Goal: Information Seeking & Learning: Check status

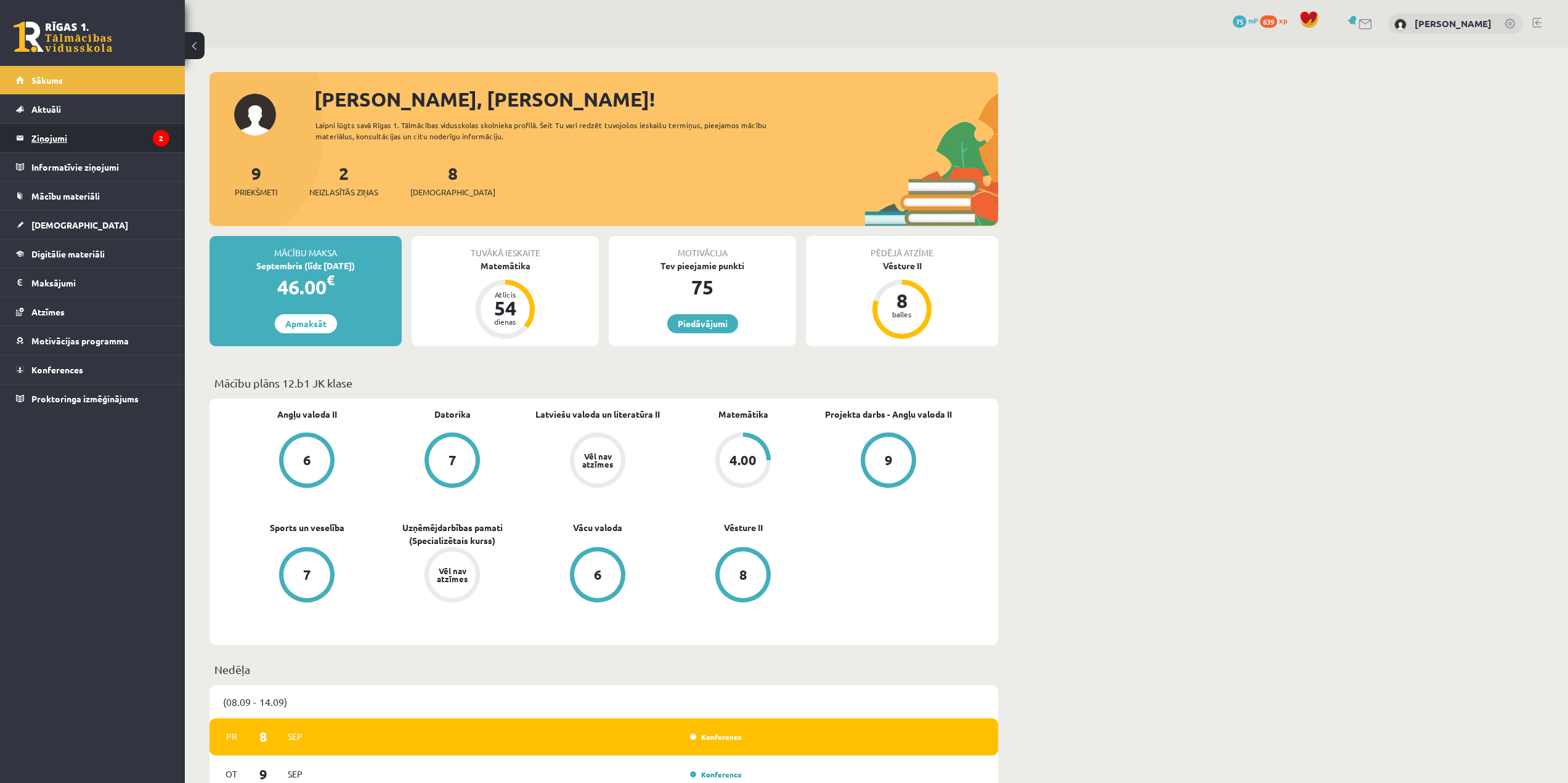
click at [100, 139] on legend "Ziņojumi 2" at bounding box center [101, 138] width 138 height 28
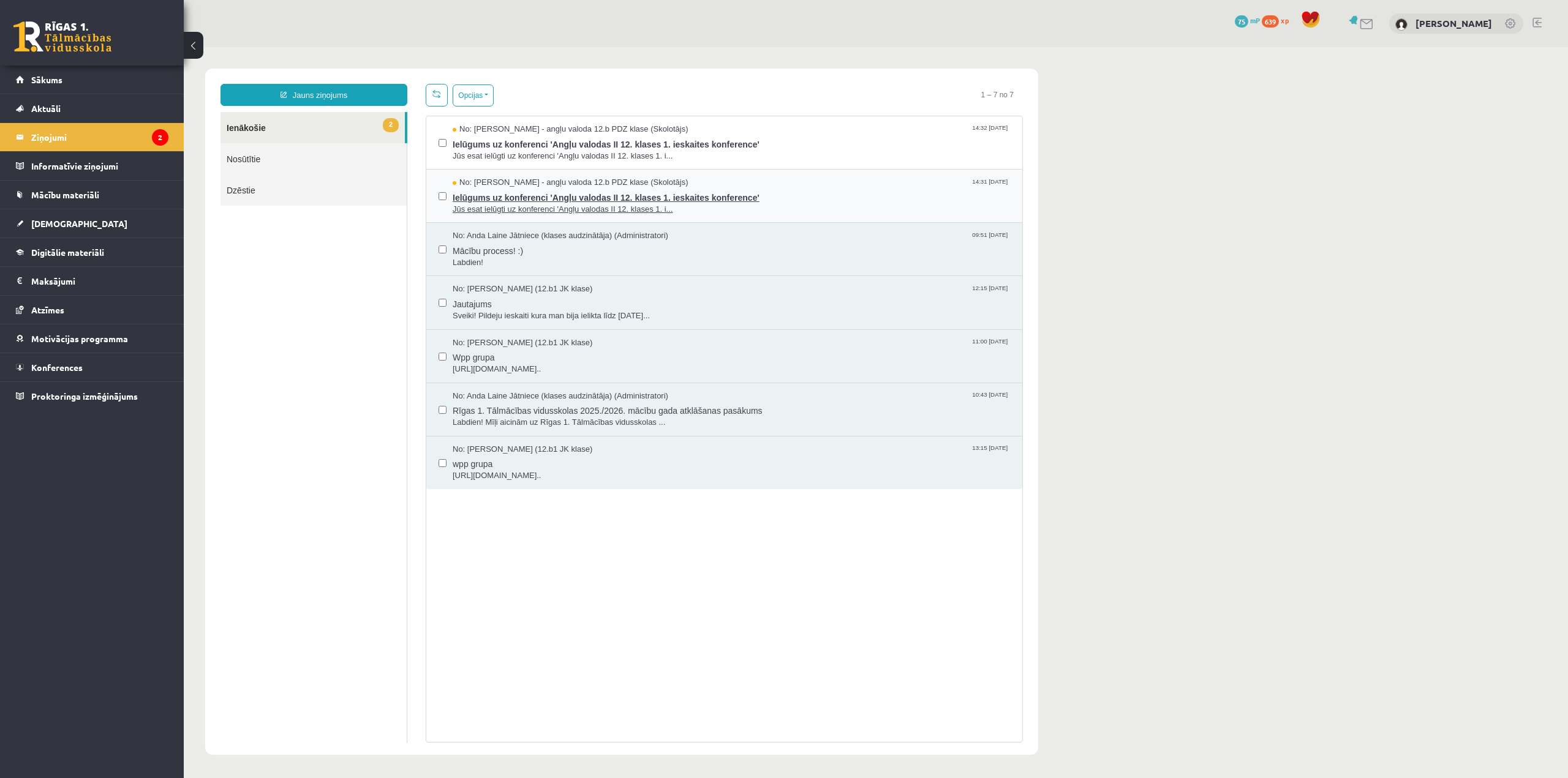
click at [755, 190] on span "Ielūgums uz konferenci 'Angļu valodas II 12. klases 1. ieskaites konference'" at bounding box center [732, 196] width 557 height 15
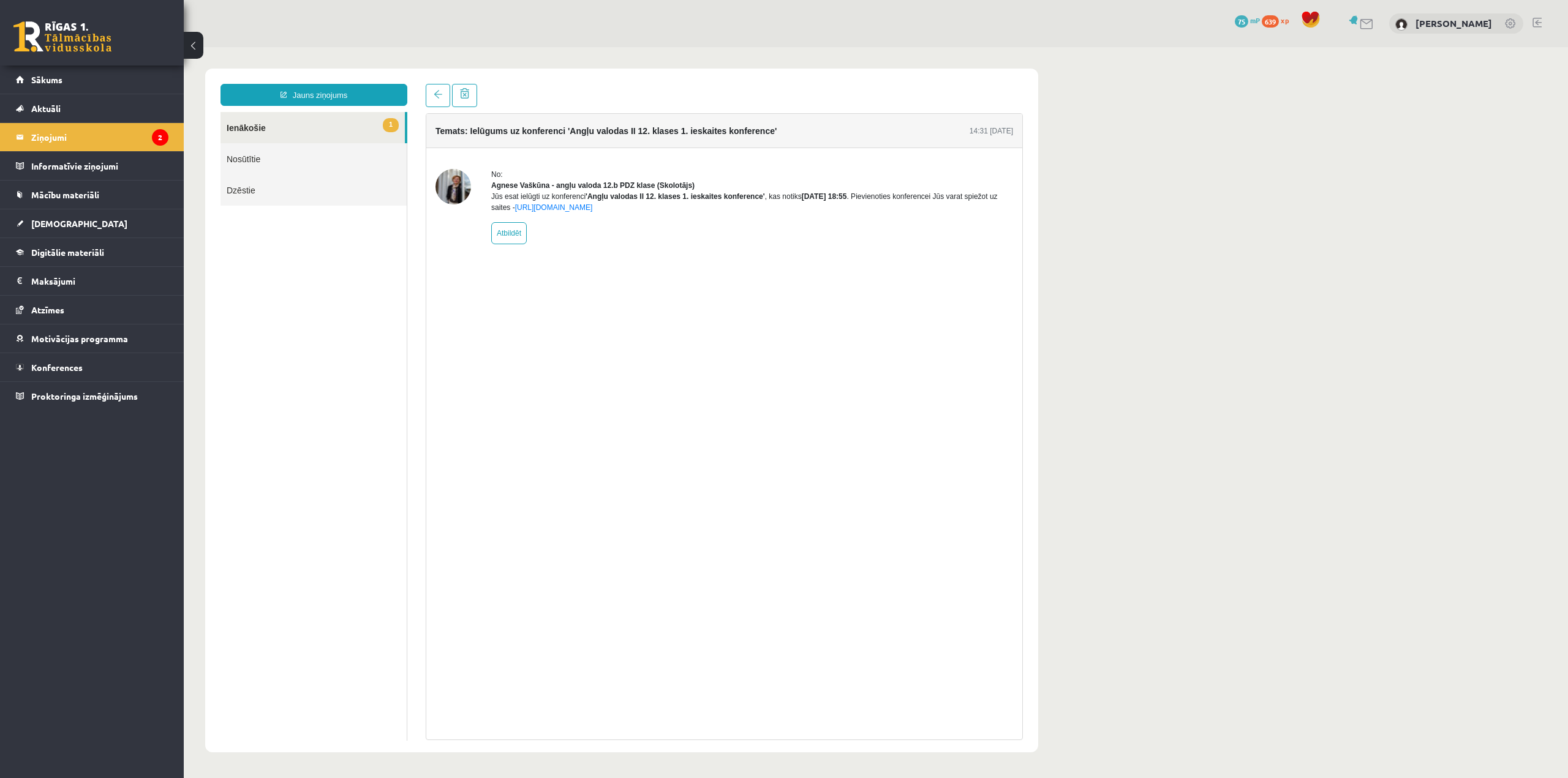
click at [378, 122] on link "1 Ienākošie" at bounding box center [312, 127] width 184 height 31
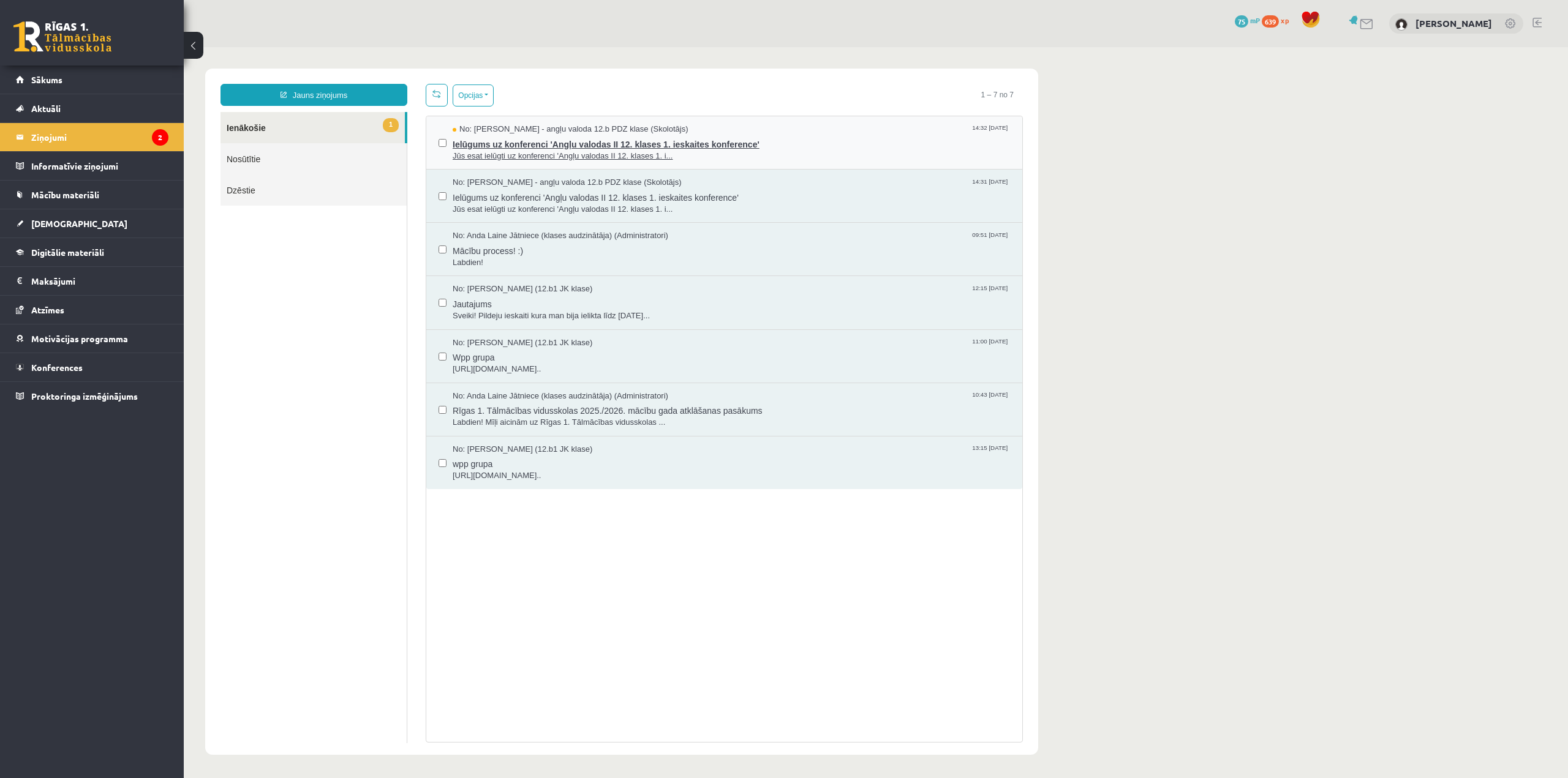
click at [574, 137] on span "Ielūgums uz konferenci 'Angļu valodas II 12. klases 1. ieskaites konference'" at bounding box center [732, 143] width 557 height 15
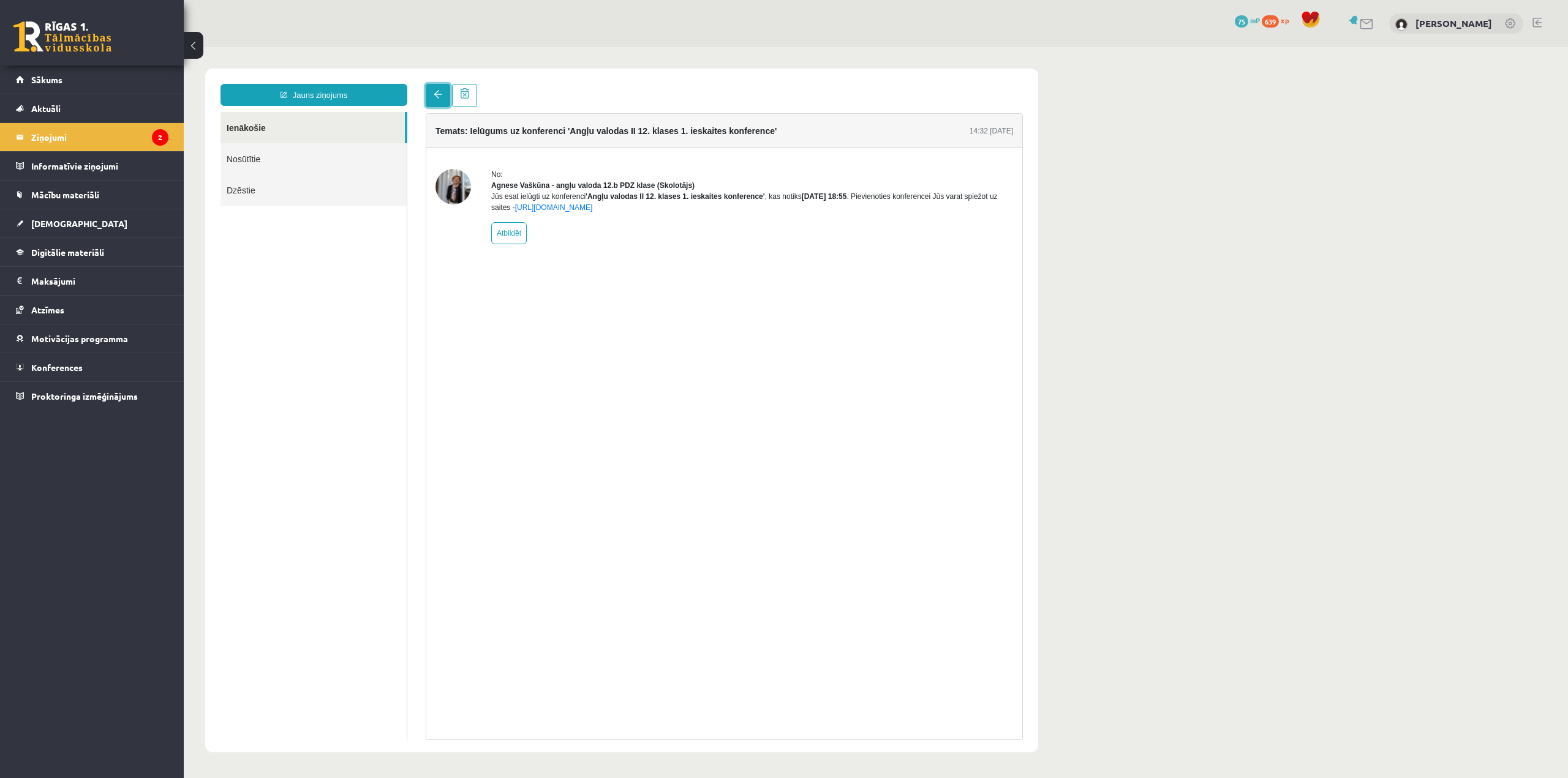
click at [430, 97] on link at bounding box center [438, 95] width 24 height 23
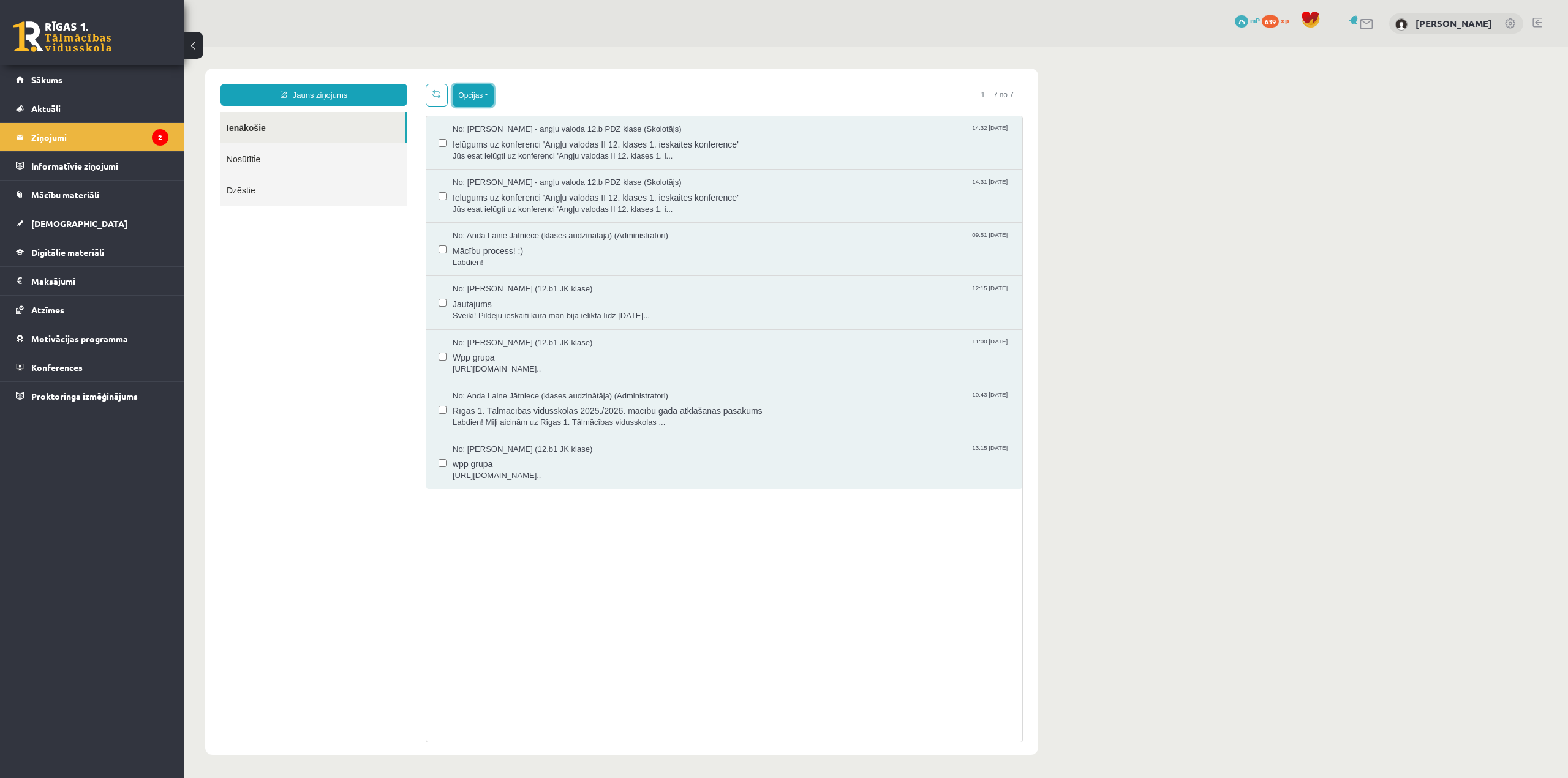
click at [487, 90] on button "Opcijas" at bounding box center [473, 95] width 41 height 22
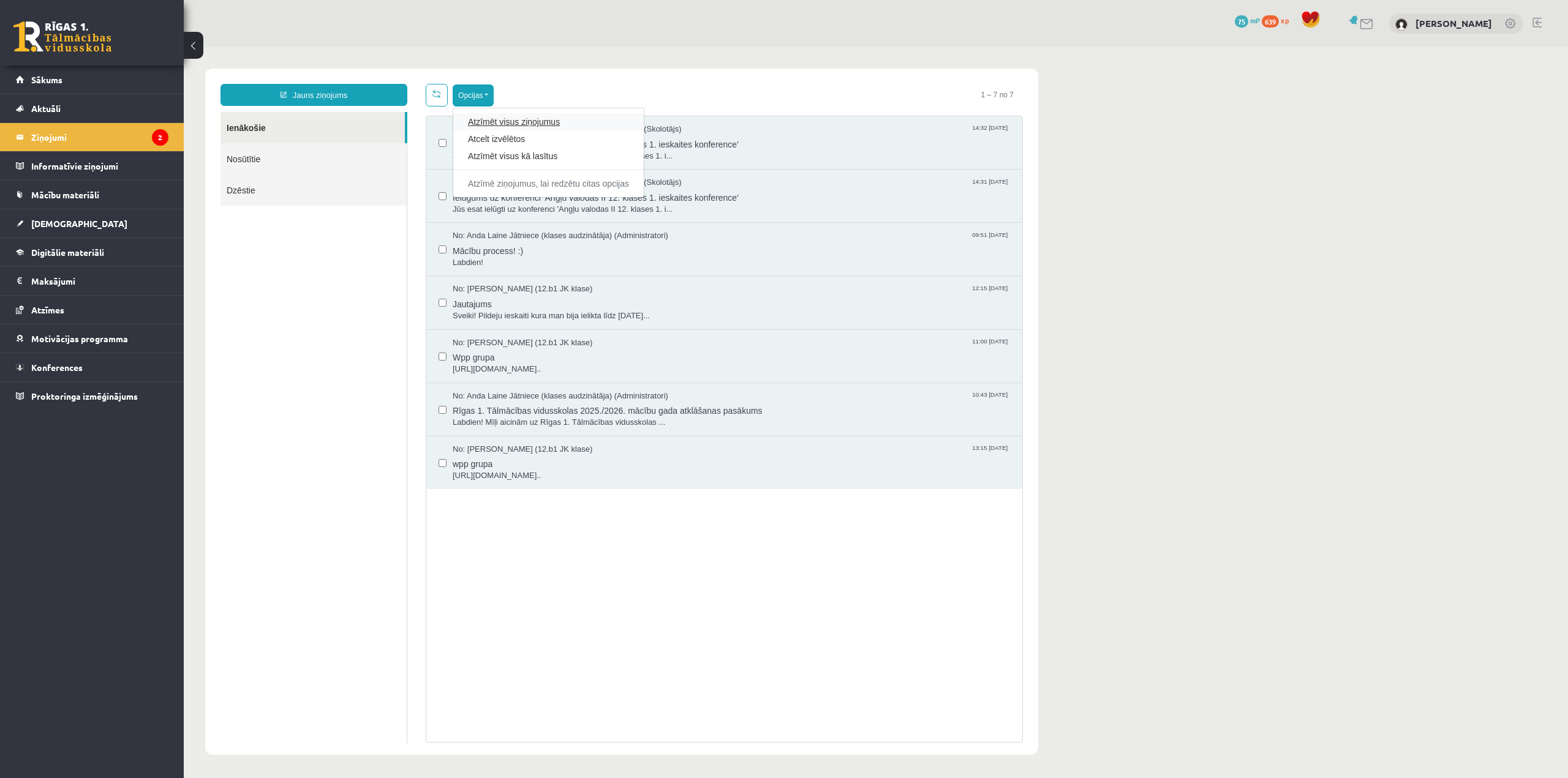
click at [496, 124] on link "Atzīmēt visus ziņojumus" at bounding box center [548, 121] width 161 height 12
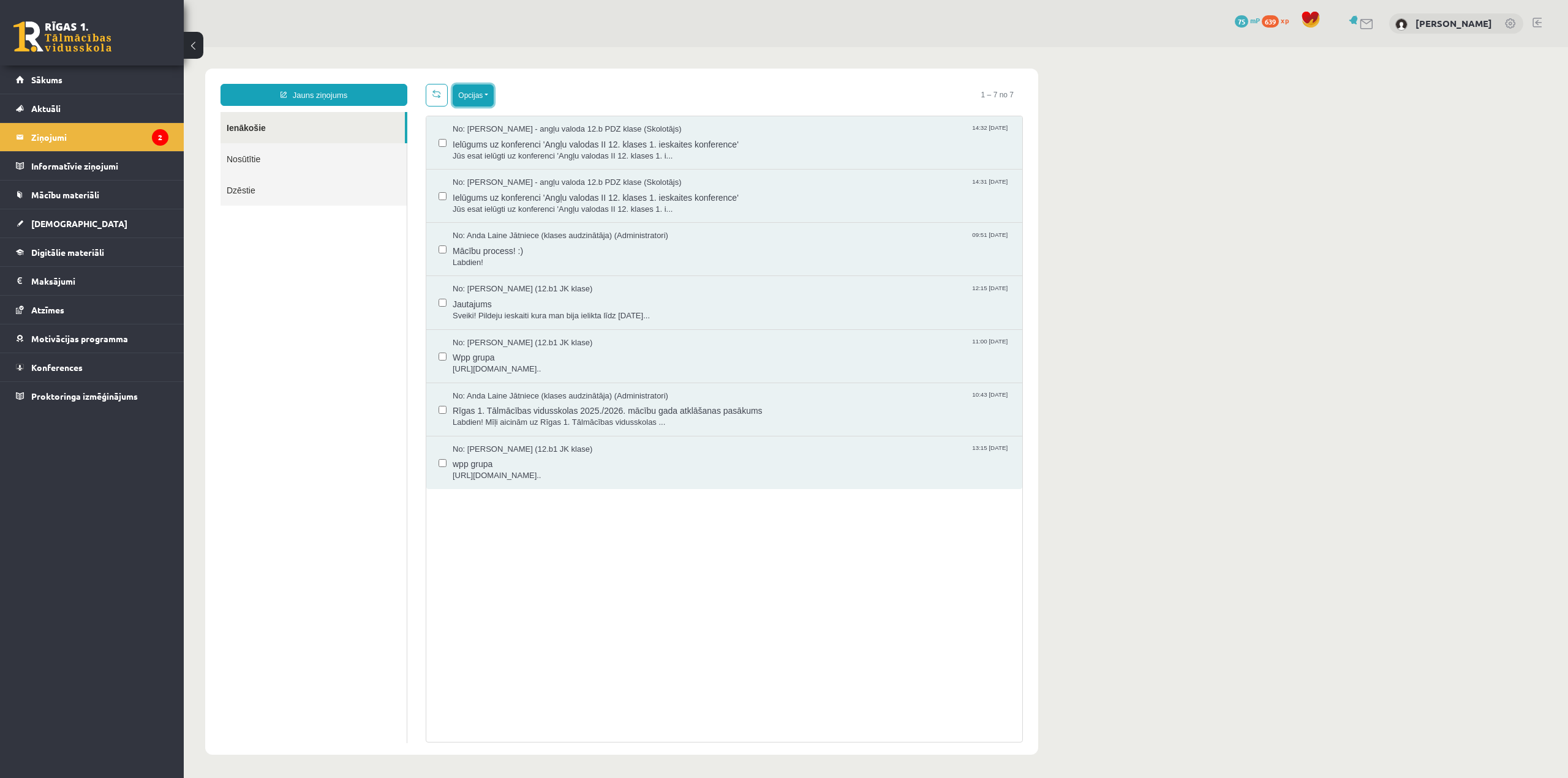
click at [484, 98] on button "Opcijas" at bounding box center [473, 95] width 41 height 22
click at [531, 187] on link "Atzīmēt izvēlētos kā lasītus" at bounding box center [524, 183] width 113 height 12
click at [87, 83] on link "Sākums" at bounding box center [92, 80] width 153 height 28
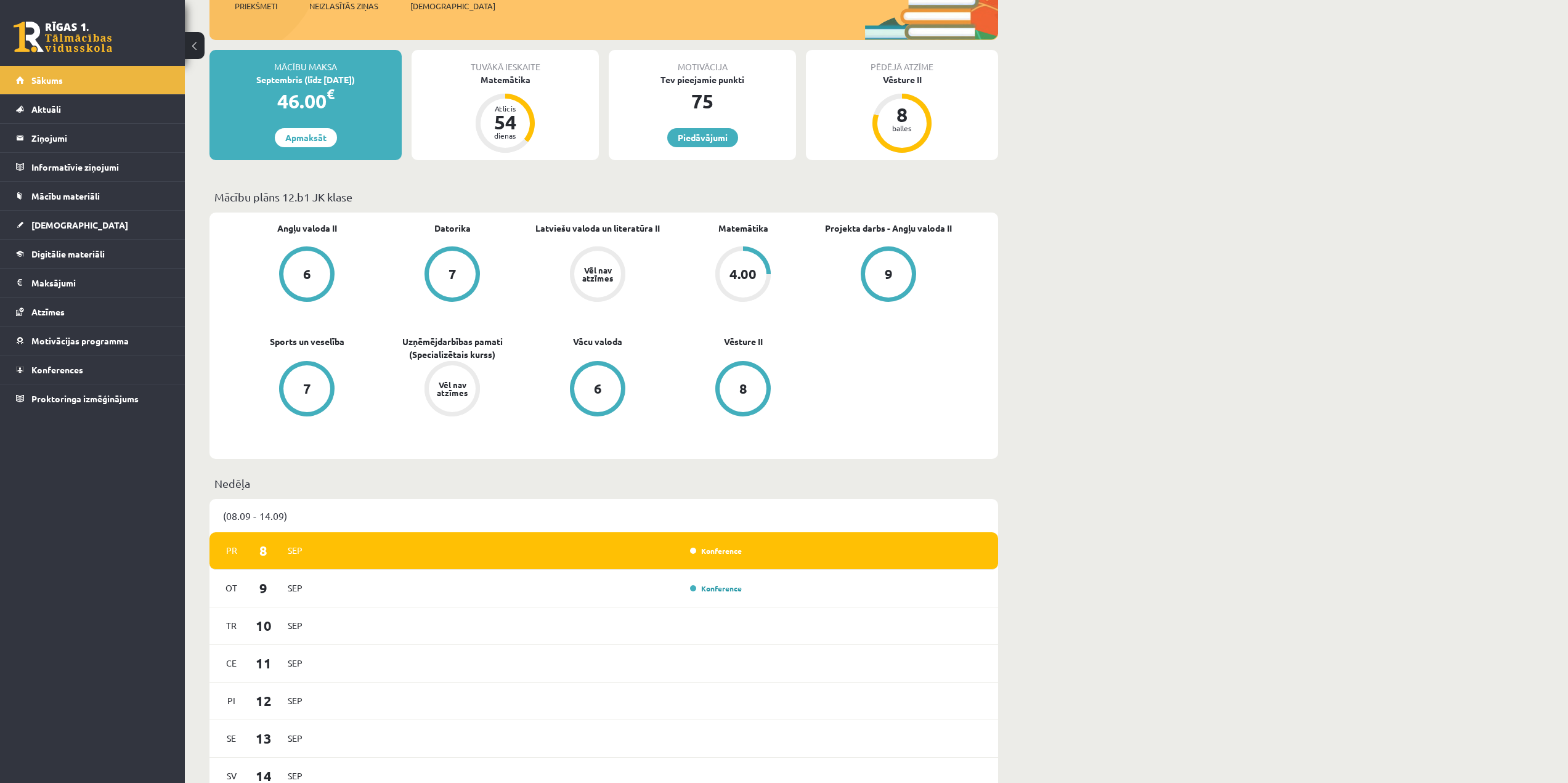
scroll to position [246, 0]
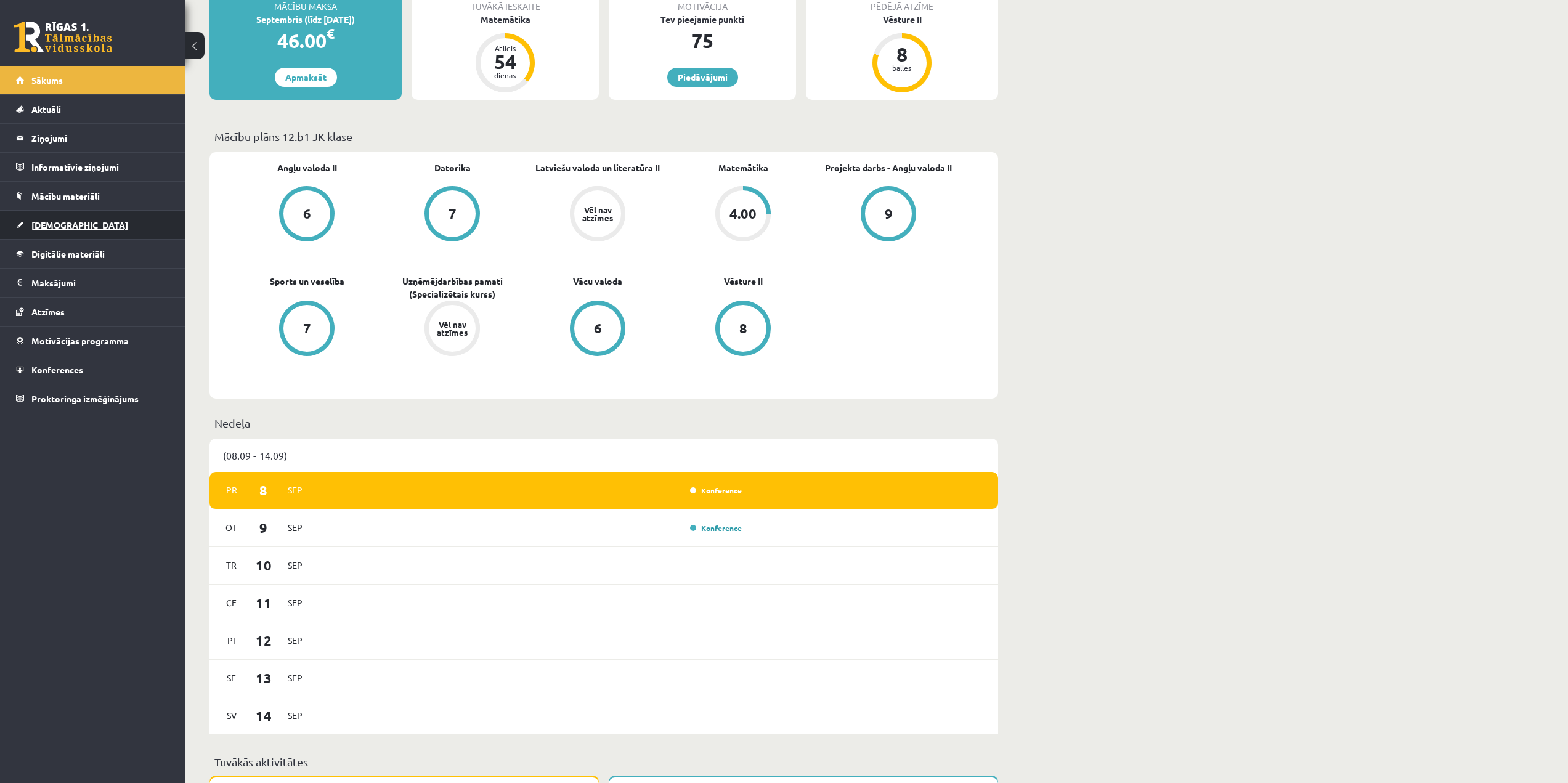
click at [69, 227] on link "[DEMOGRAPHIC_DATA]" at bounding box center [93, 225] width 154 height 28
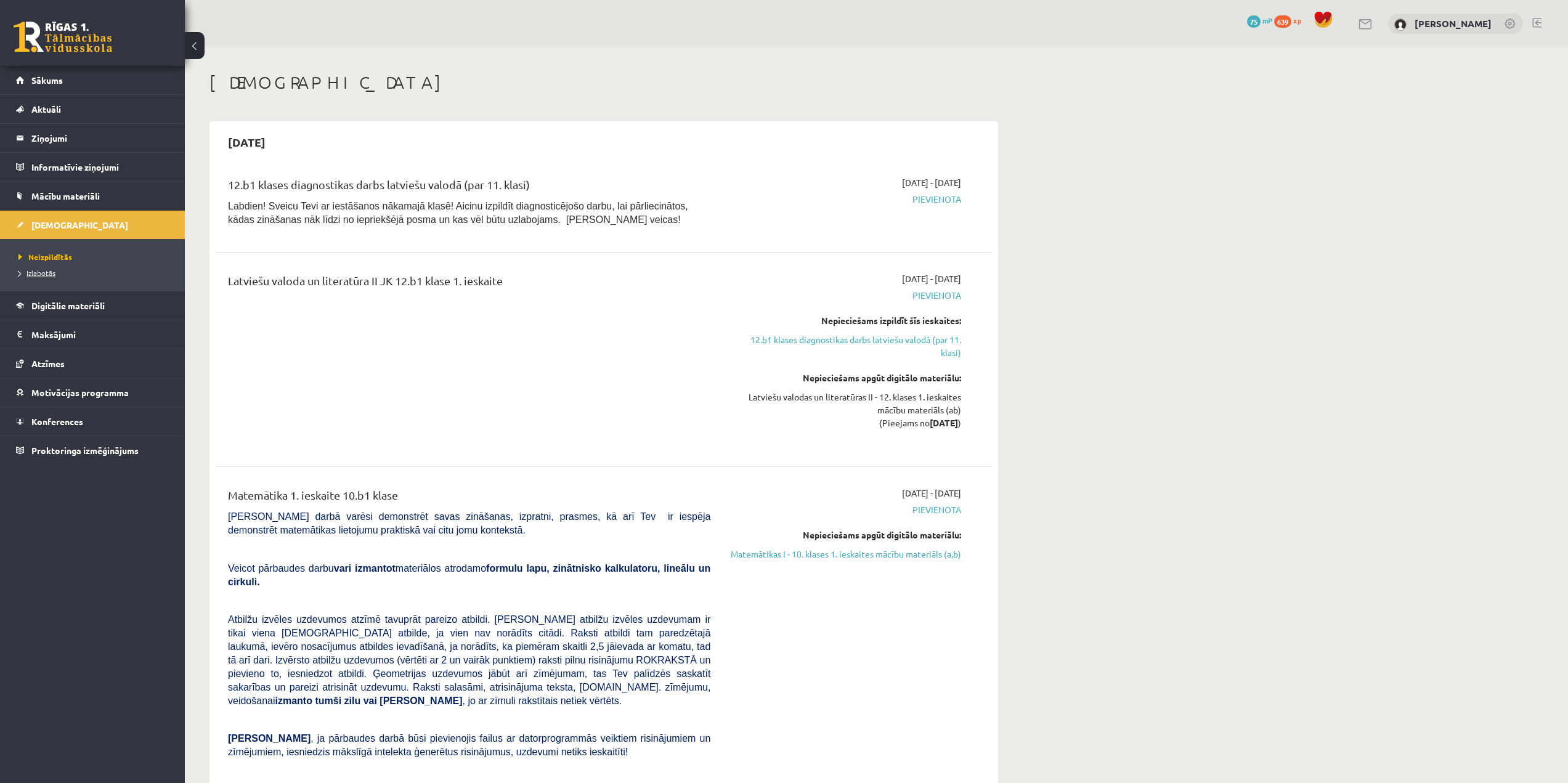
click at [63, 277] on link "Izlabotās" at bounding box center [95, 273] width 154 height 11
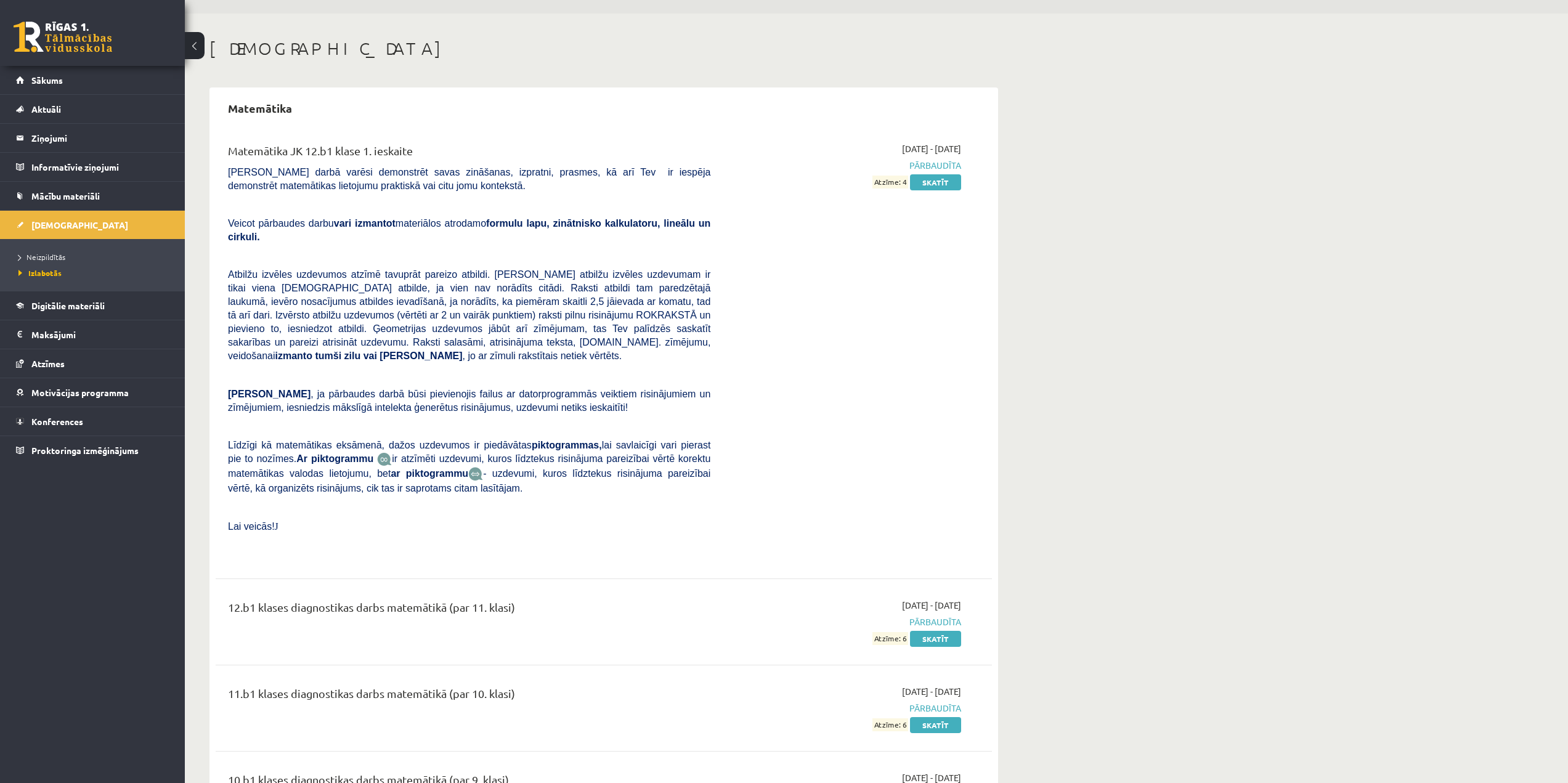
scroll to position [99, 0]
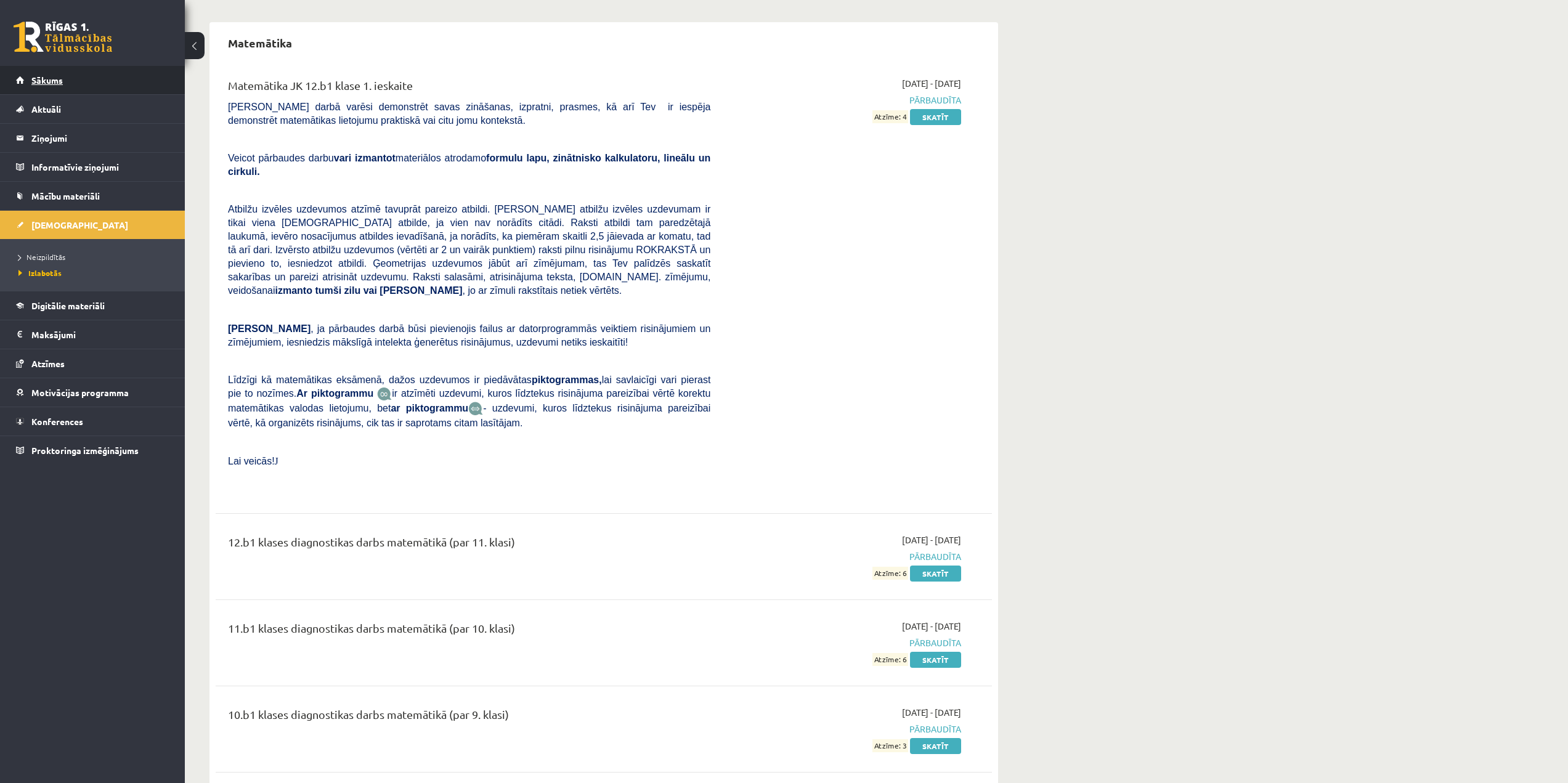
click at [30, 77] on link "Sākums" at bounding box center [93, 80] width 154 height 28
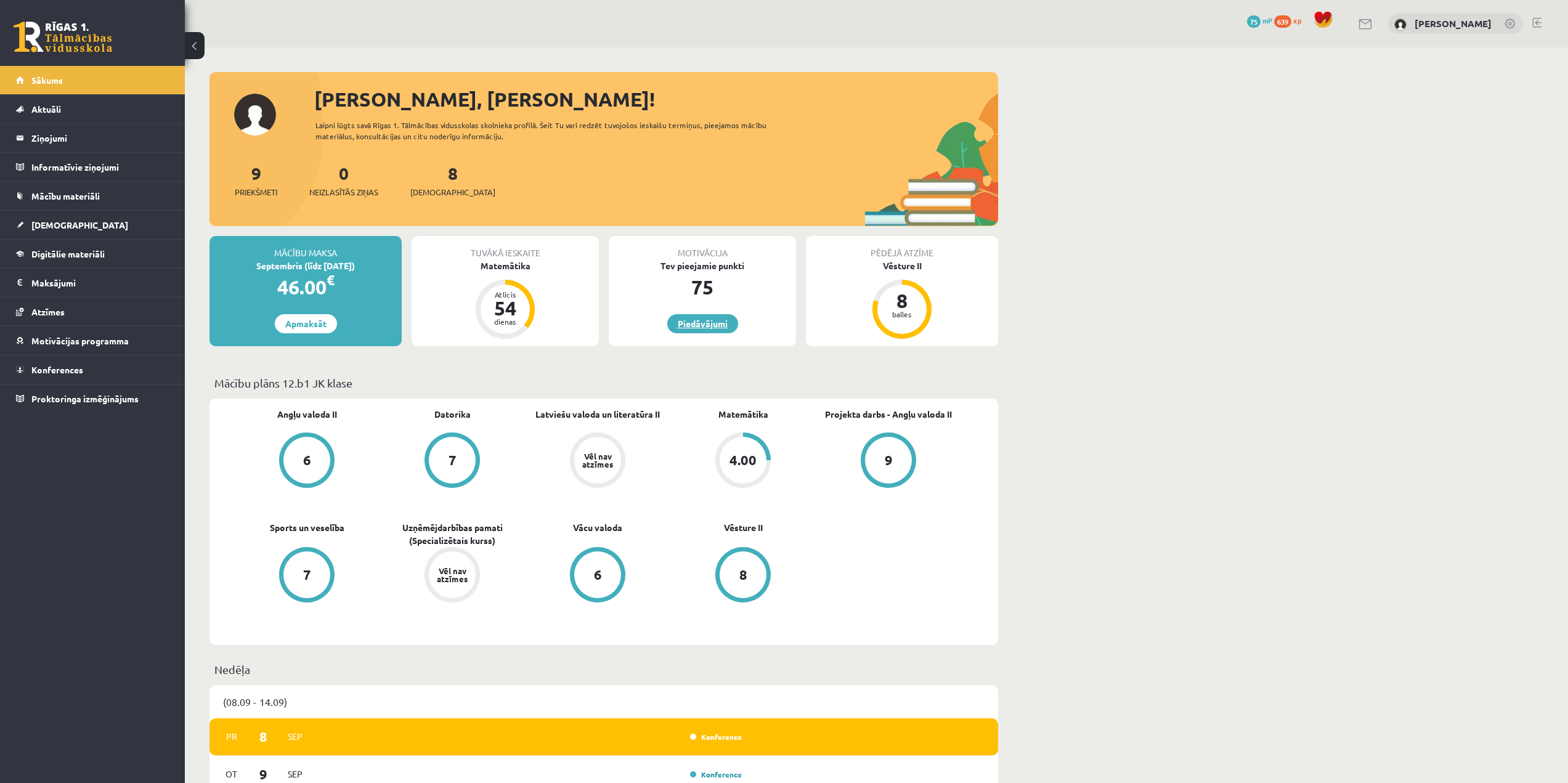
click at [712, 322] on link "Piedāvājumi" at bounding box center [702, 323] width 71 height 19
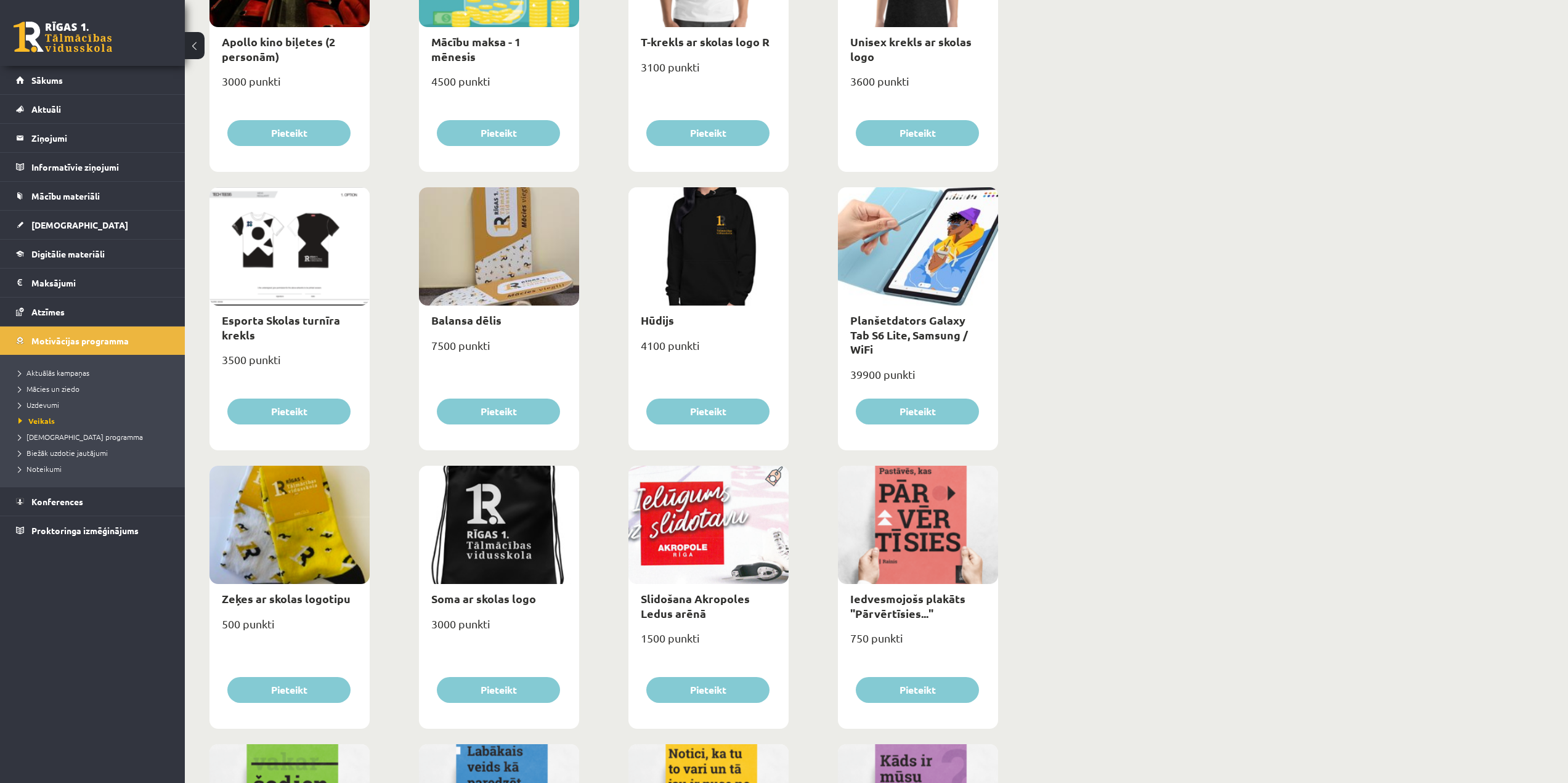
scroll to position [616, 0]
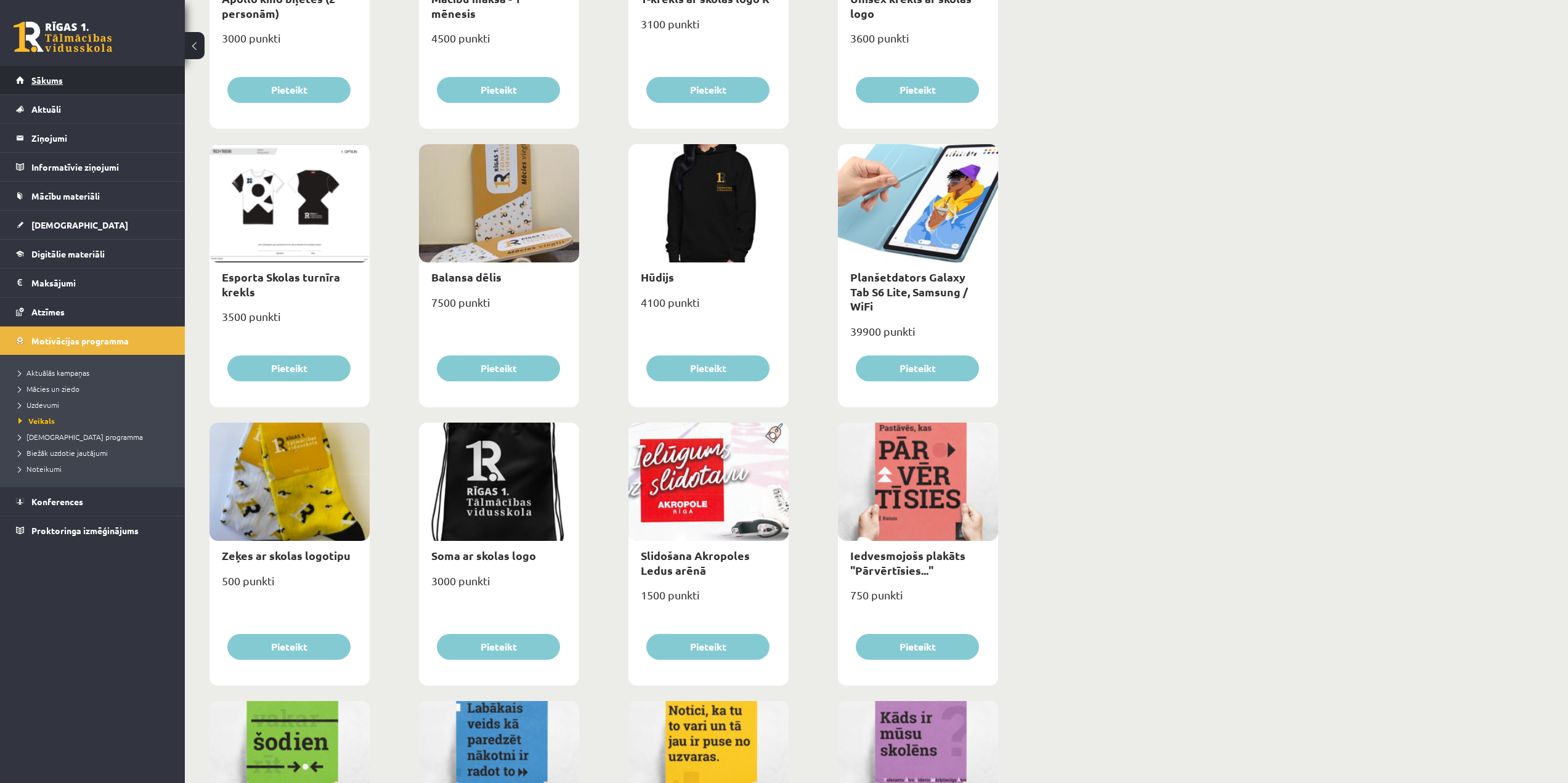
click at [85, 79] on link "Sākums" at bounding box center [93, 80] width 154 height 28
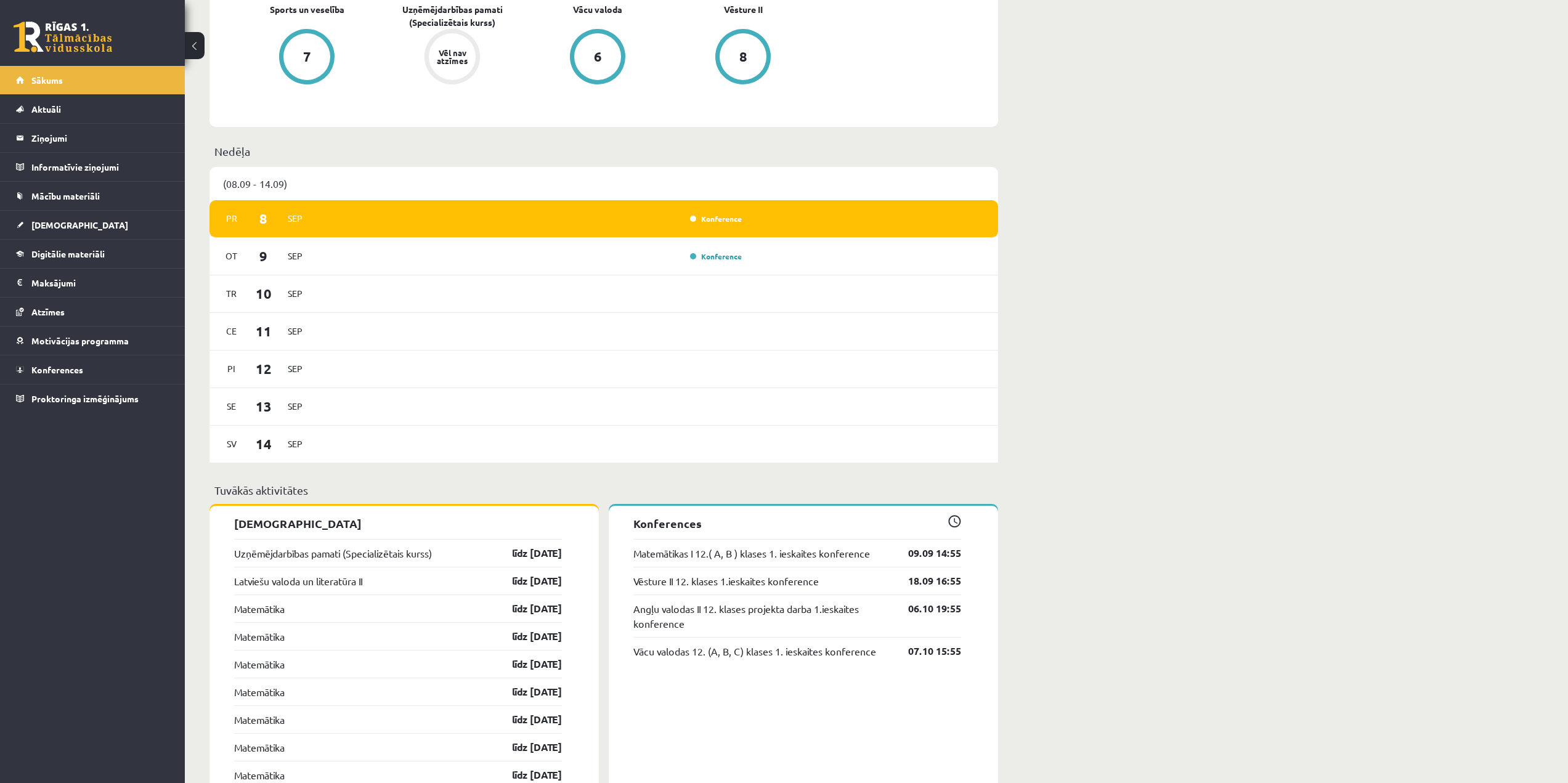
scroll to position [509, 0]
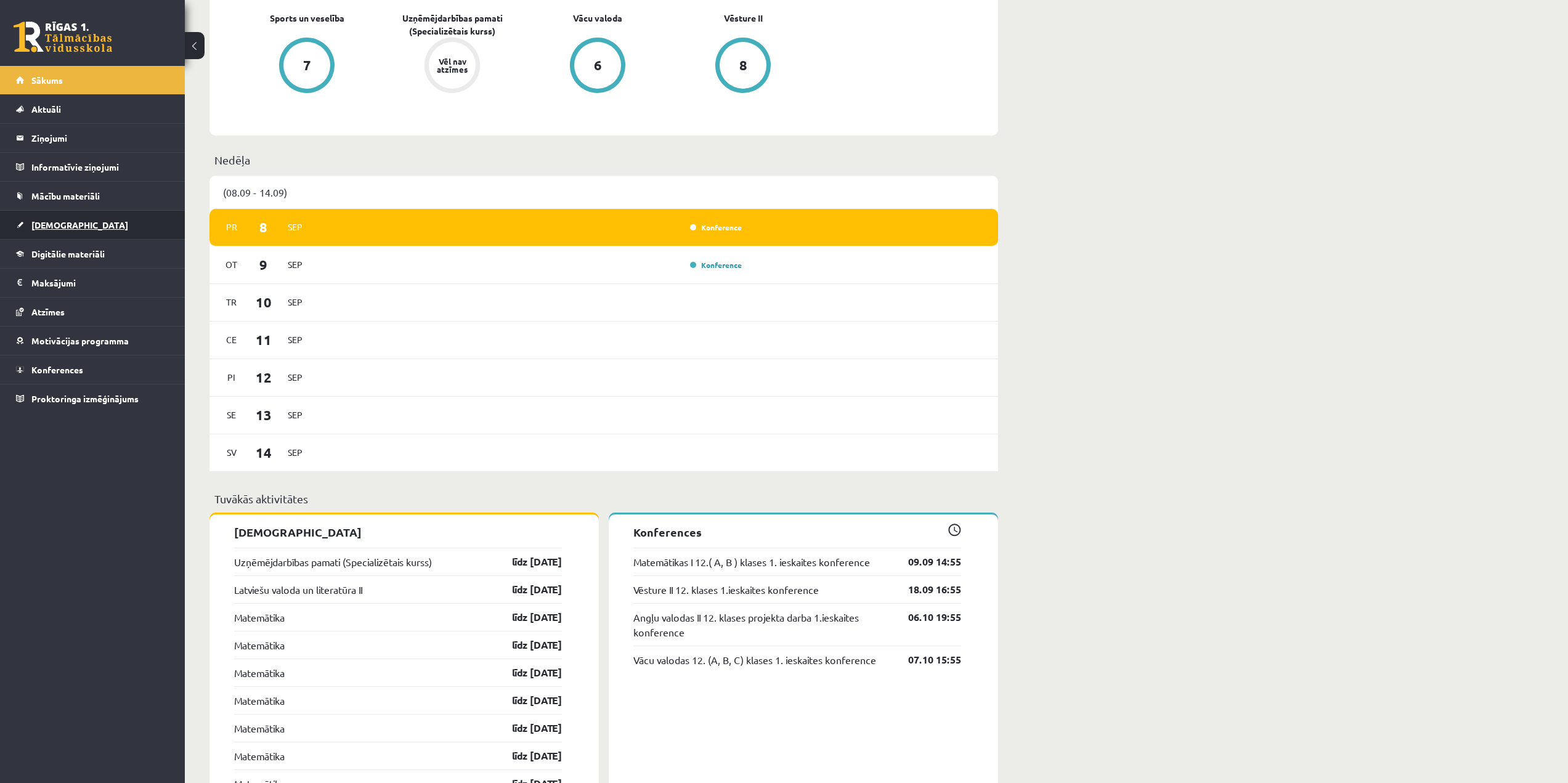
click at [19, 227] on link "[DEMOGRAPHIC_DATA]" at bounding box center [93, 225] width 154 height 28
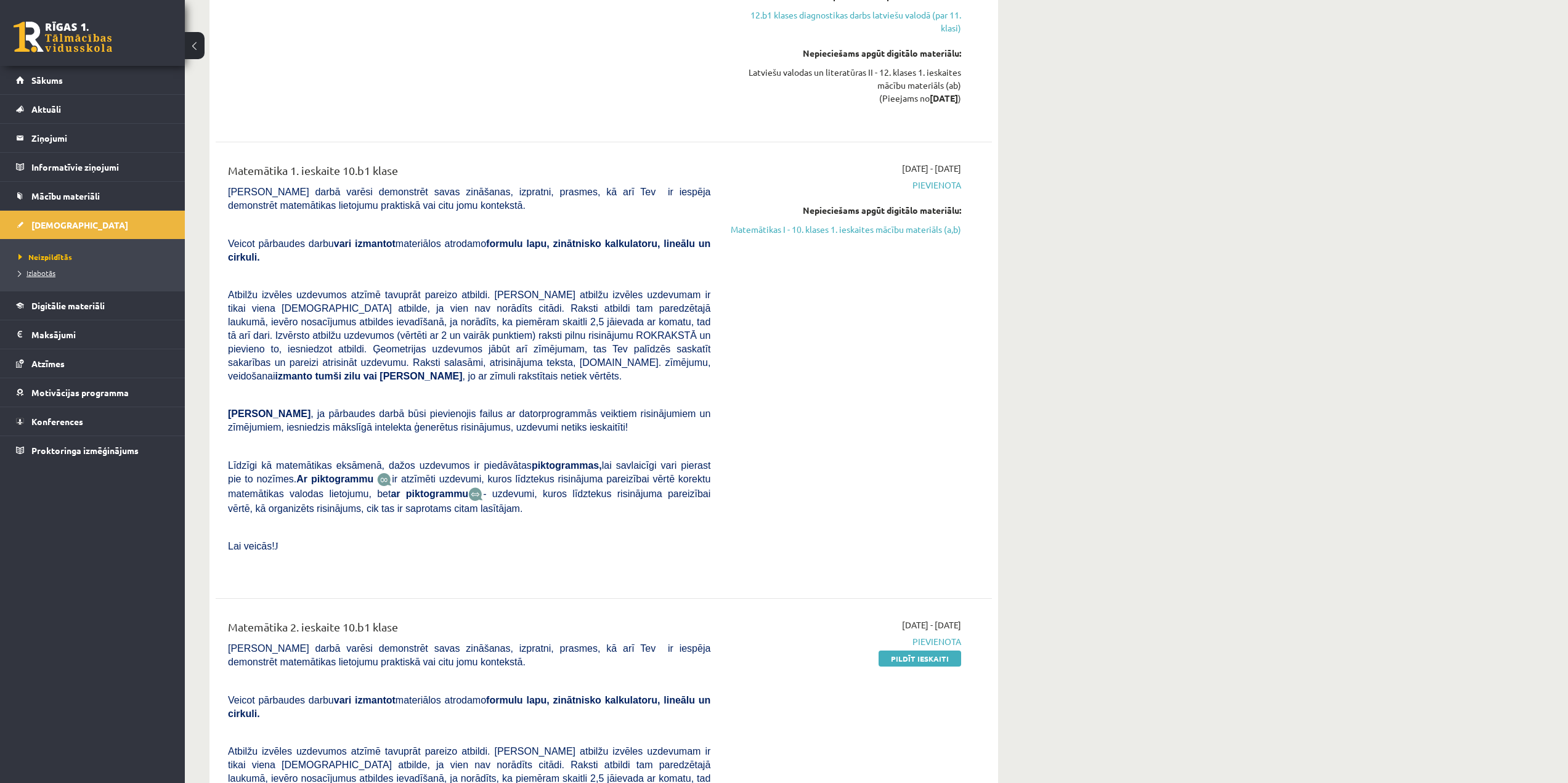
click at [46, 273] on span "Izlabotās" at bounding box center [37, 273] width 37 height 10
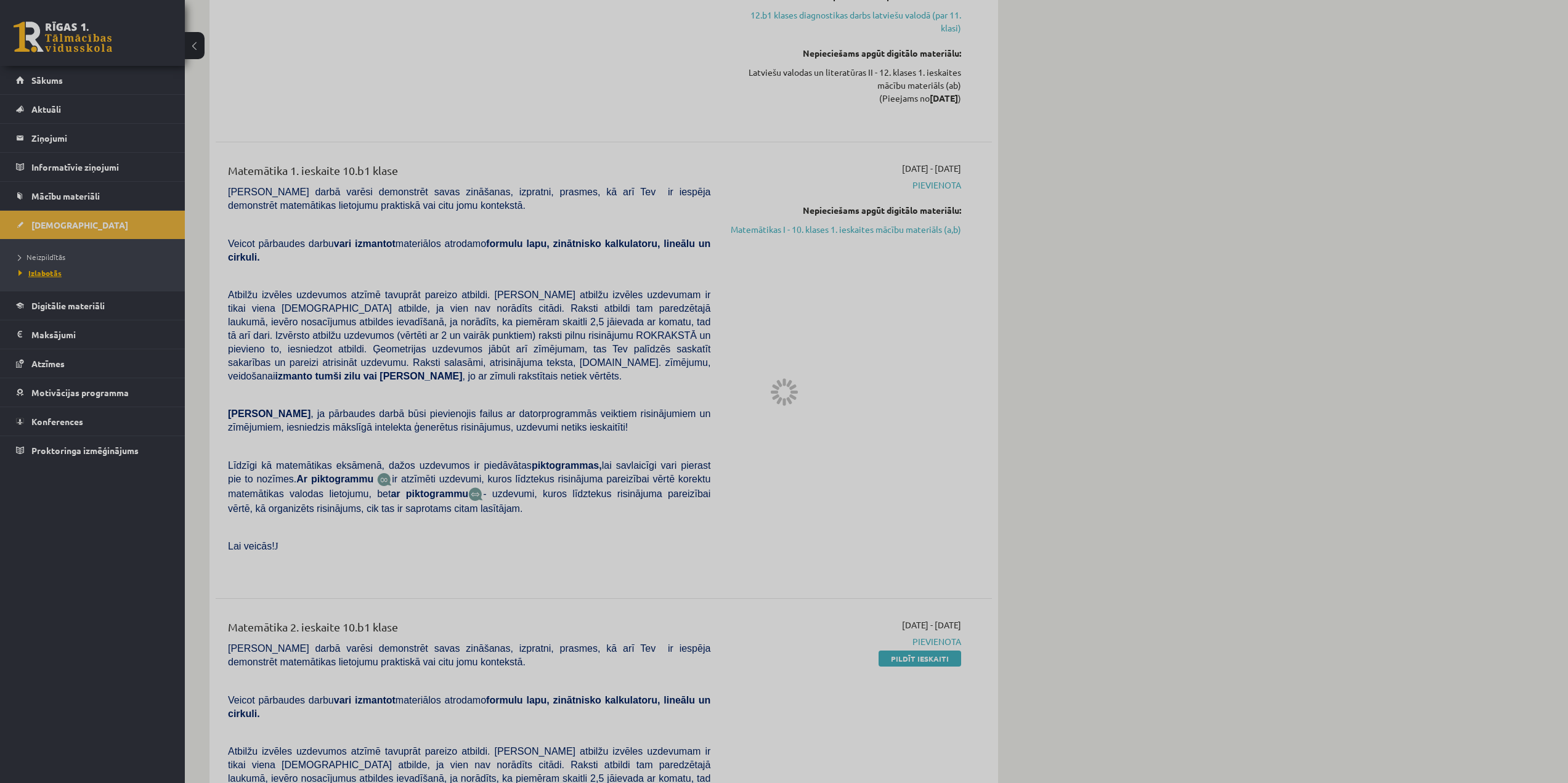
scroll to position [99, 0]
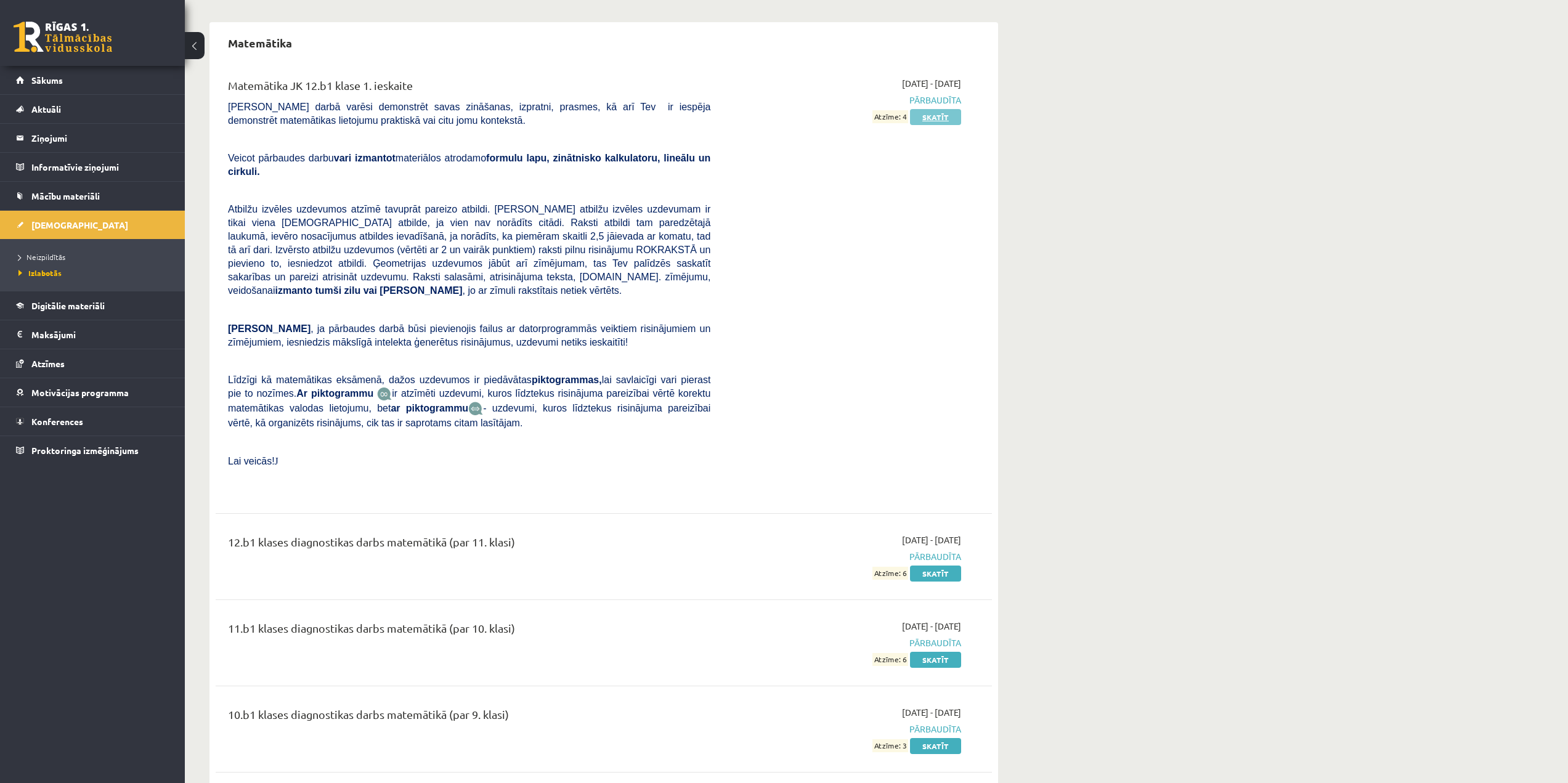
click at [933, 119] on link "Skatīt" at bounding box center [935, 117] width 51 height 16
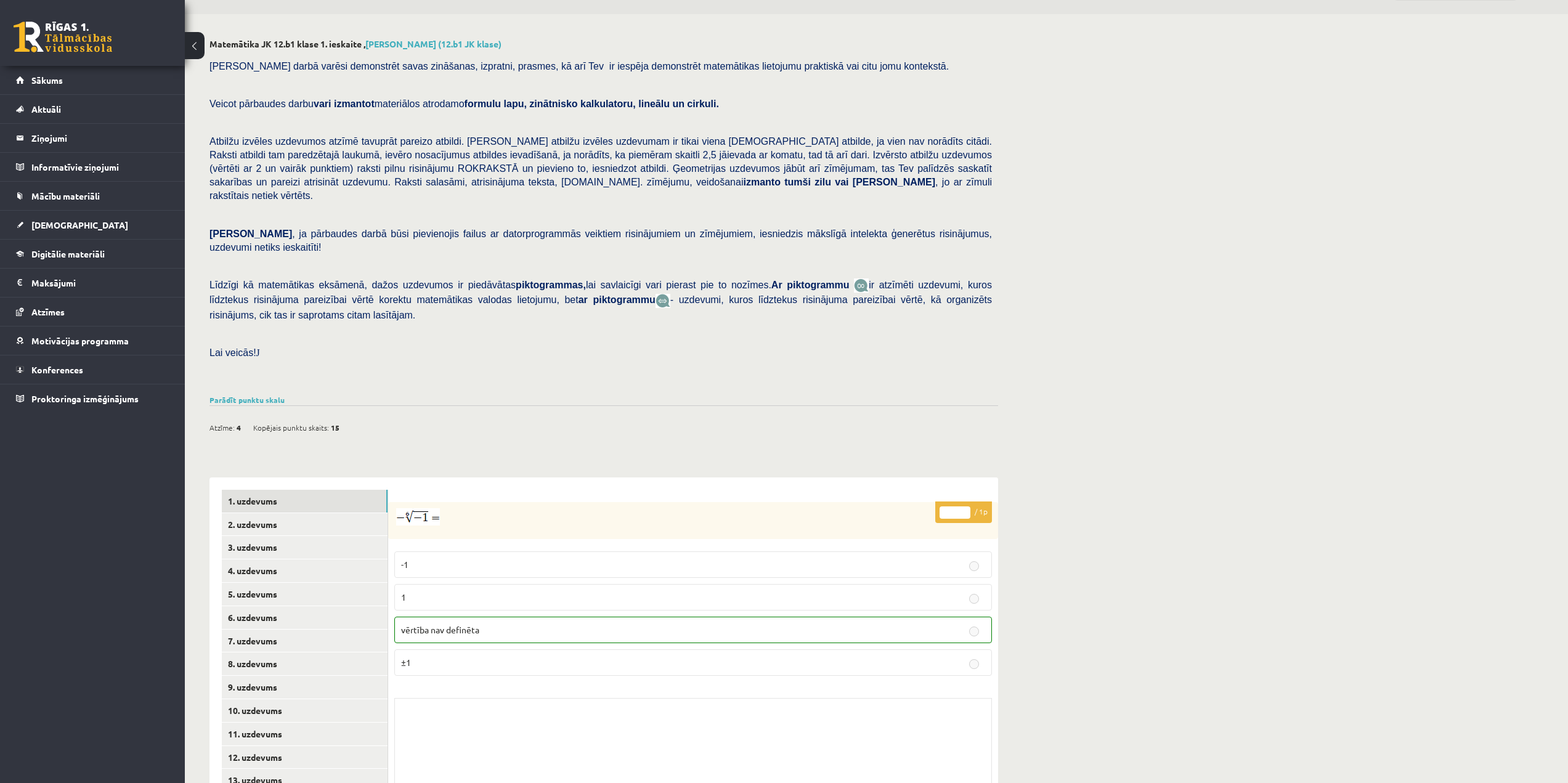
scroll to position [99, 0]
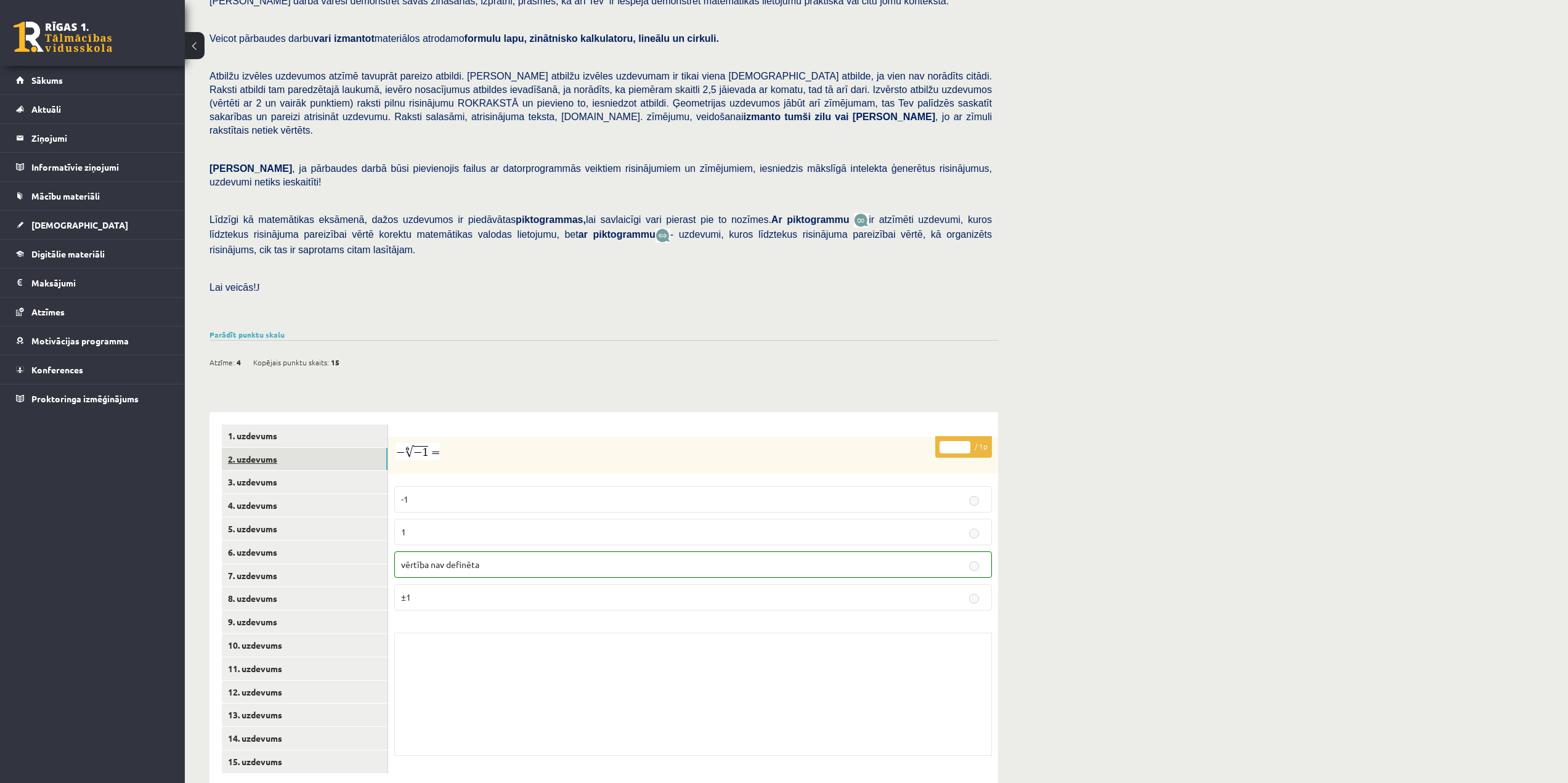
click at [288, 448] on link "2. uzdevums" at bounding box center [304, 459] width 166 height 23
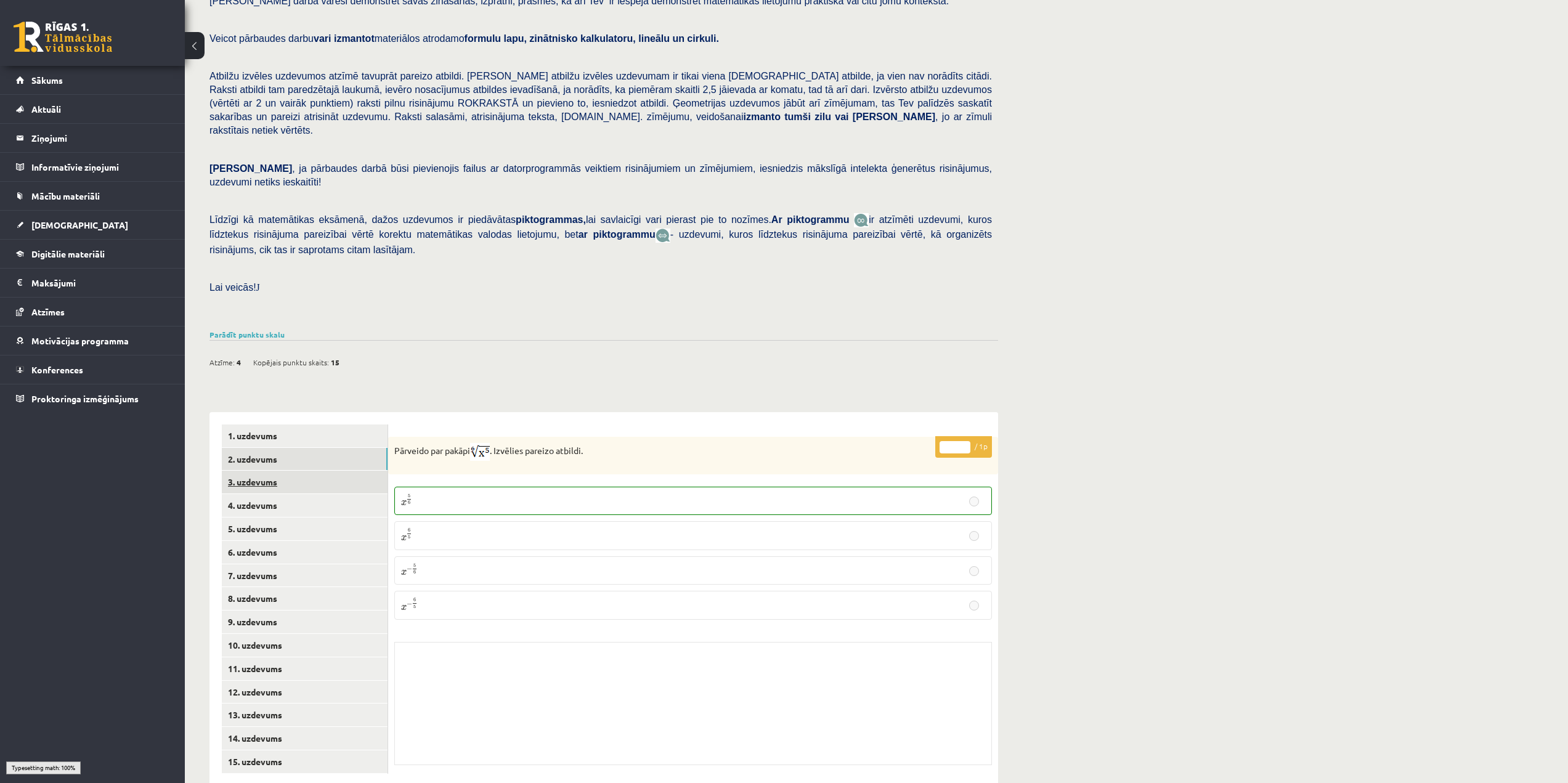
click at [287, 470] on link "3. uzdevums" at bounding box center [304, 482] width 166 height 23
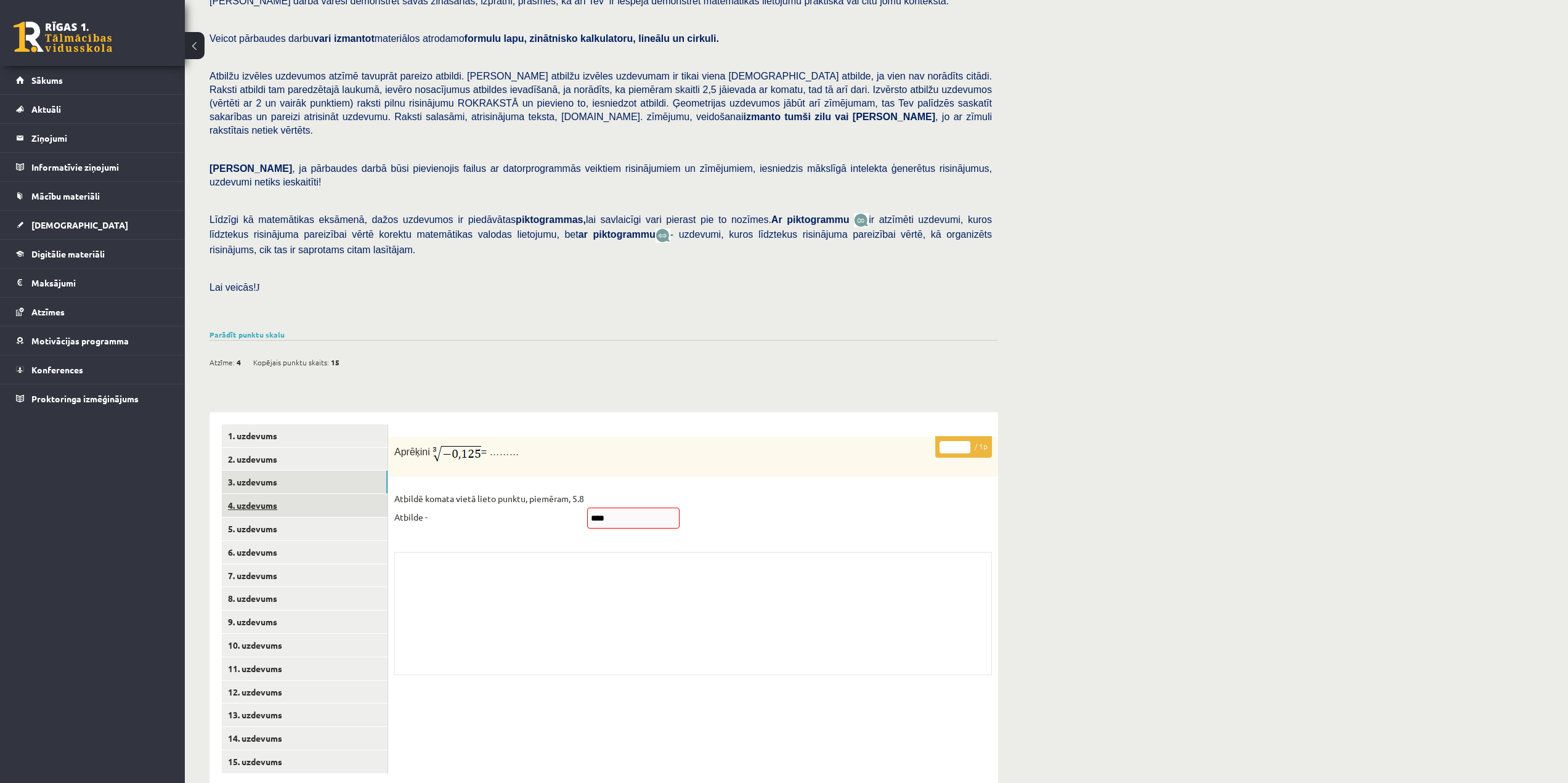
click at [289, 494] on link "4. uzdevums" at bounding box center [304, 506] width 166 height 23
click at [291, 518] on link "5. uzdevums" at bounding box center [304, 529] width 166 height 23
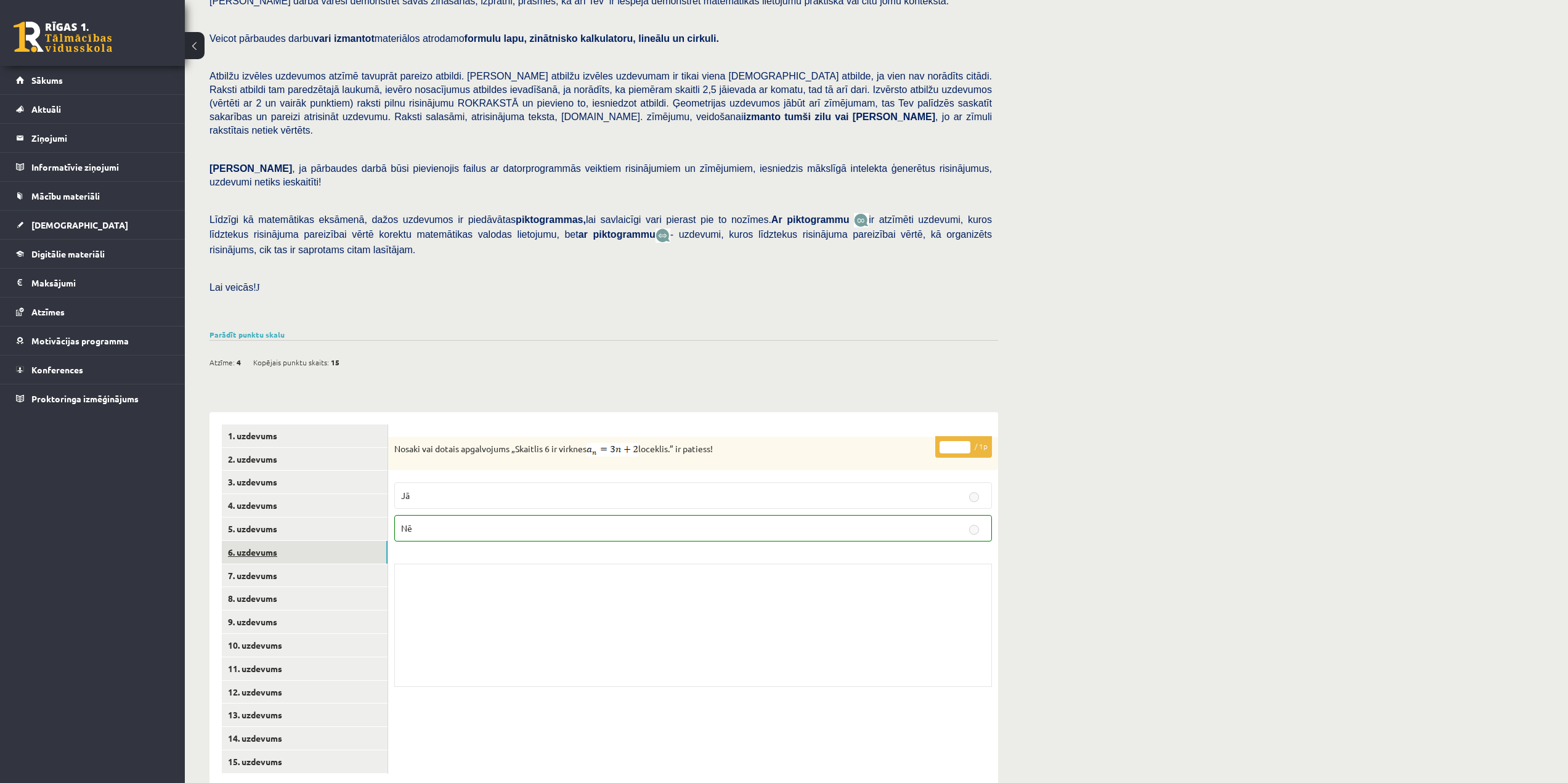
click at [297, 541] on link "6. uzdevums" at bounding box center [304, 552] width 166 height 23
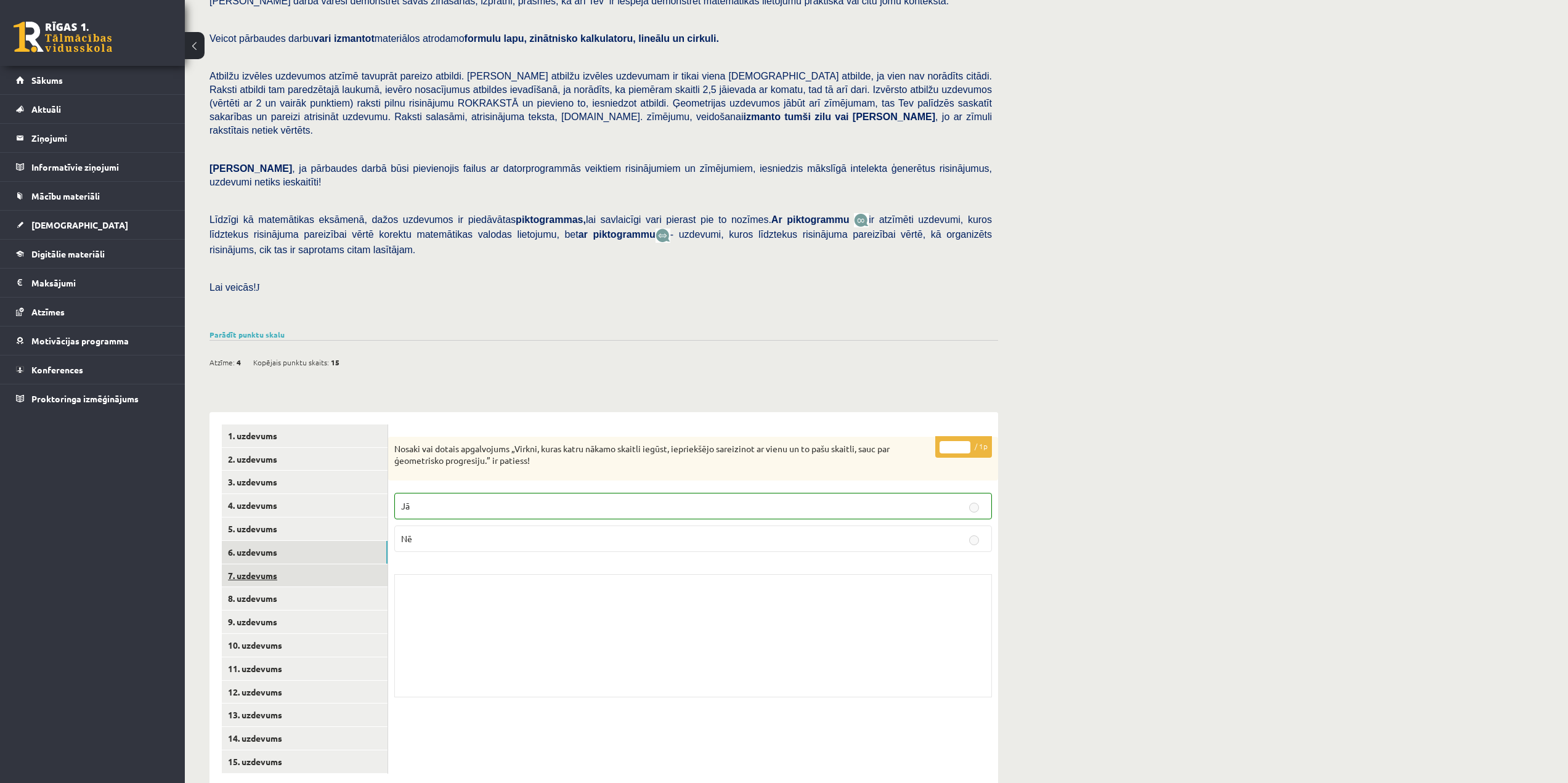
click at [300, 564] on link "7. uzdevums" at bounding box center [304, 575] width 166 height 23
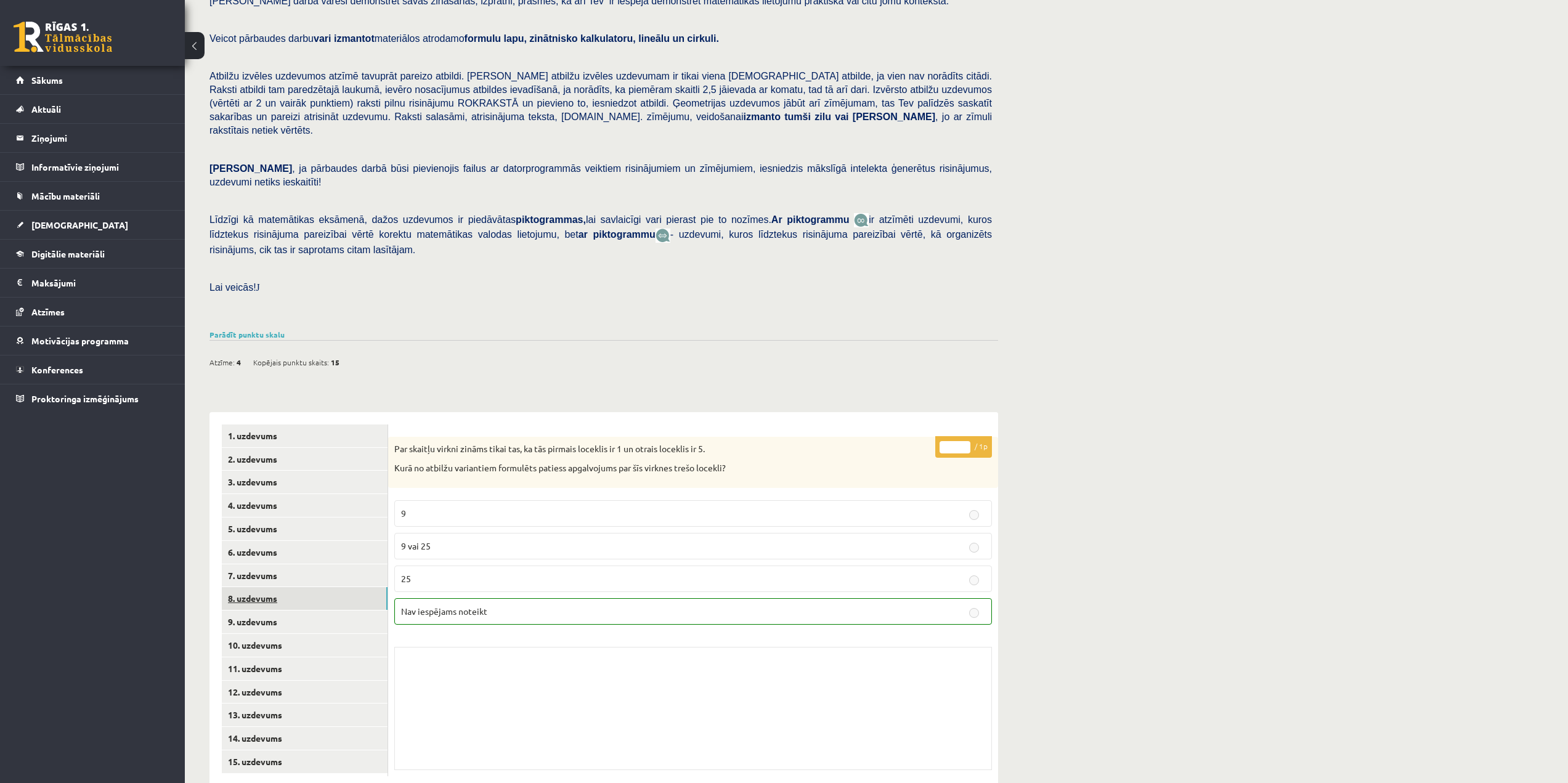
click at [303, 587] on link "8. uzdevums" at bounding box center [304, 599] width 166 height 23
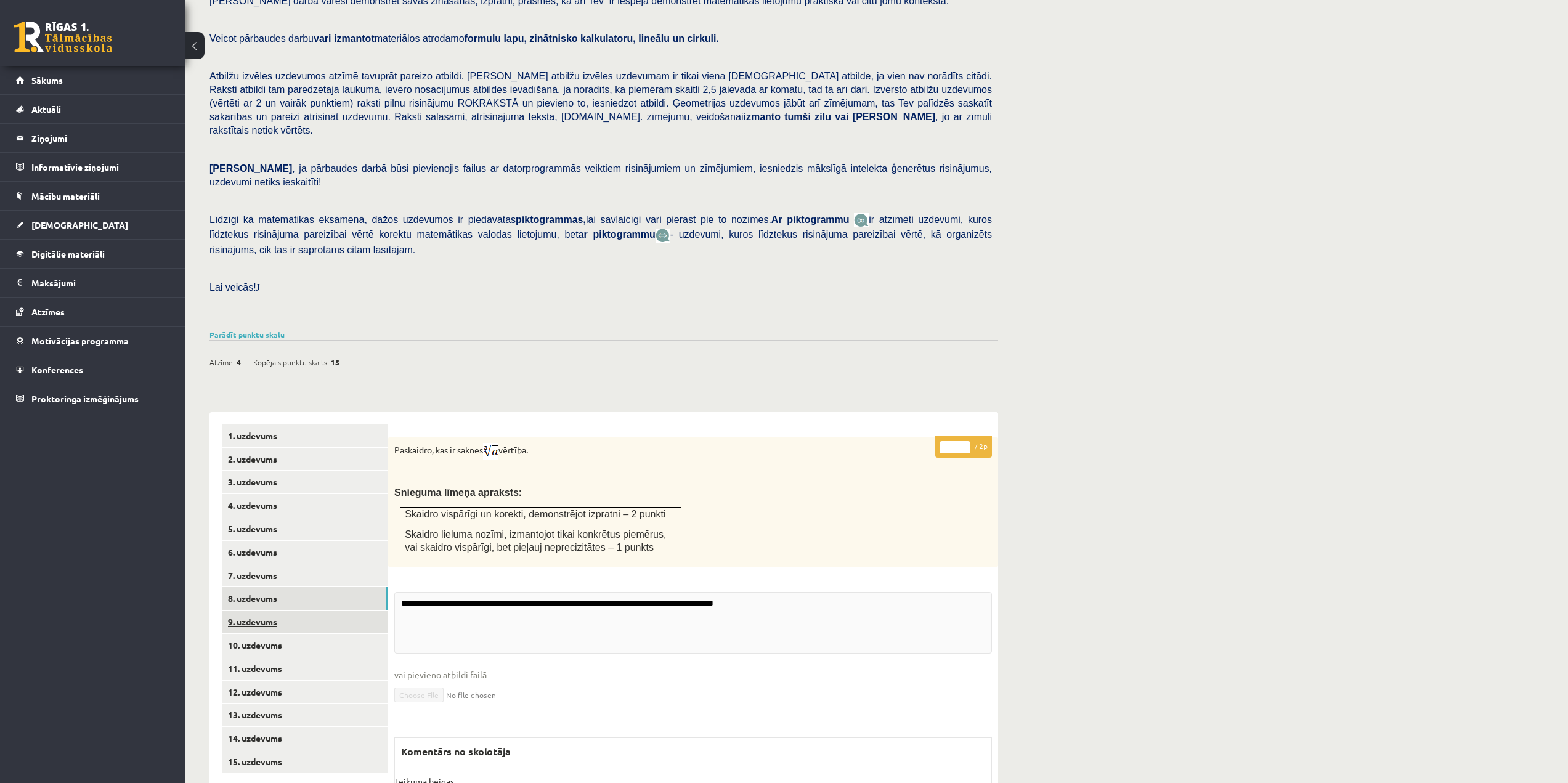
click at [306, 610] on link "9. uzdevums" at bounding box center [304, 622] width 166 height 23
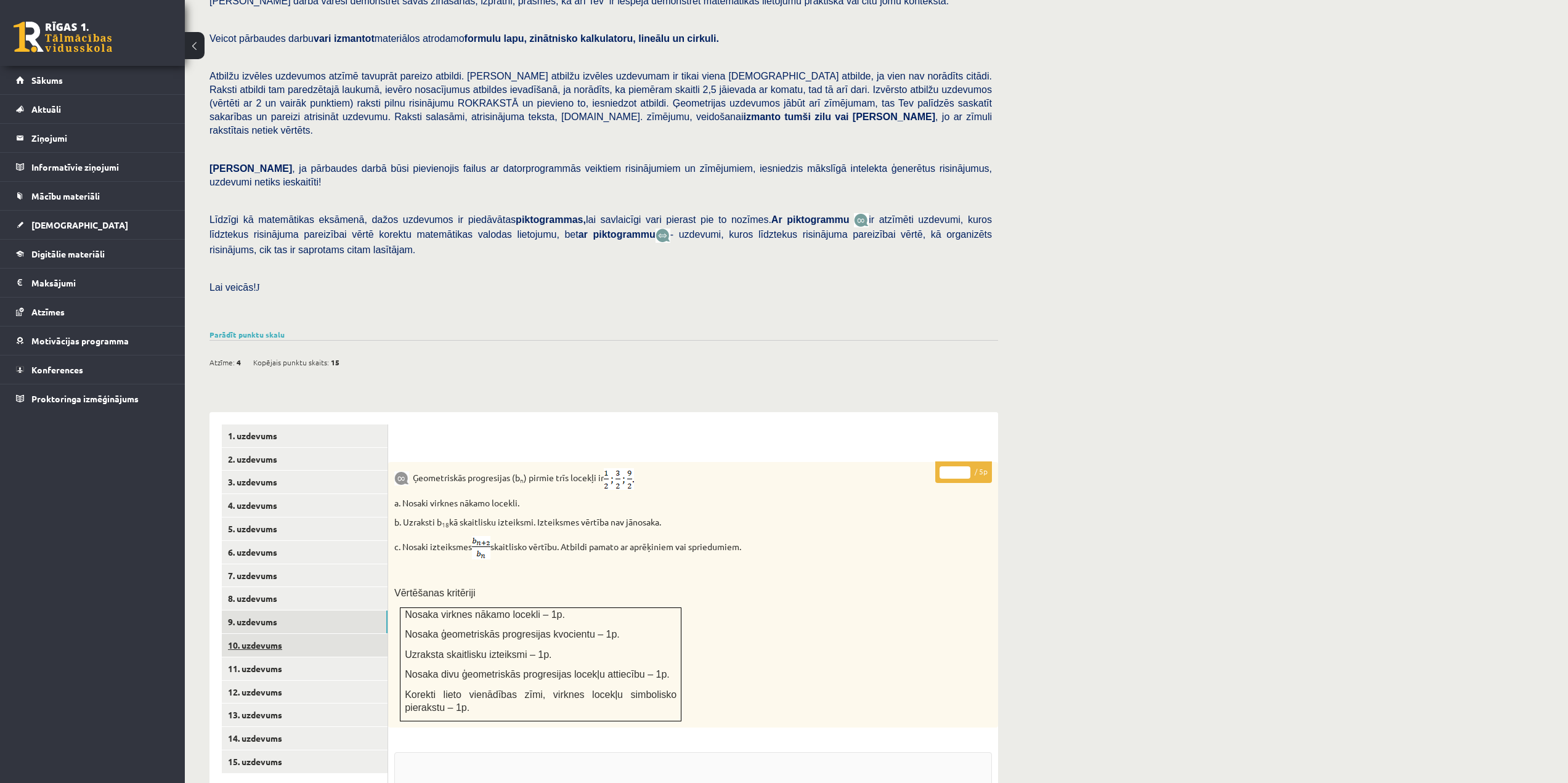
click at [308, 634] on link "10. uzdevums" at bounding box center [304, 645] width 166 height 23
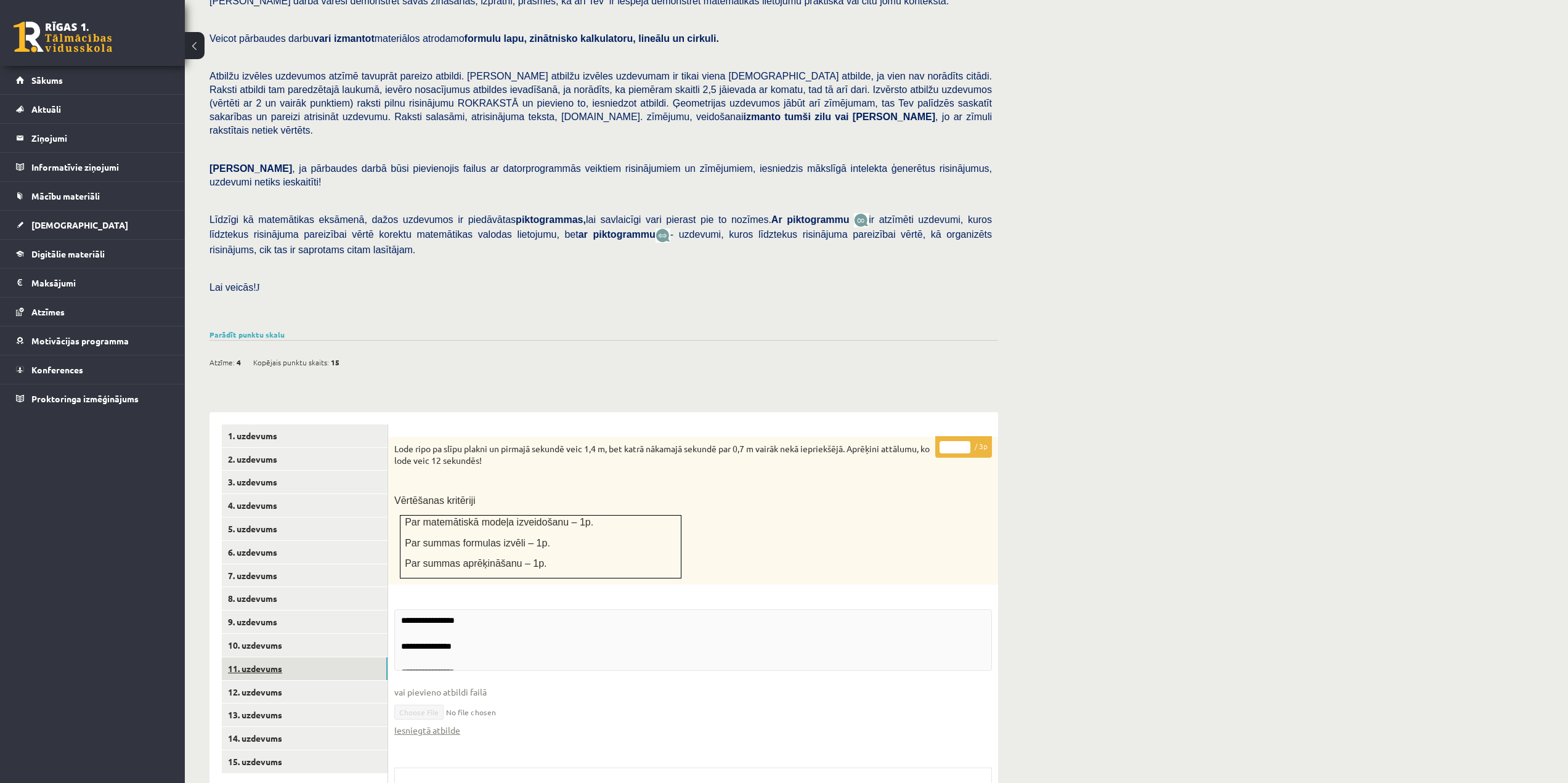
click at [308, 657] on link "11. uzdevums" at bounding box center [304, 668] width 166 height 23
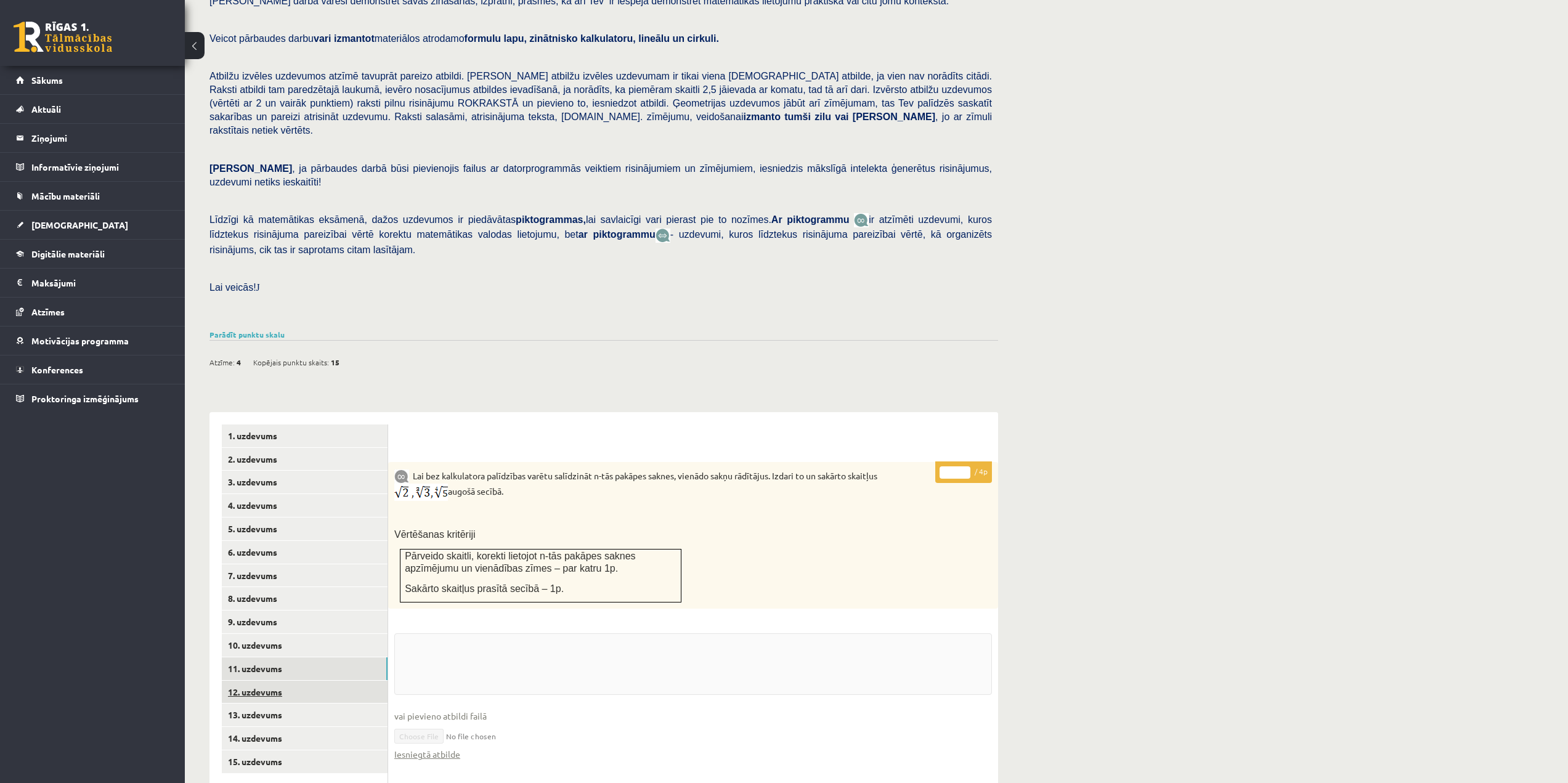
click at [307, 681] on link "12. uzdevums" at bounding box center [304, 692] width 166 height 23
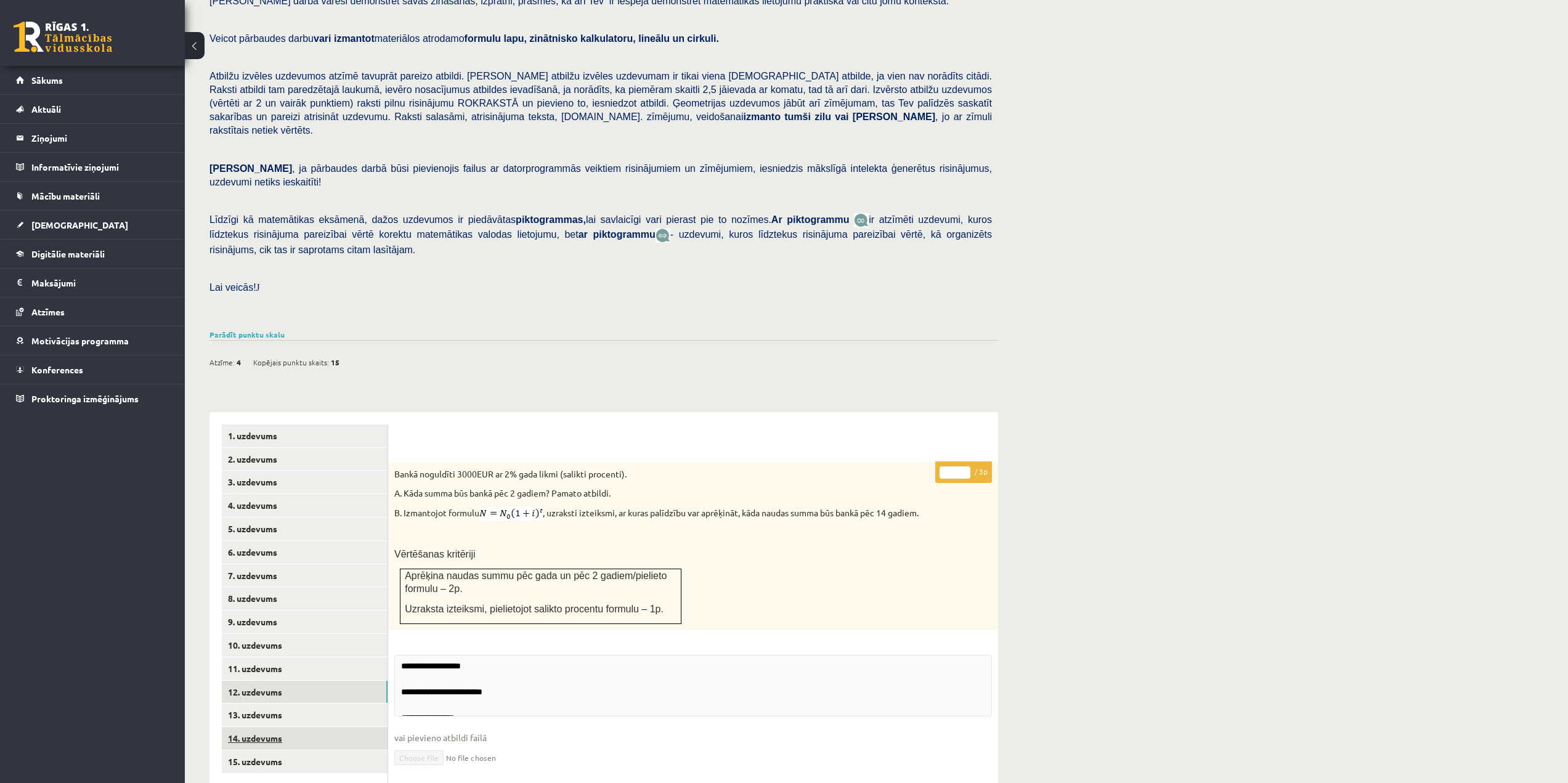
click at [303, 727] on link "14. uzdevums" at bounding box center [304, 738] width 166 height 23
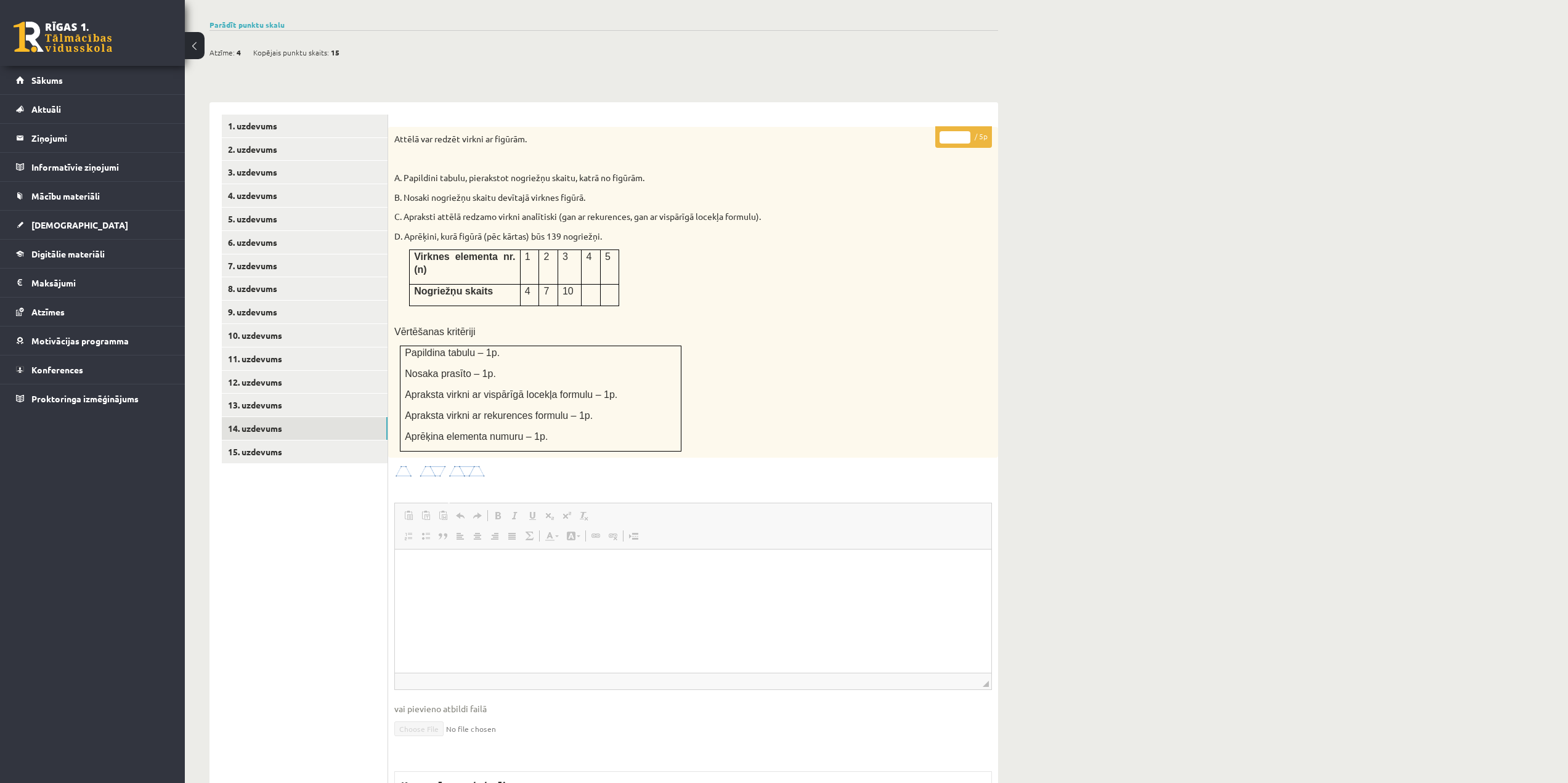
scroll to position [400, 0]
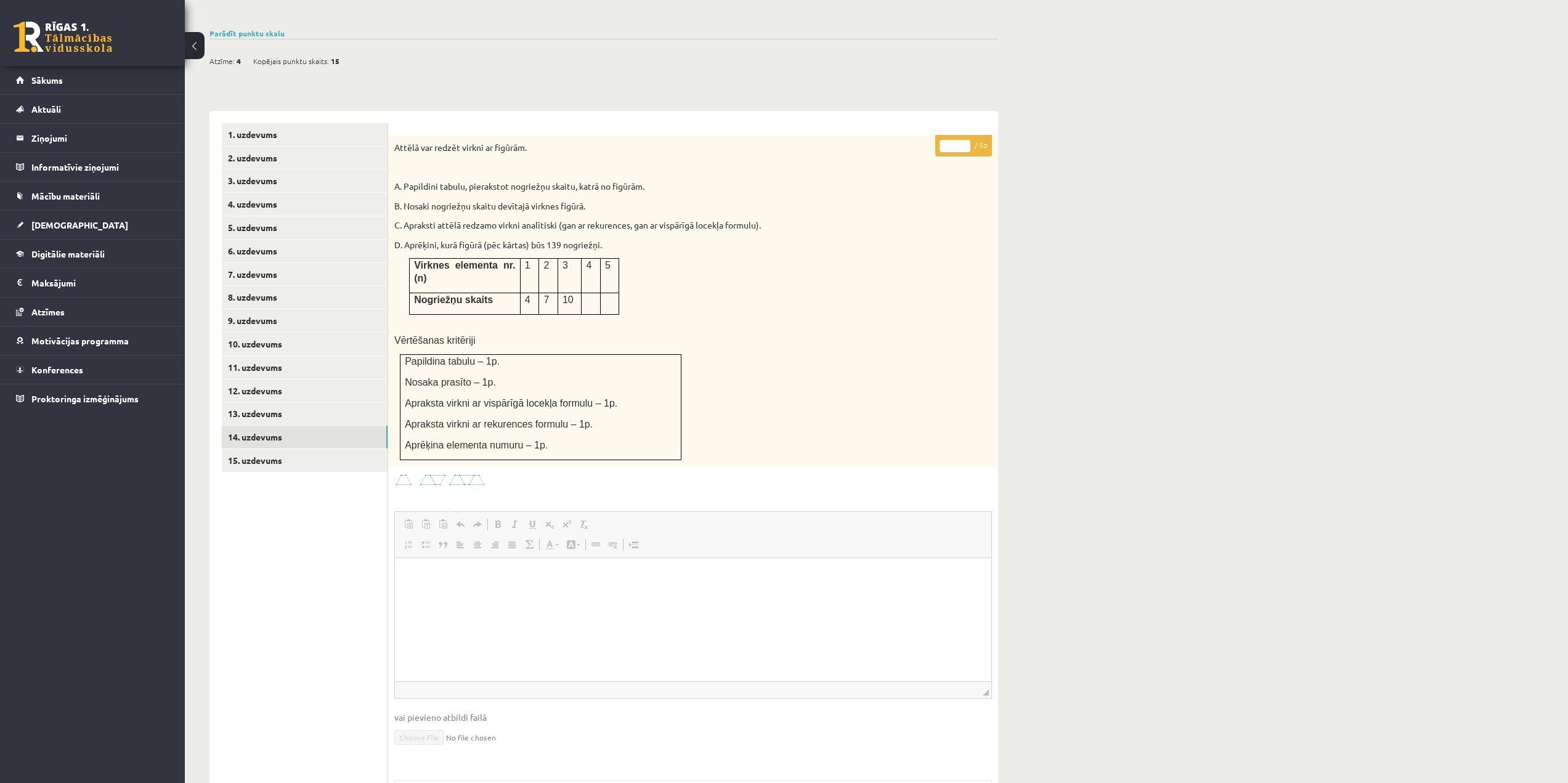
click at [463, 589] on html at bounding box center [693, 577] width 597 height 37
click at [325, 449] on link "15. uzdevums" at bounding box center [304, 461] width 166 height 23
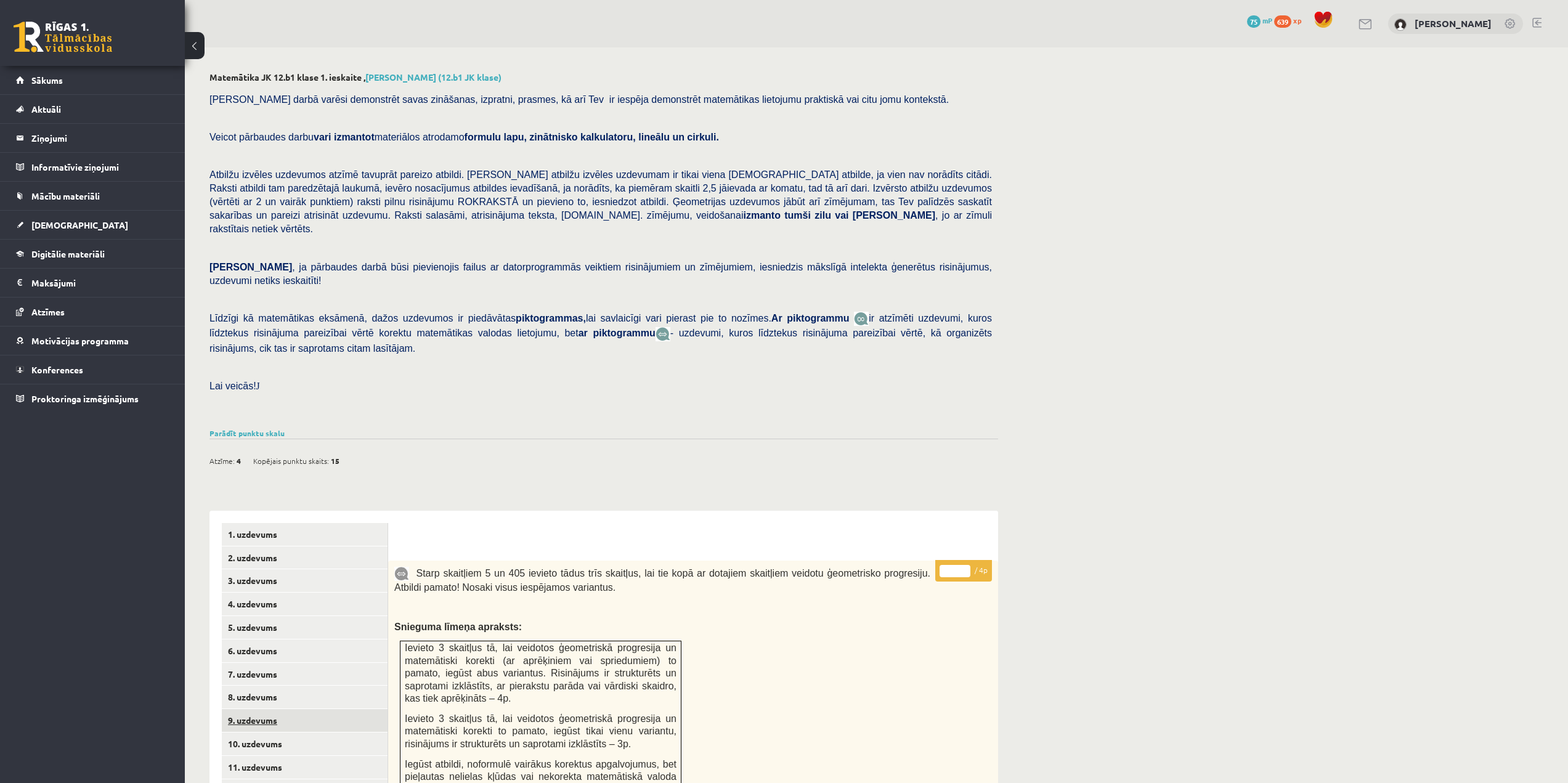
scroll to position [0, 0]
click at [122, 217] on link "[DEMOGRAPHIC_DATA]" at bounding box center [93, 225] width 154 height 28
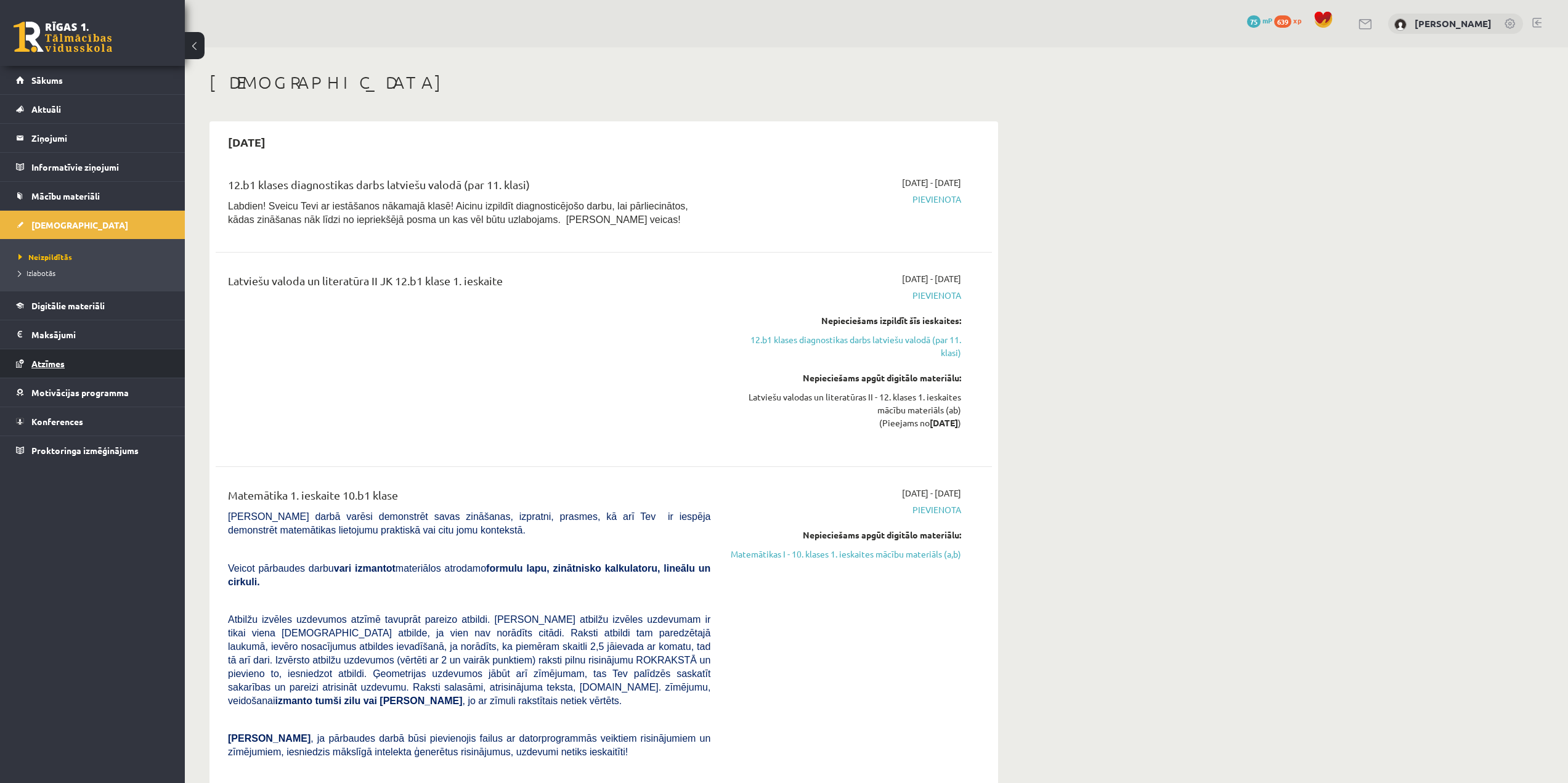
click at [95, 358] on link "Atzīmes" at bounding box center [93, 363] width 154 height 28
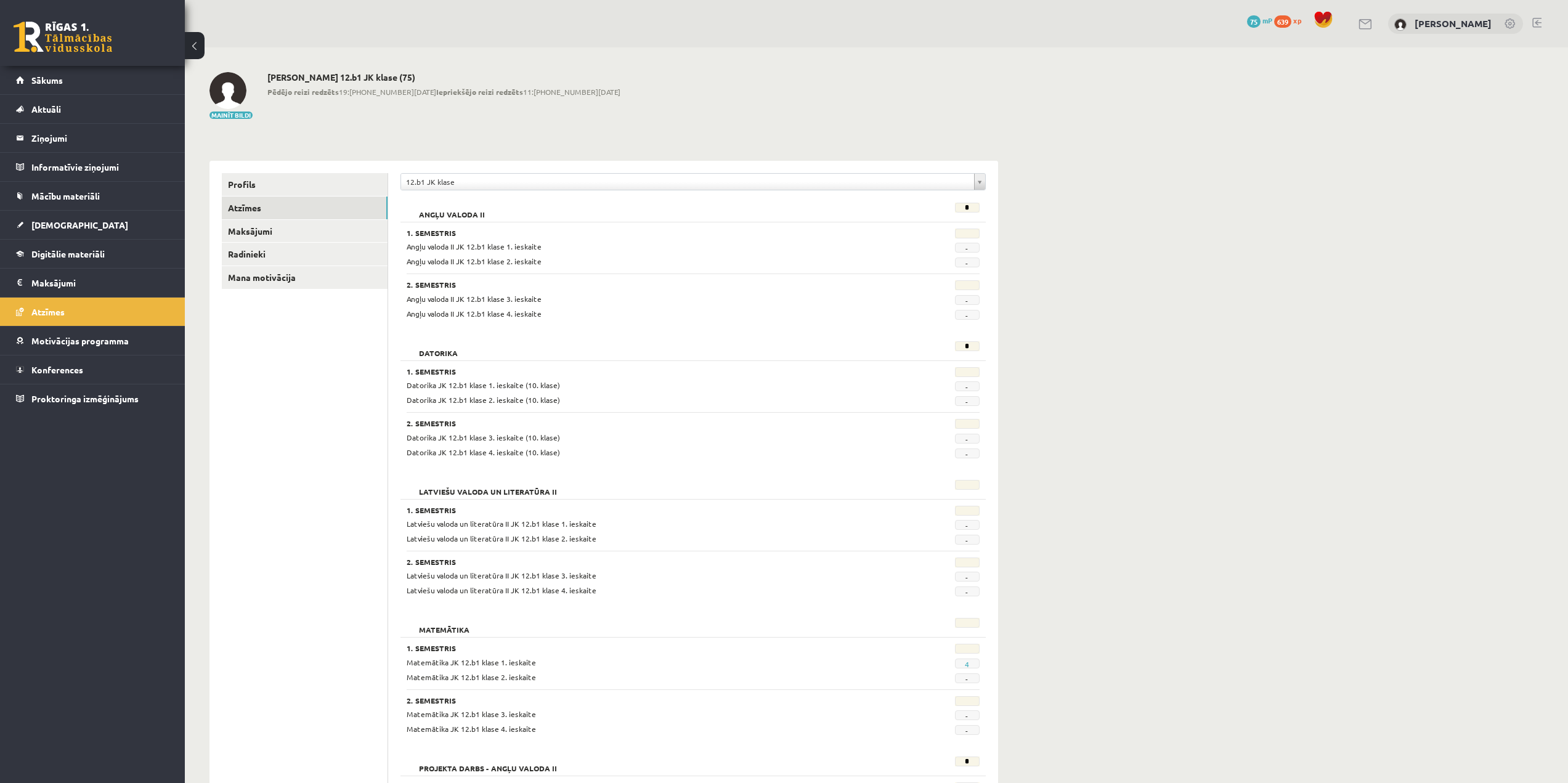
click at [971, 663] on span "4" at bounding box center [967, 663] width 25 height 10
click at [966, 663] on link "4" at bounding box center [967, 664] width 4 height 10
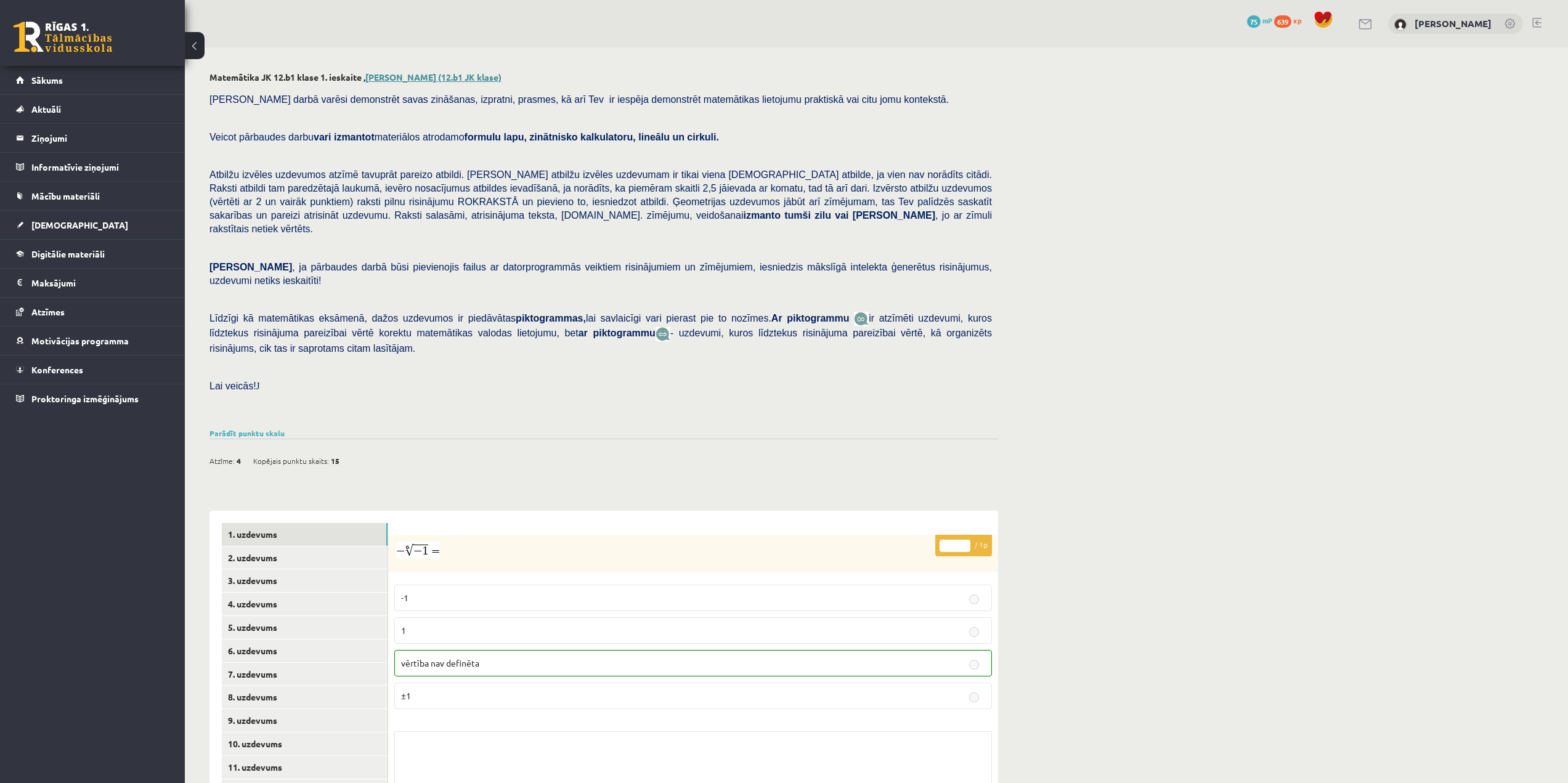
click at [406, 74] on link "[PERSON_NAME] (12.b1 JK klase)" at bounding box center [433, 77] width 136 height 11
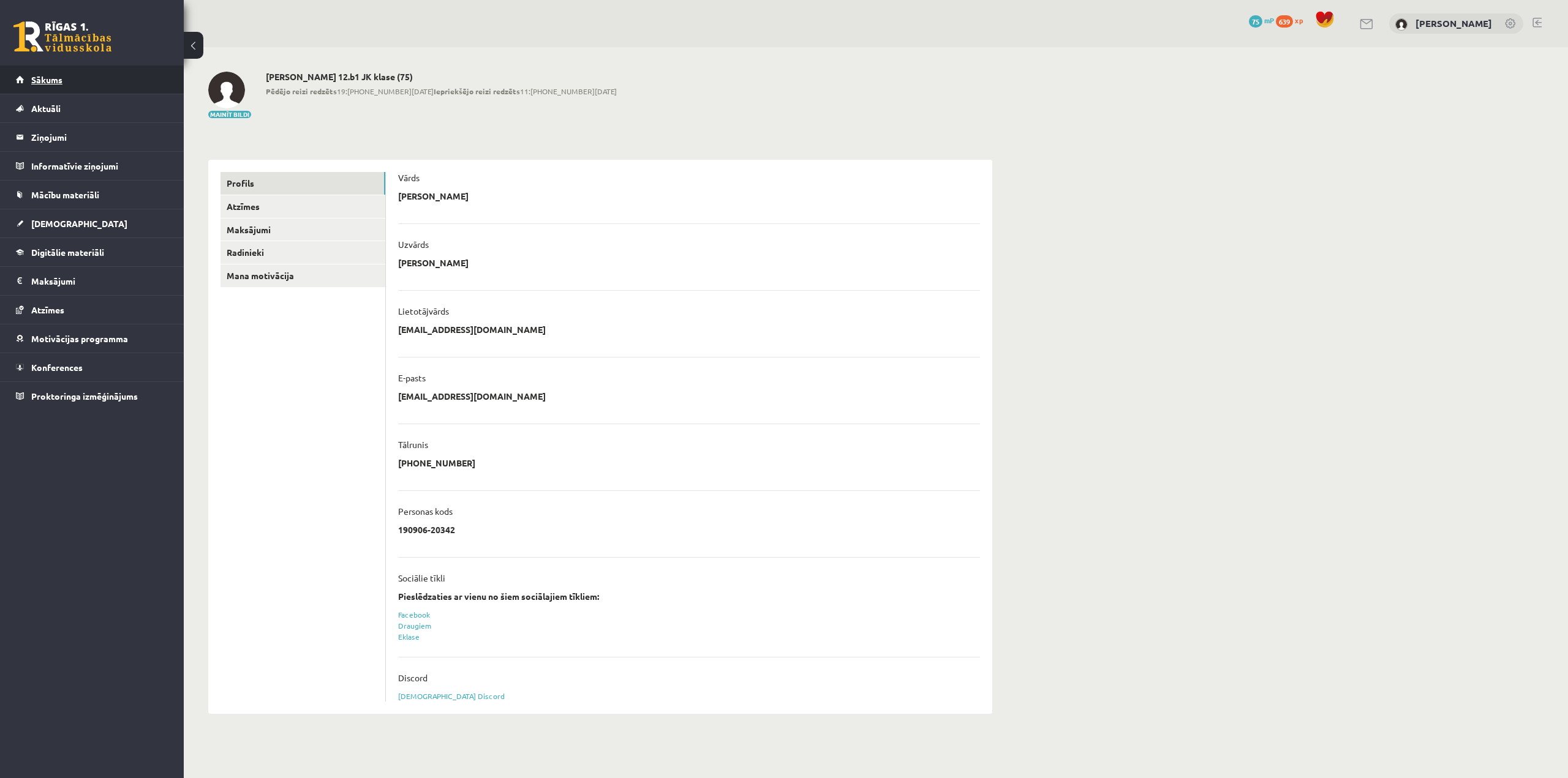
click at [110, 77] on link "Sākums" at bounding box center [92, 80] width 153 height 28
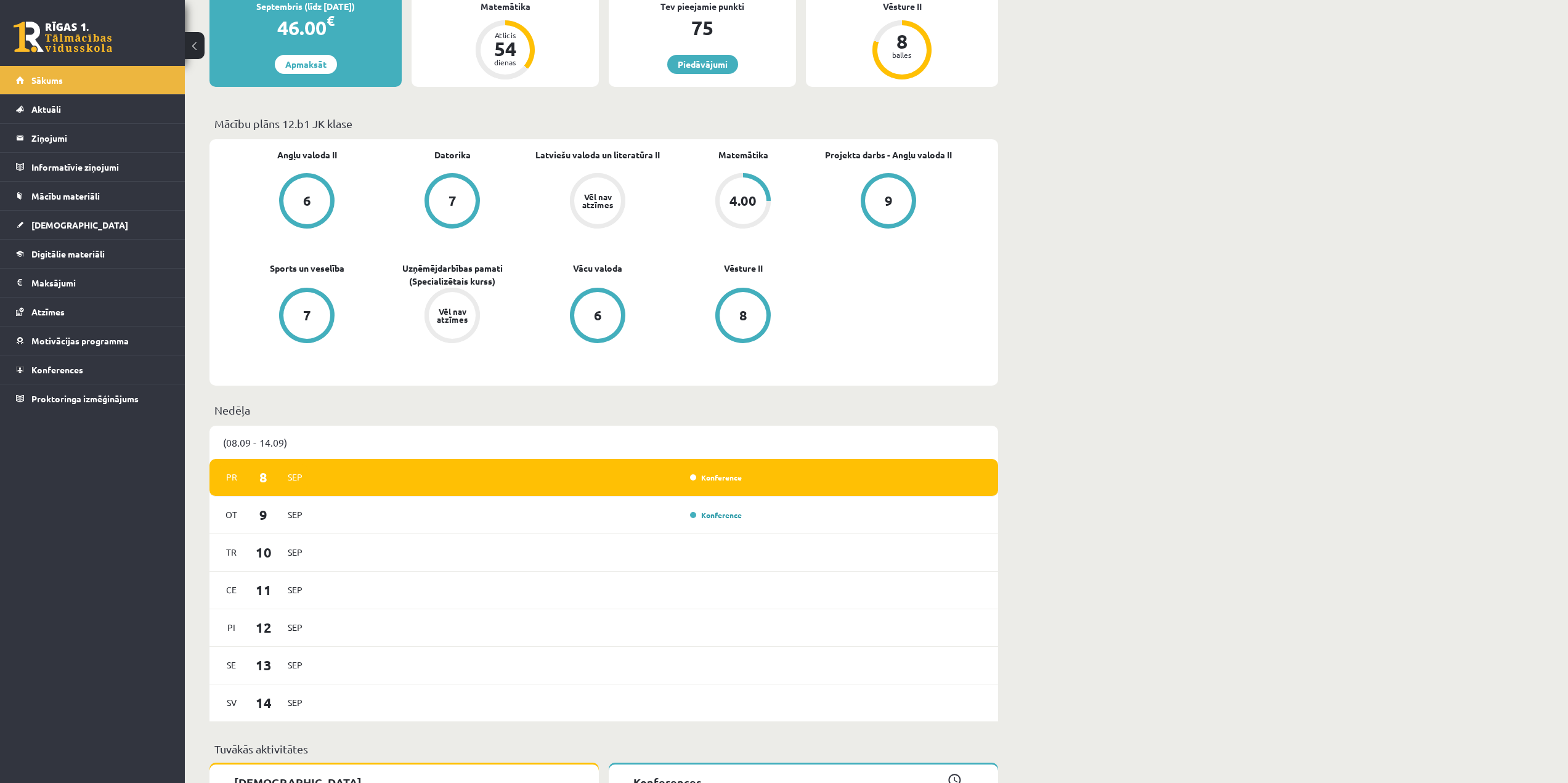
scroll to position [308, 0]
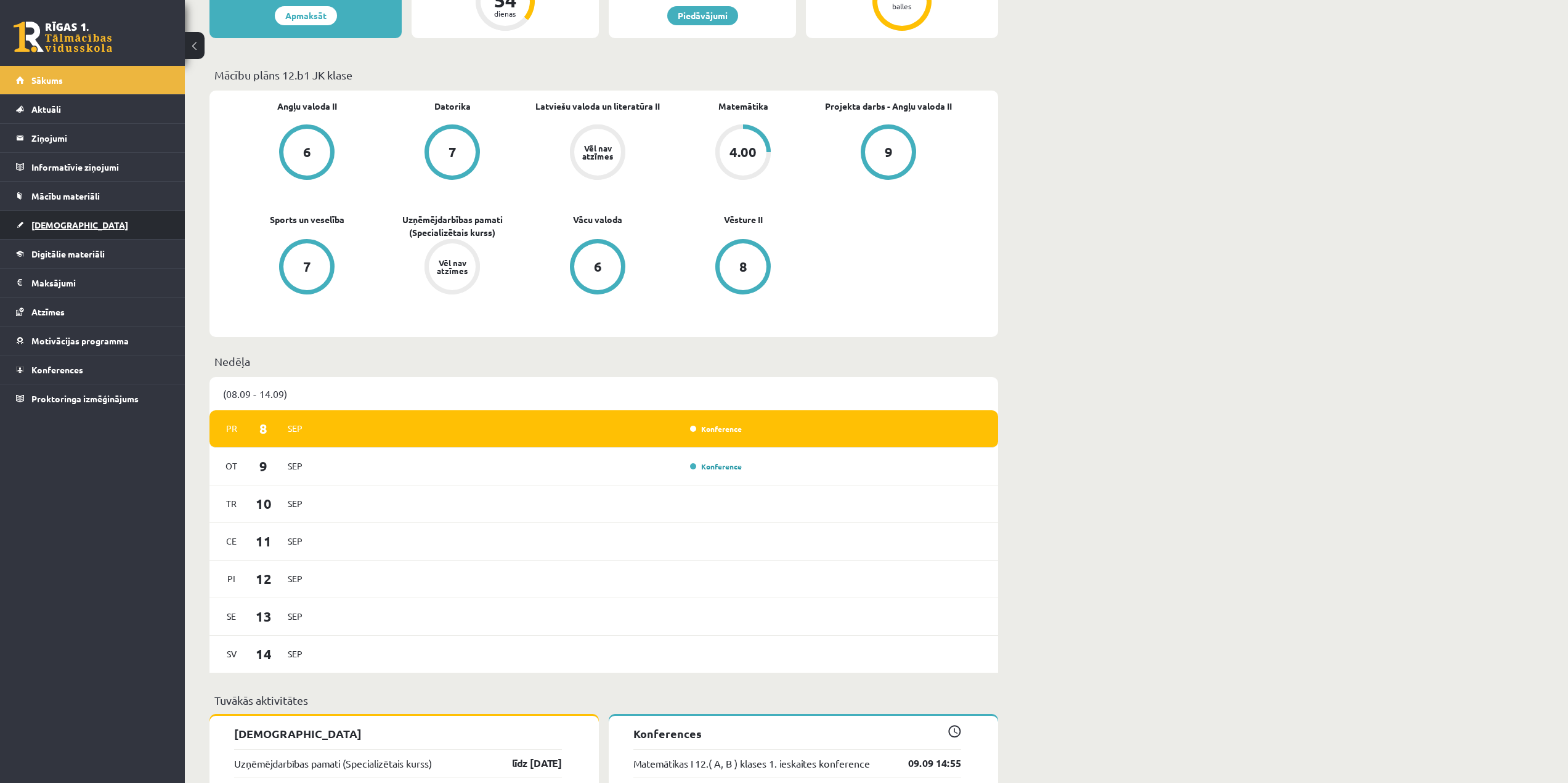
click at [63, 223] on span "[DEMOGRAPHIC_DATA]" at bounding box center [80, 225] width 97 height 11
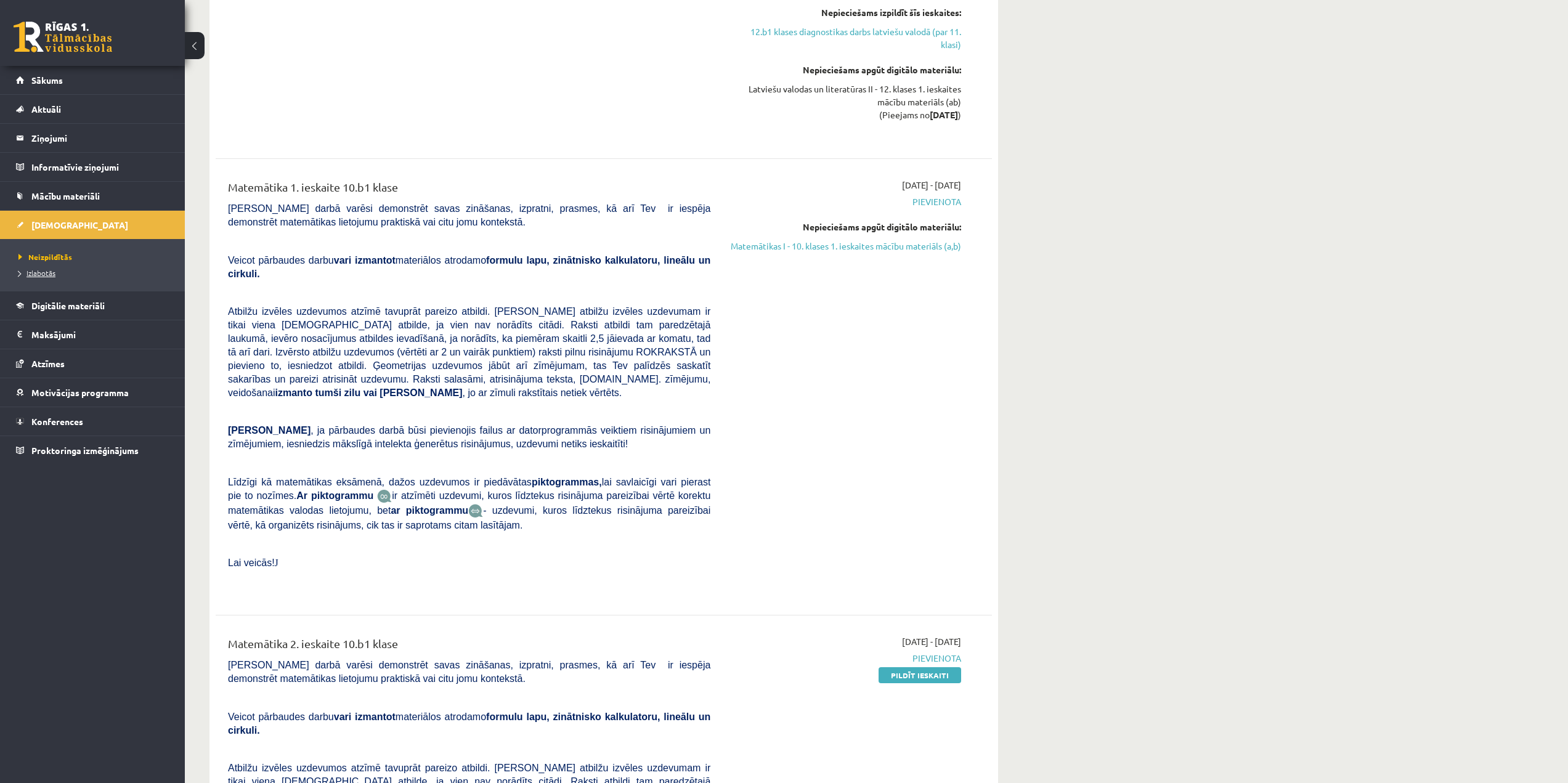
click at [52, 268] on span "Izlabotās" at bounding box center [37, 273] width 37 height 10
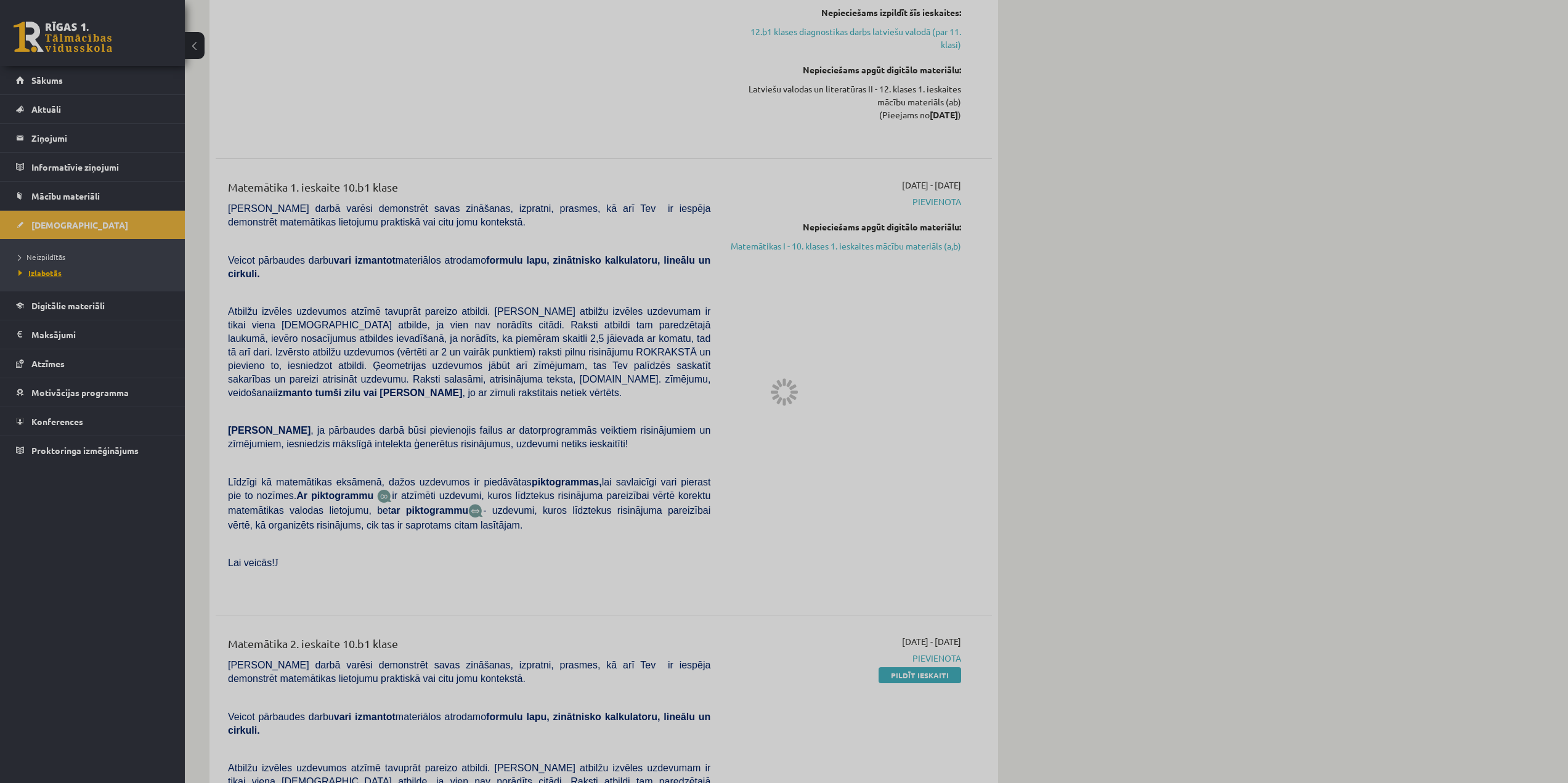
scroll to position [99, 0]
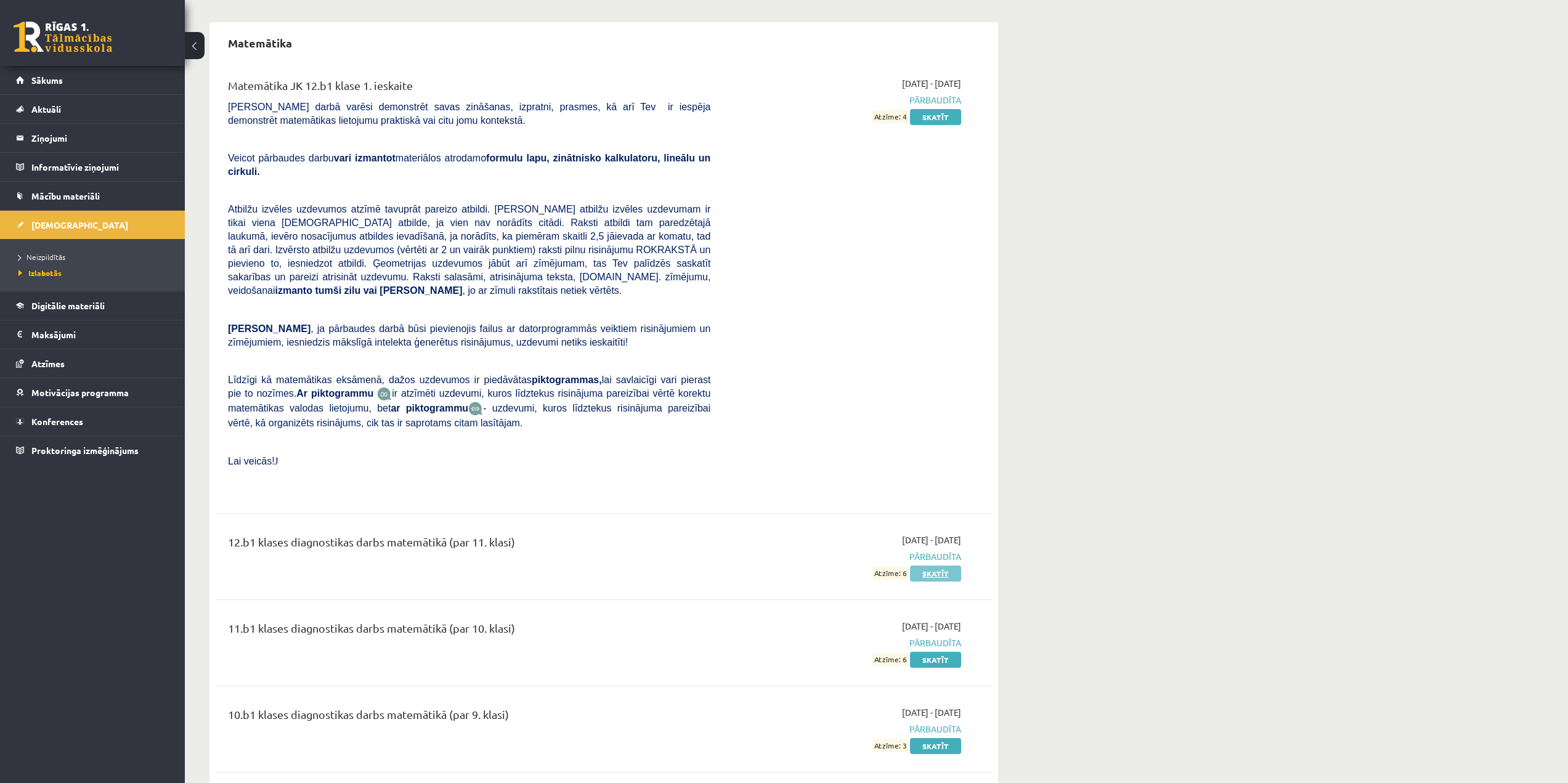
click at [919, 565] on link "Skatīt" at bounding box center [935, 573] width 51 height 16
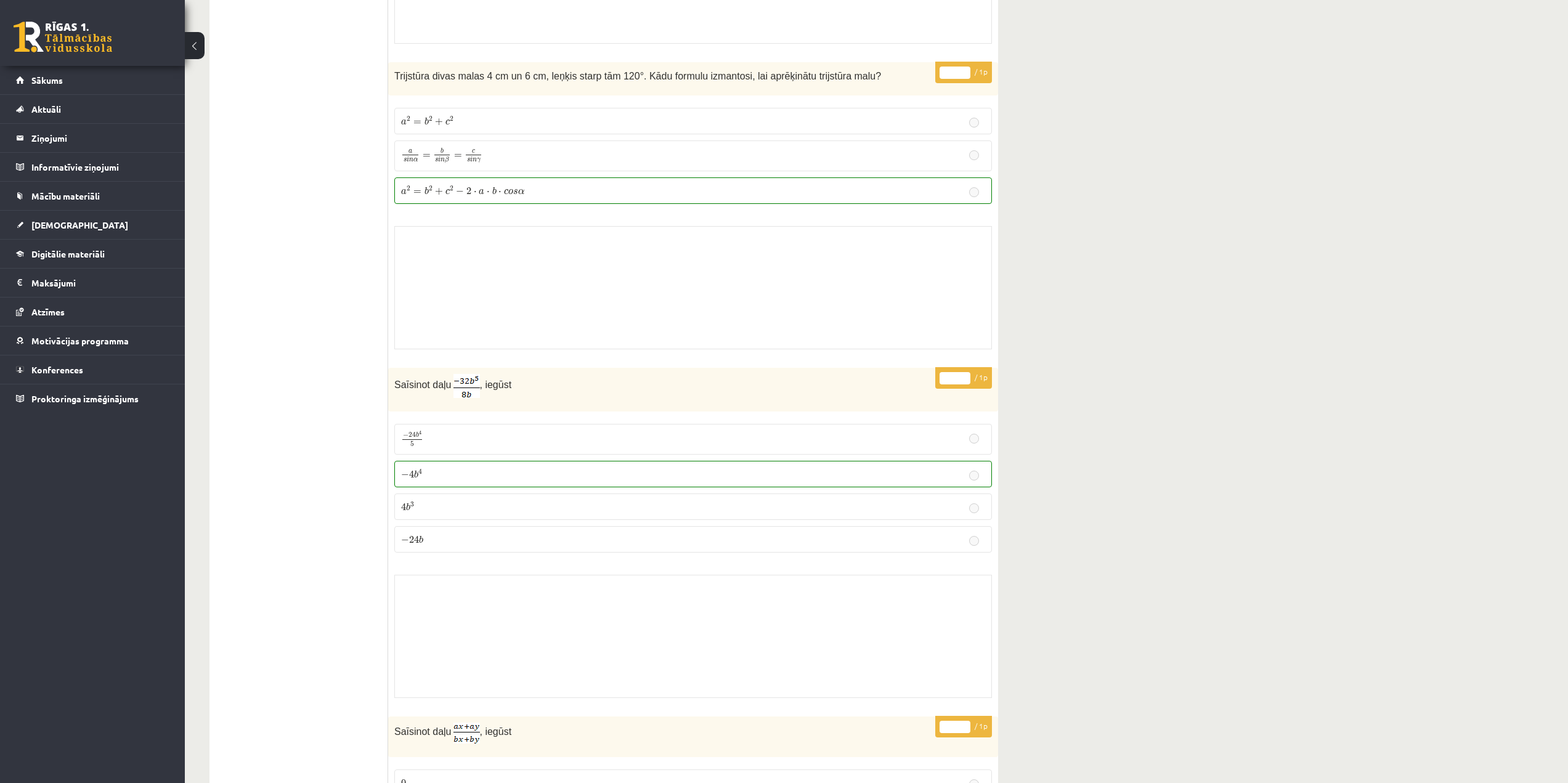
scroll to position [1540, 0]
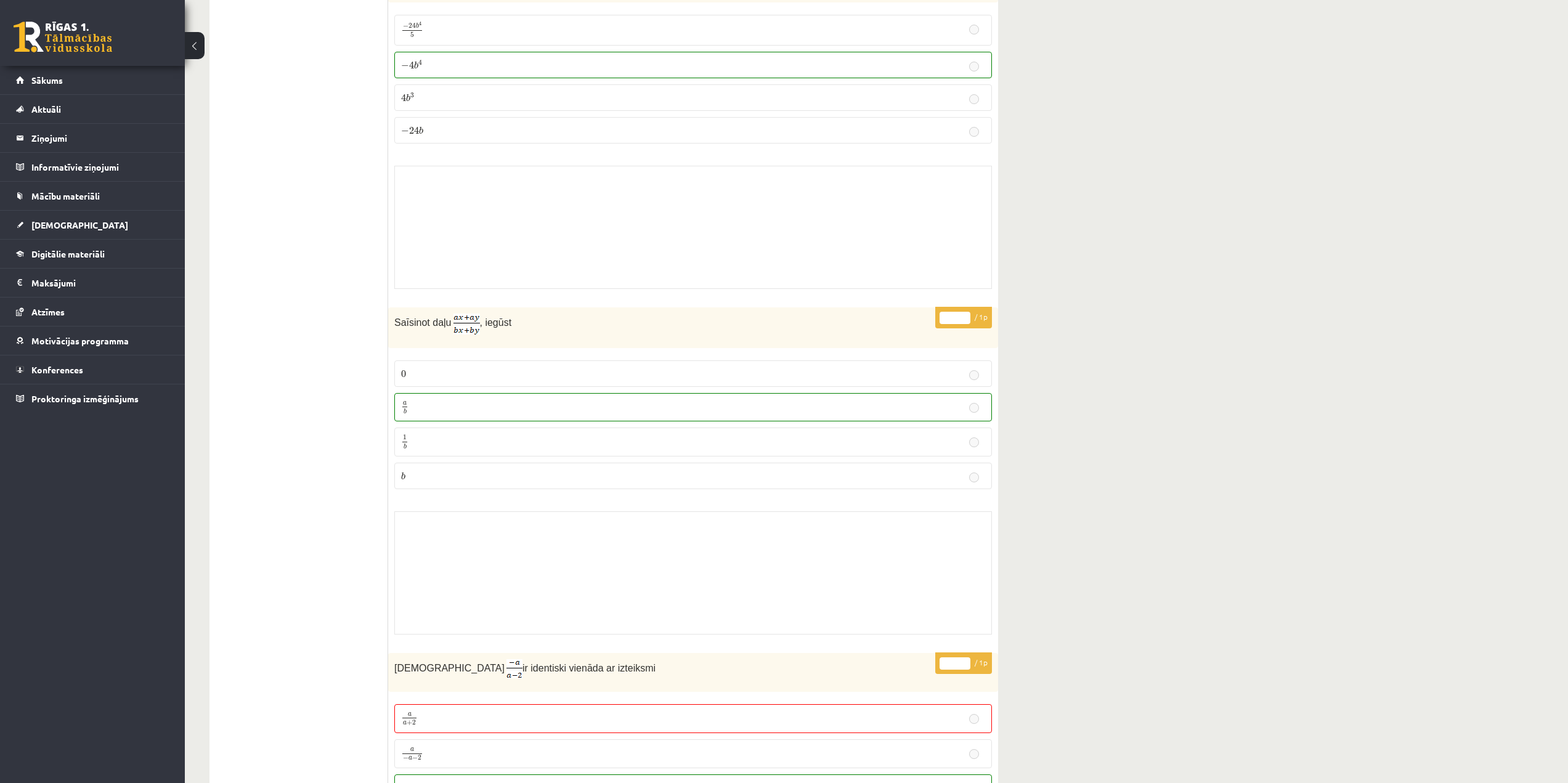
click at [487, 320] on span ", iegūst" at bounding box center [495, 322] width 32 height 11
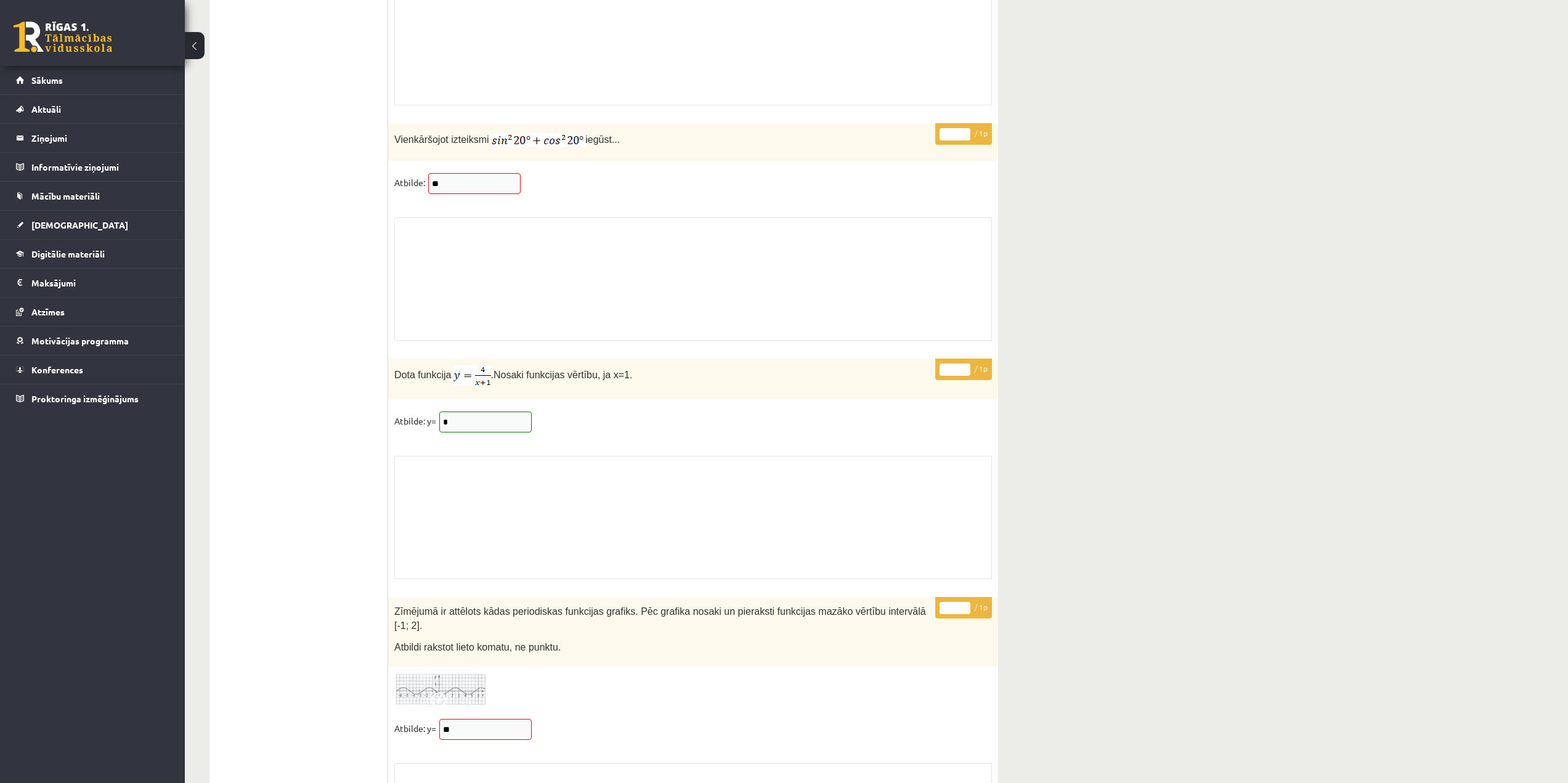
scroll to position [9552, 0]
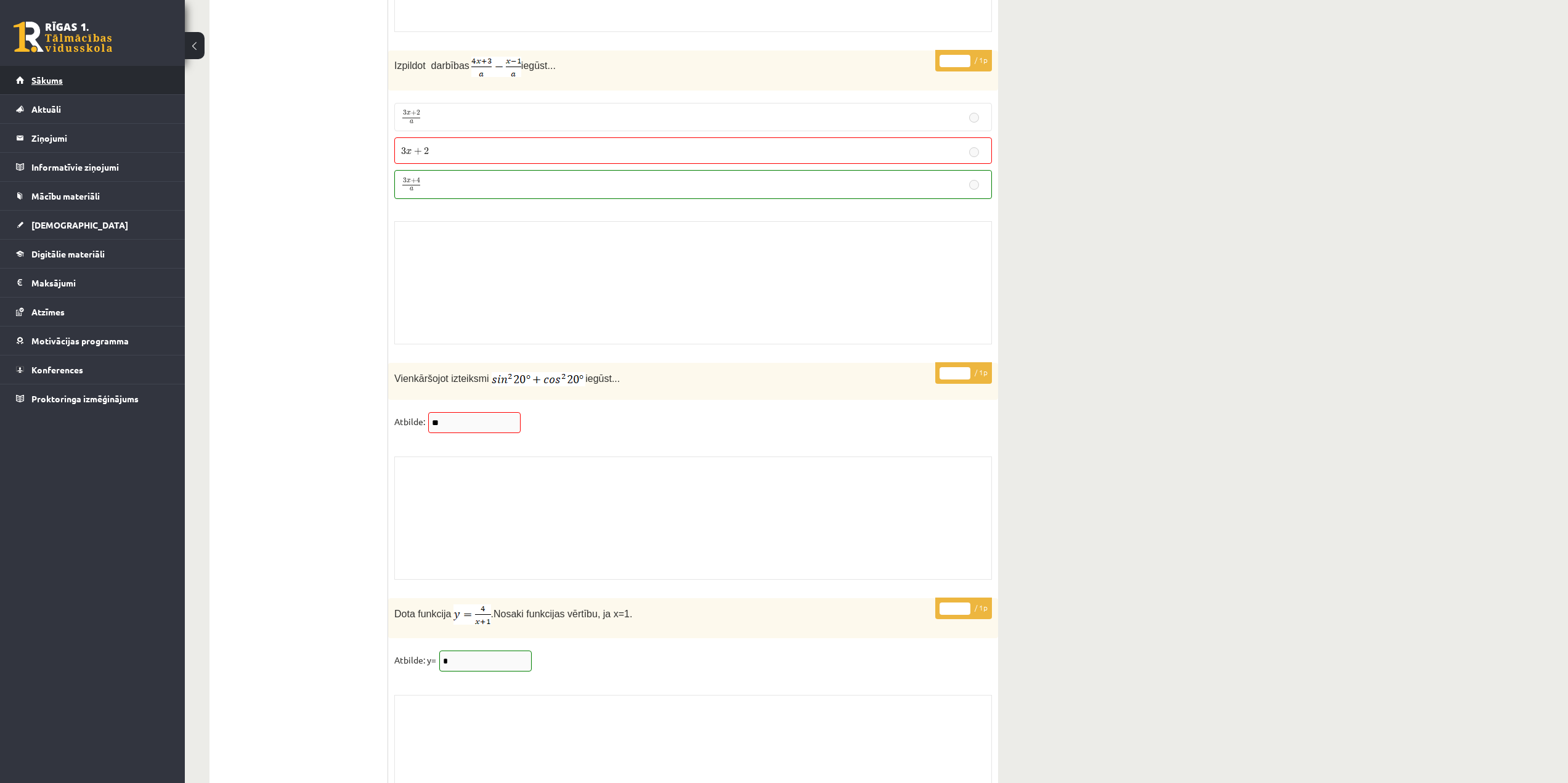
click at [39, 85] on link "Sākums" at bounding box center [93, 80] width 154 height 28
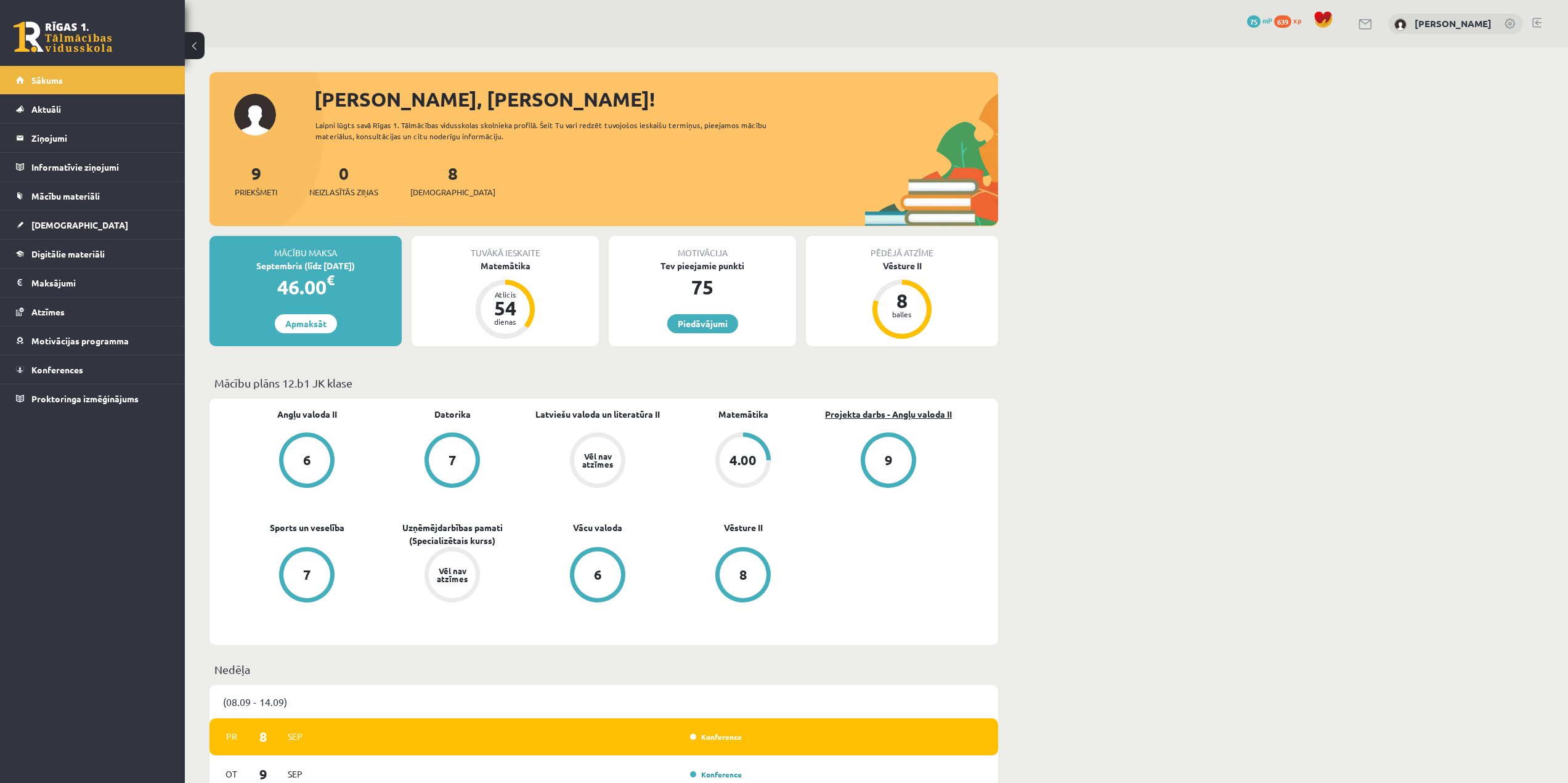
click at [914, 416] on link "Projekta darbs - Angļu valoda II" at bounding box center [888, 414] width 127 height 13
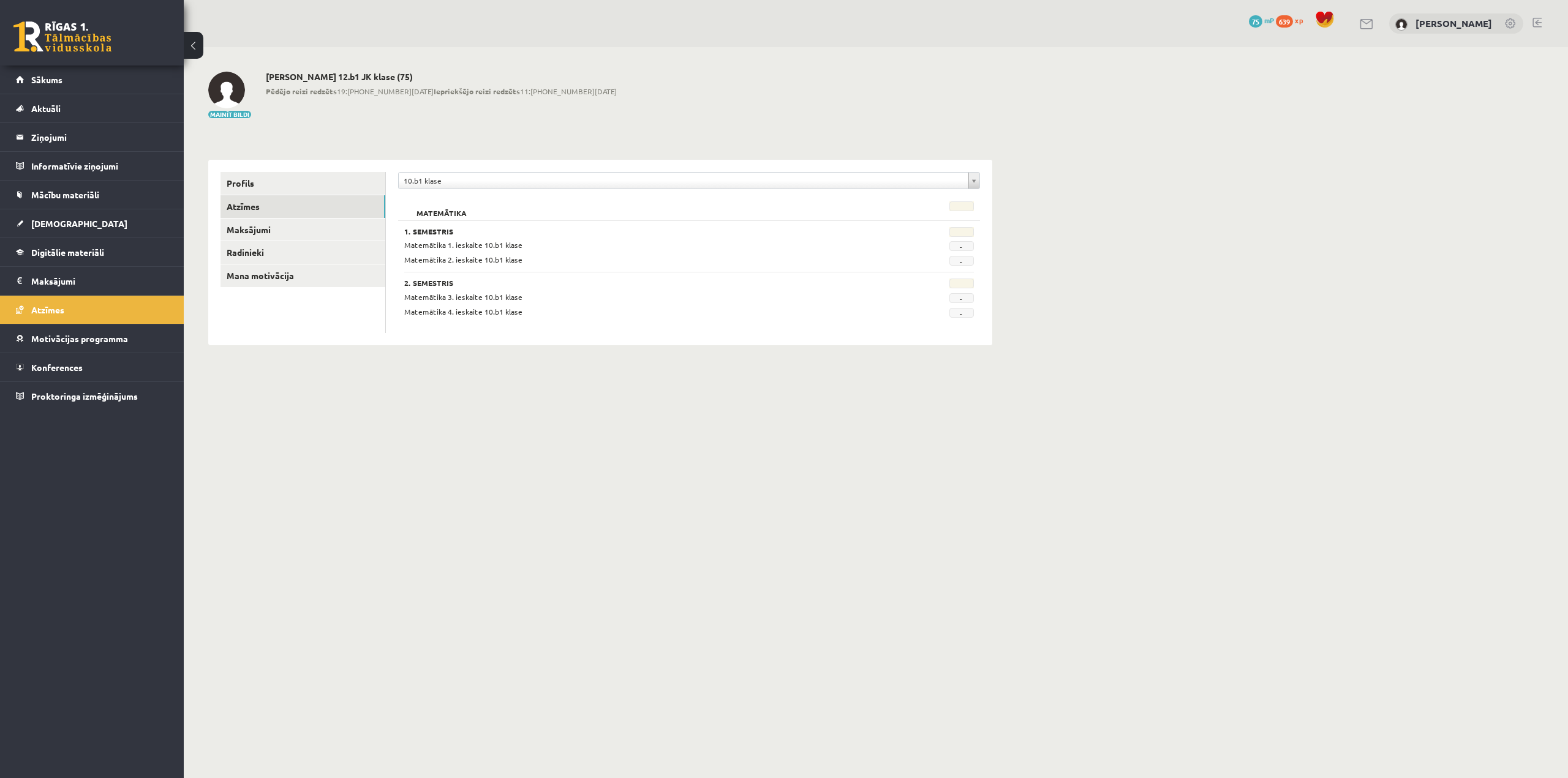
click at [450, 189] on div "**********" at bounding box center [689, 183] width 582 height 23
click at [451, 190] on div "**********" at bounding box center [689, 183] width 582 height 23
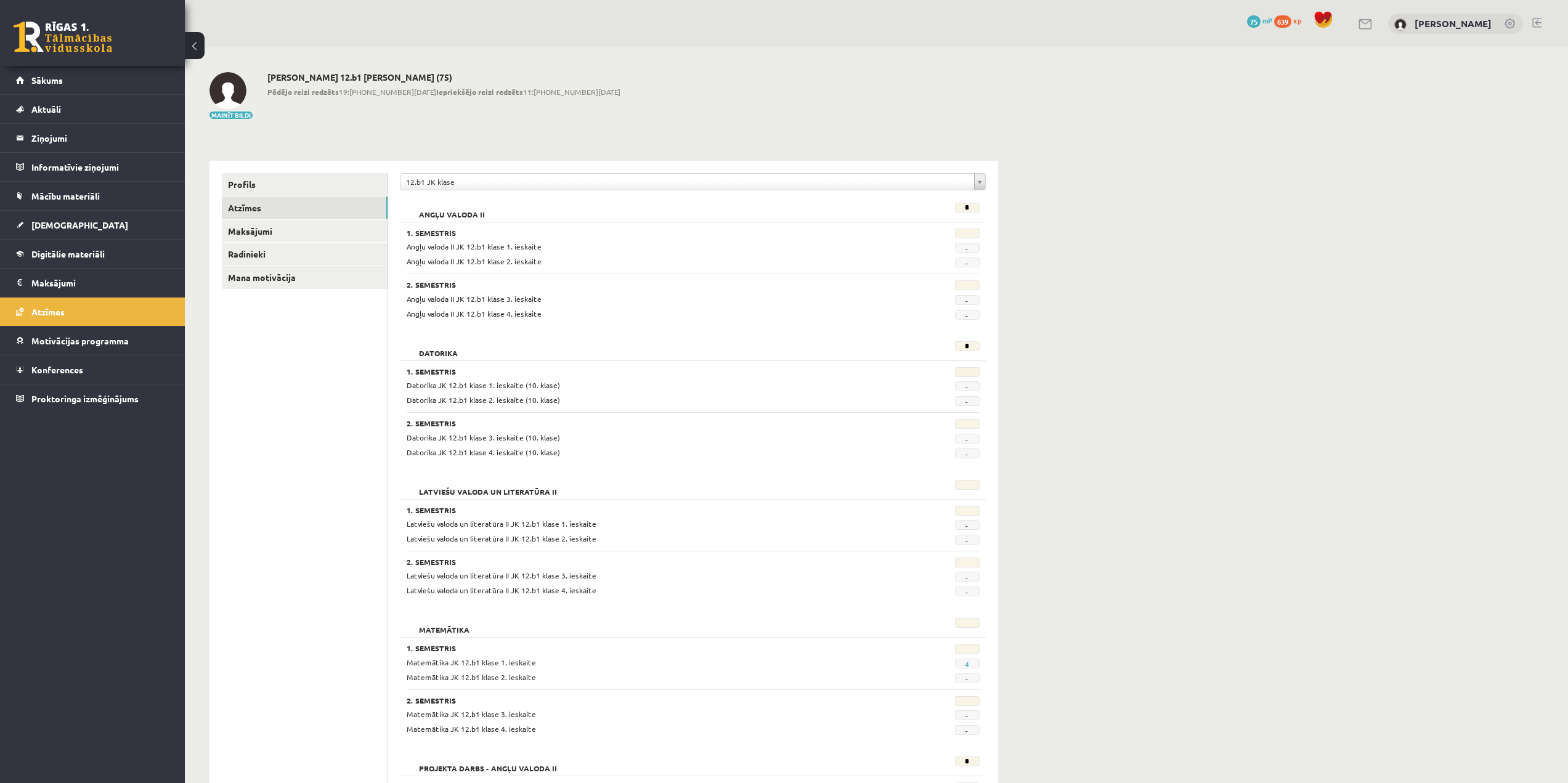
click at [301, 251] on link "Radinieki" at bounding box center [304, 254] width 166 height 23
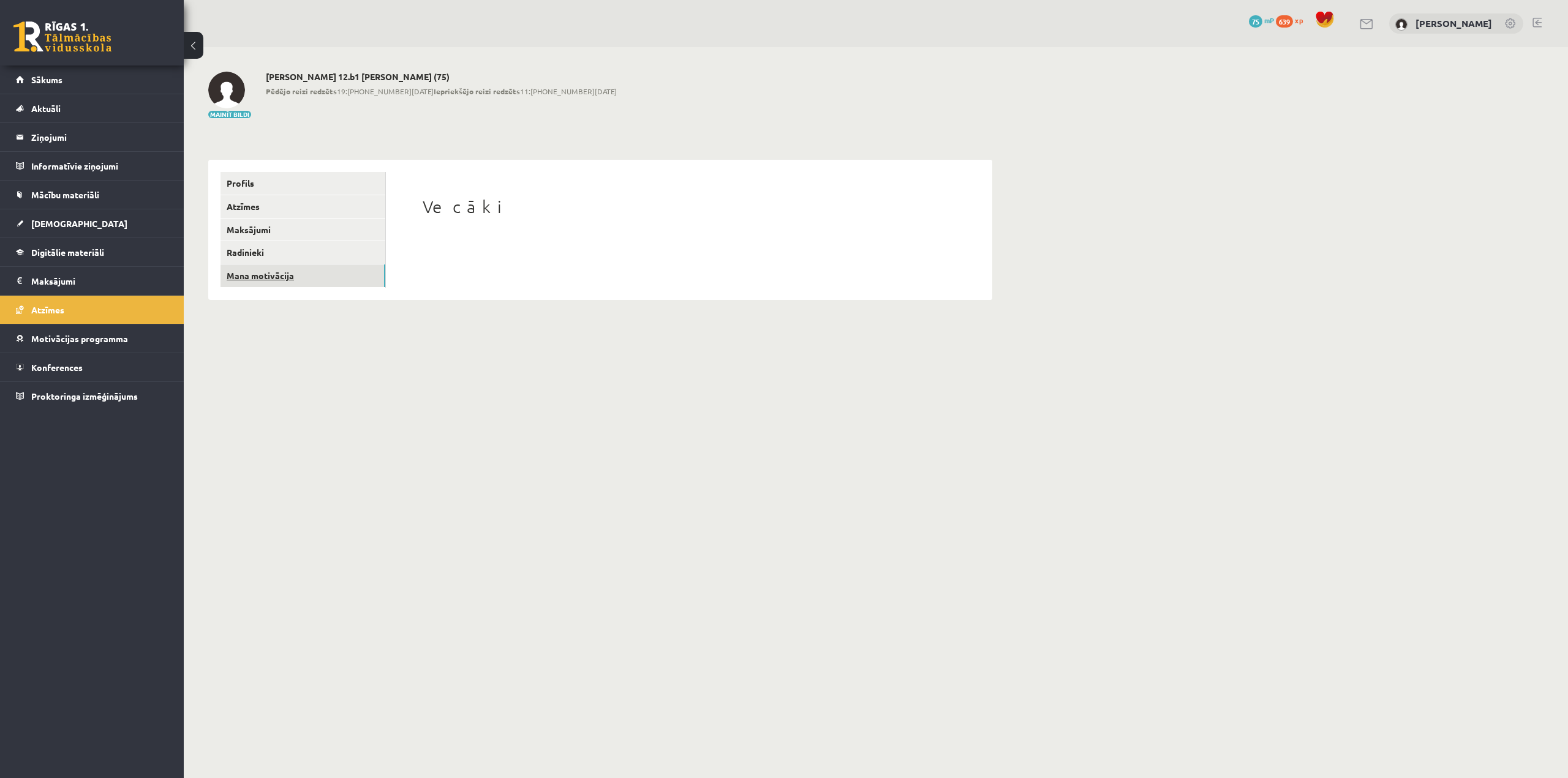
click at [284, 272] on link "Mana motivācija" at bounding box center [302, 276] width 164 height 22
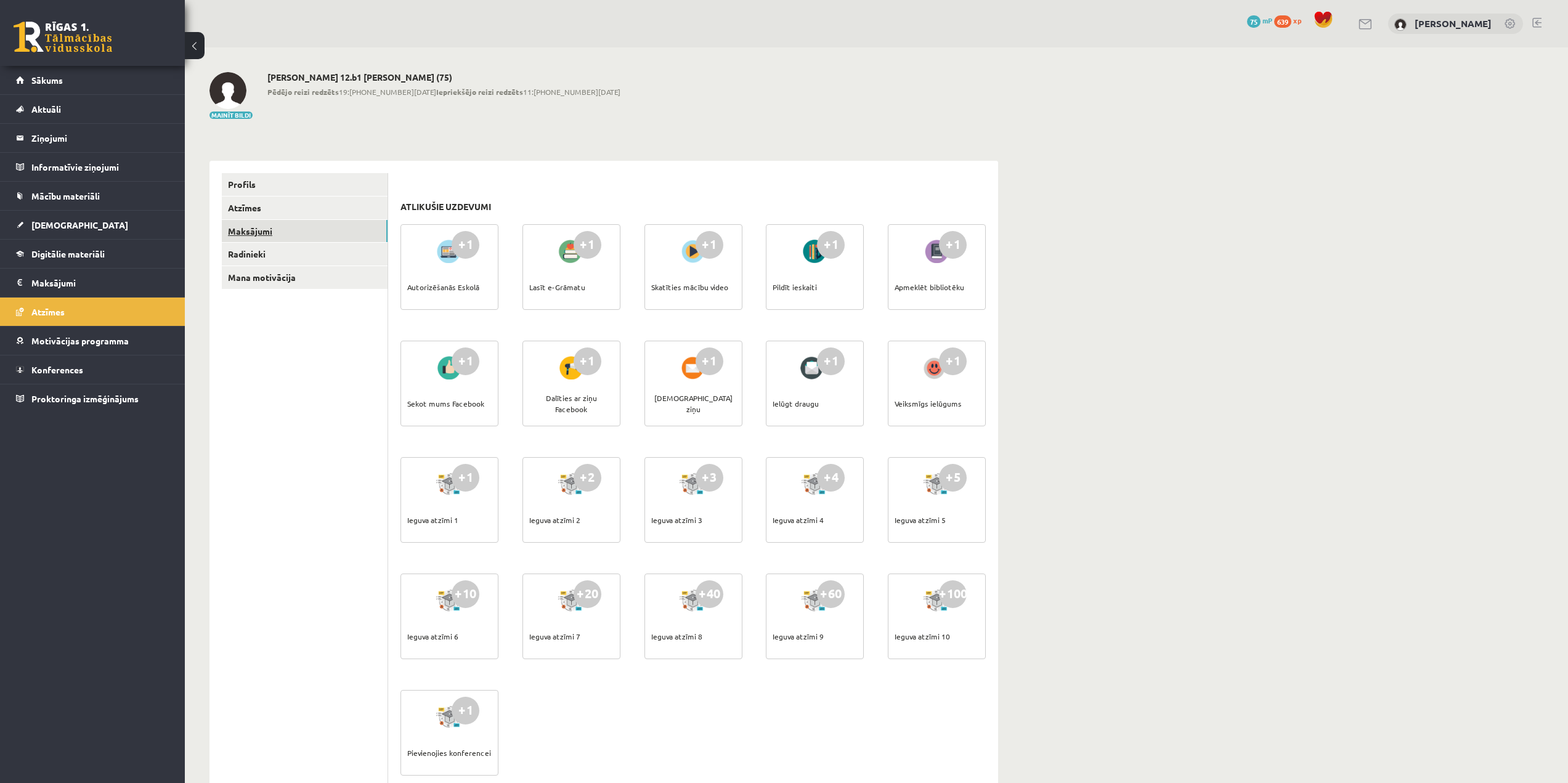
click at [285, 241] on link "Maksājumi" at bounding box center [304, 231] width 166 height 23
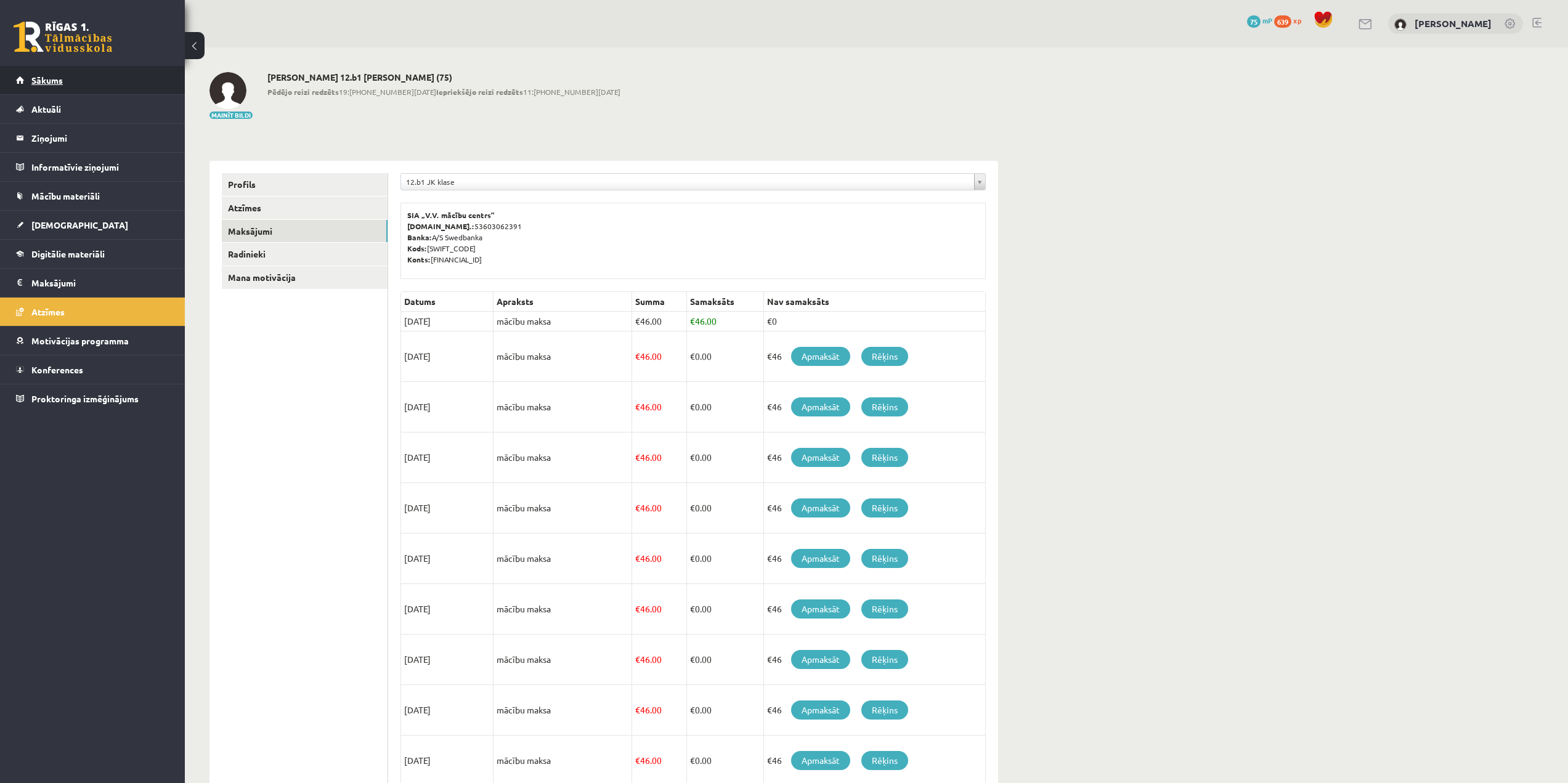
click at [80, 86] on link "Sākums" at bounding box center [93, 80] width 154 height 28
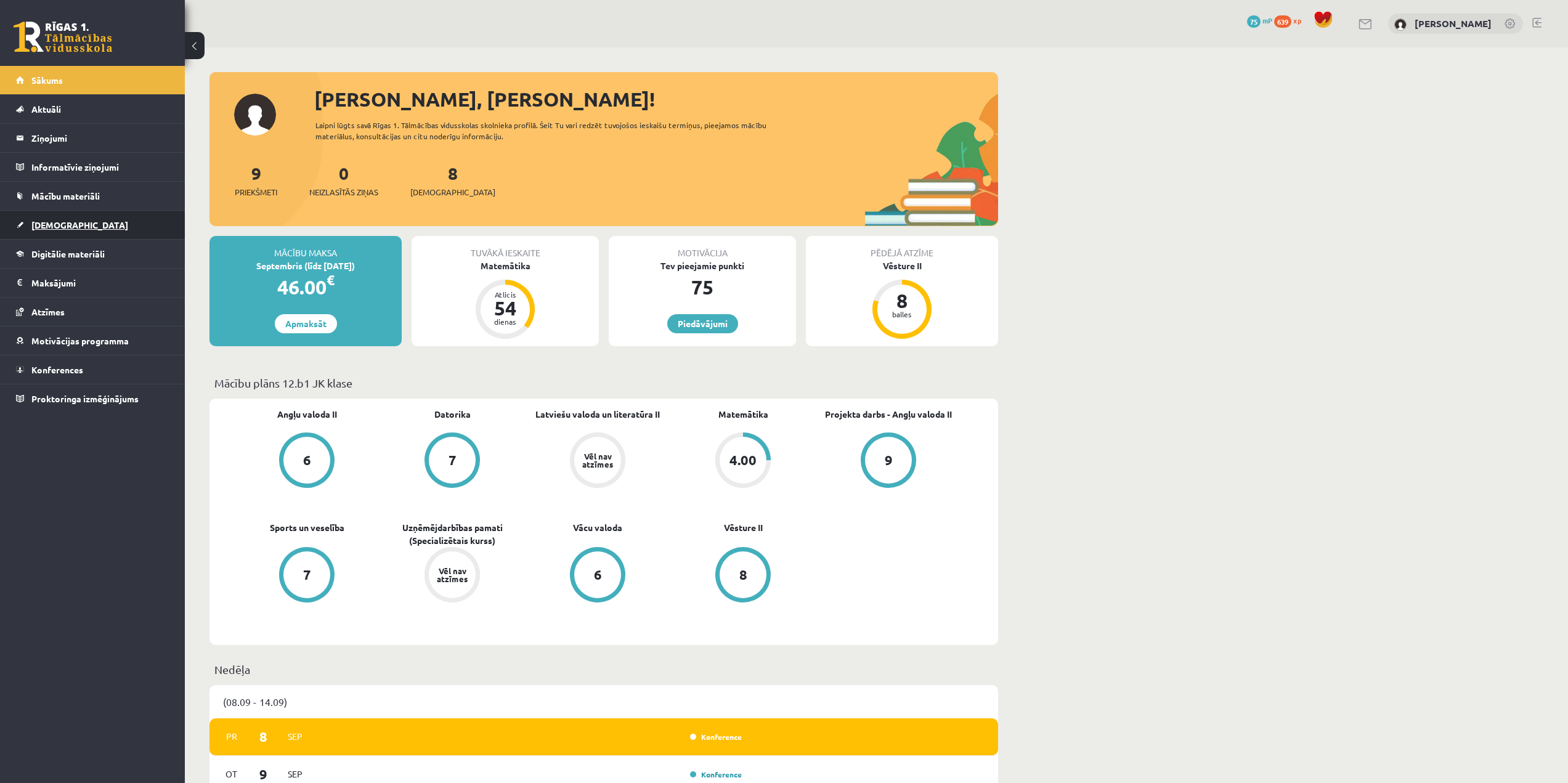
click at [118, 230] on link "[DEMOGRAPHIC_DATA]" at bounding box center [93, 225] width 154 height 28
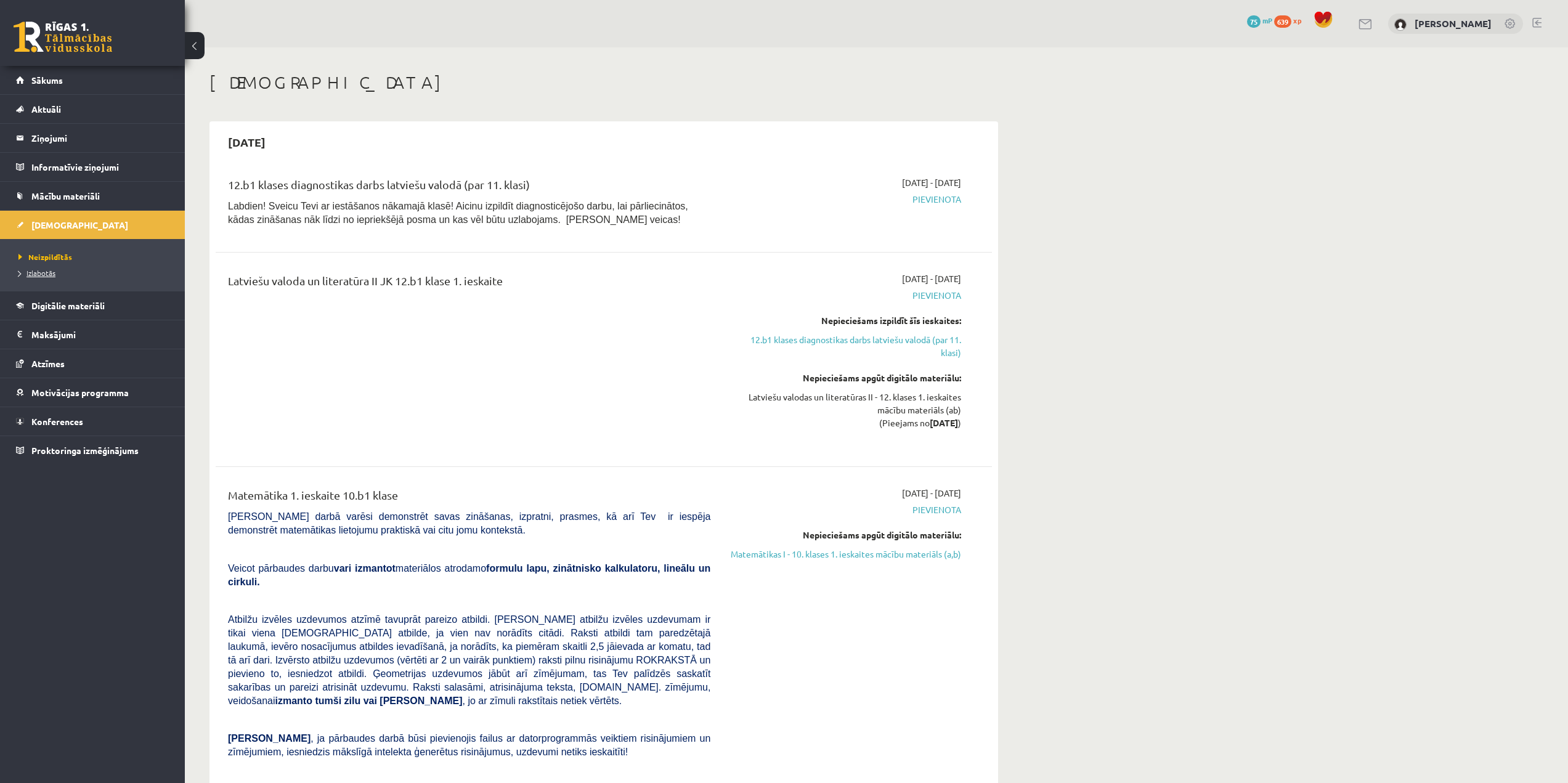
click at [44, 269] on span "Izlabotās" at bounding box center [37, 273] width 37 height 10
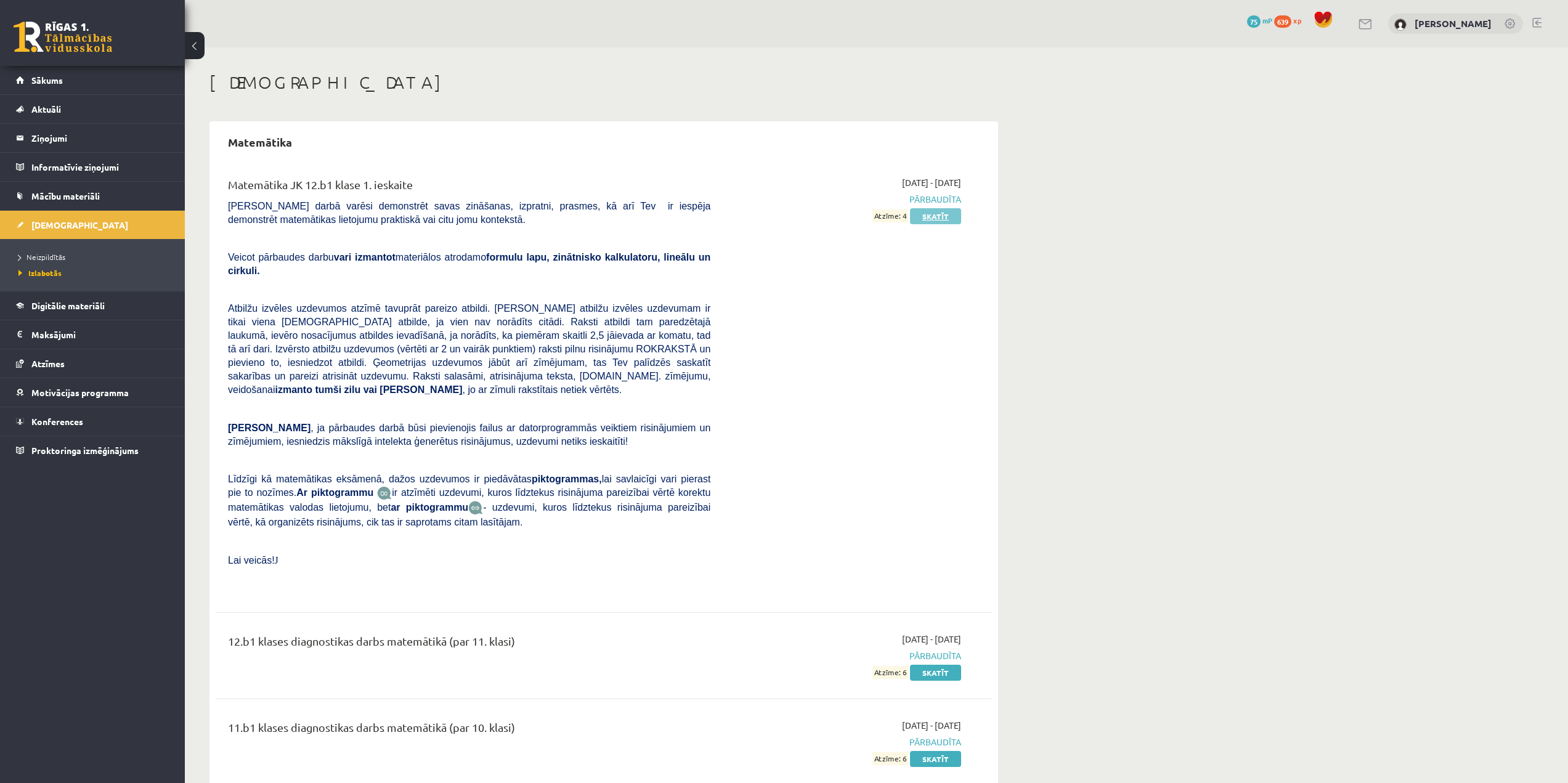
click at [928, 219] on link "Skatīt" at bounding box center [935, 216] width 51 height 16
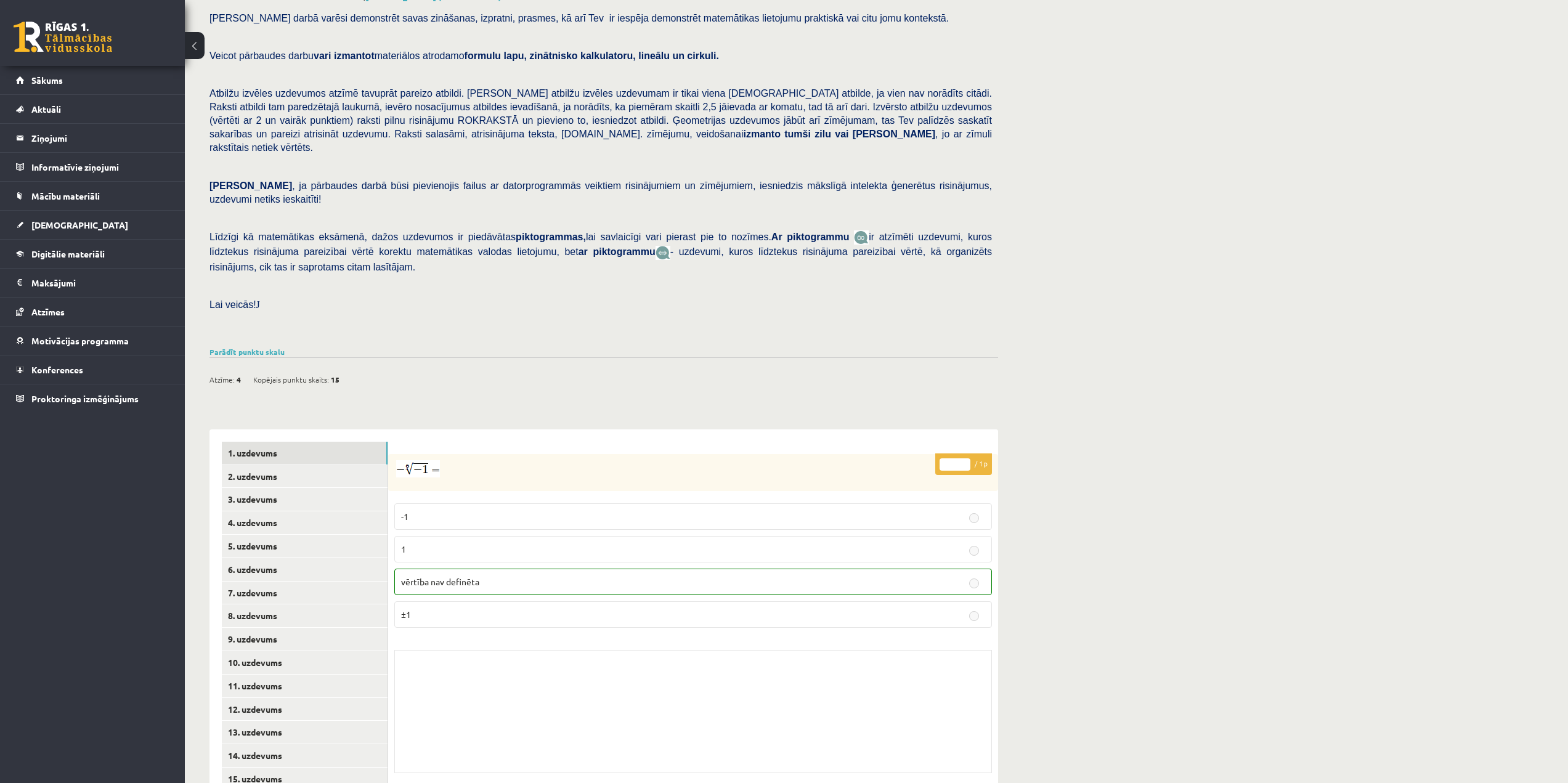
scroll to position [99, 0]
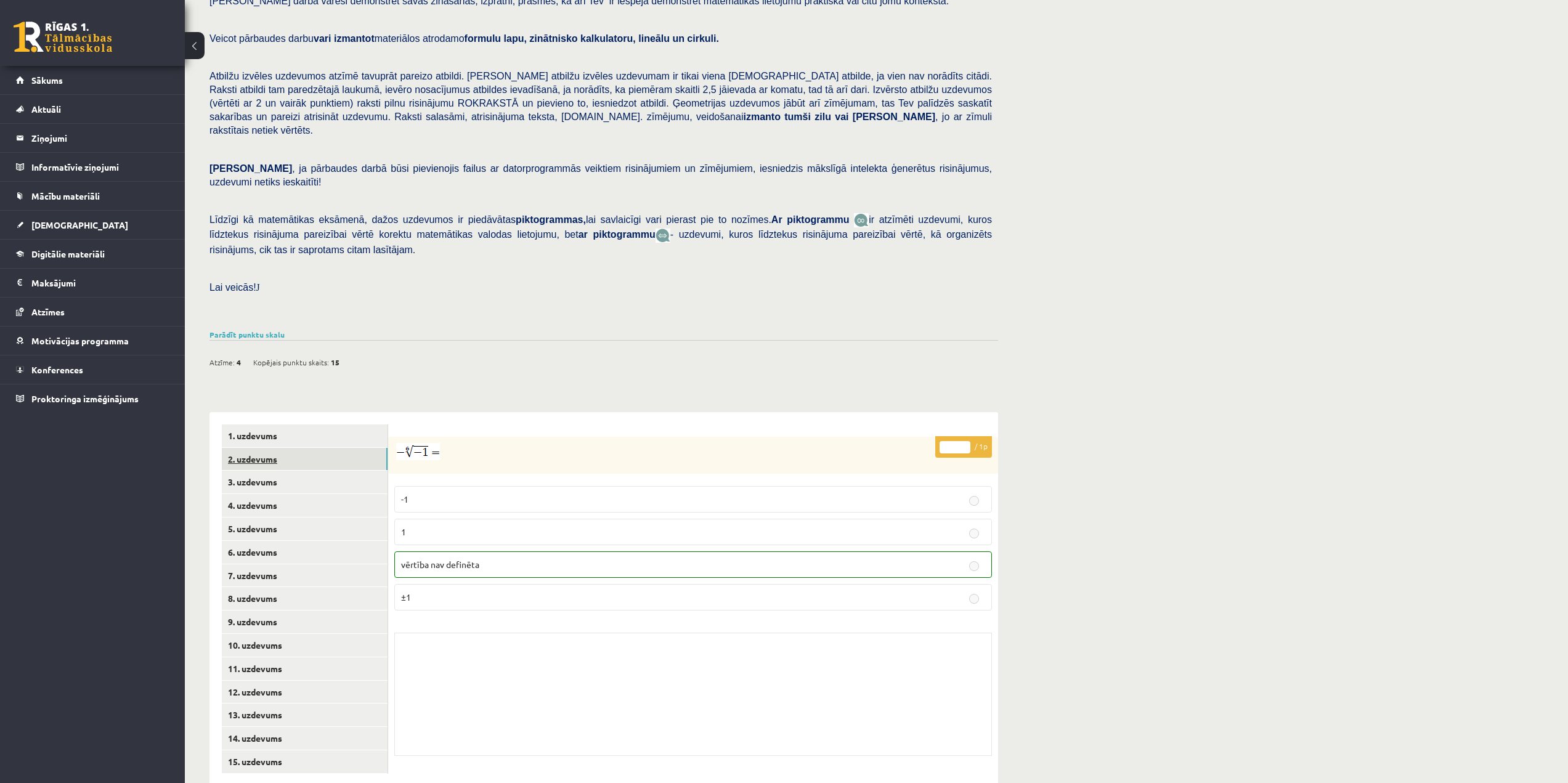
click at [319, 448] on link "2. uzdevums" at bounding box center [304, 459] width 166 height 23
click at [288, 470] on link "3. uzdevums" at bounding box center [304, 482] width 166 height 23
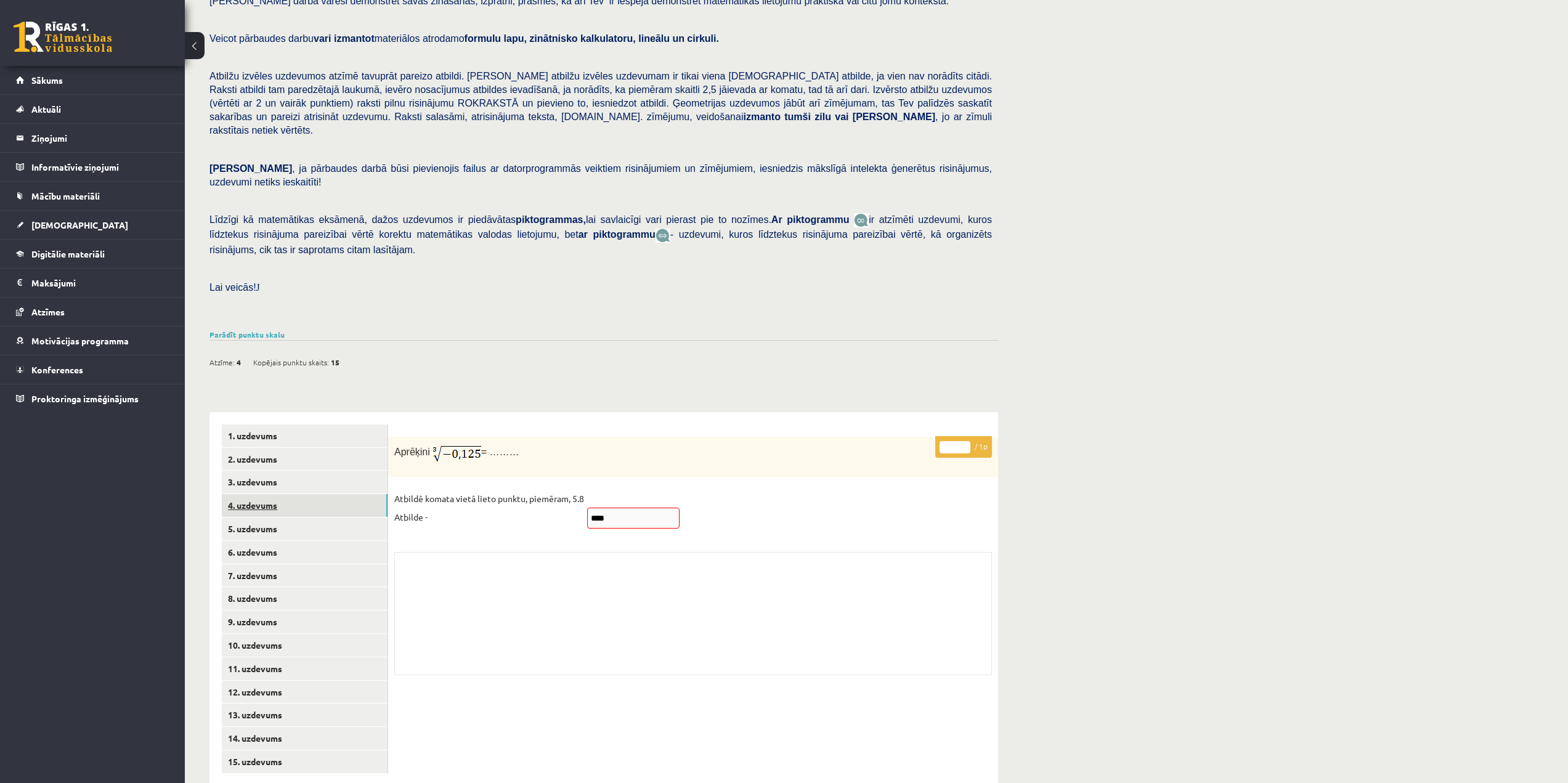
click at [311, 494] on link "4. uzdevums" at bounding box center [304, 506] width 166 height 23
click at [332, 518] on link "5. uzdevums" at bounding box center [304, 529] width 166 height 23
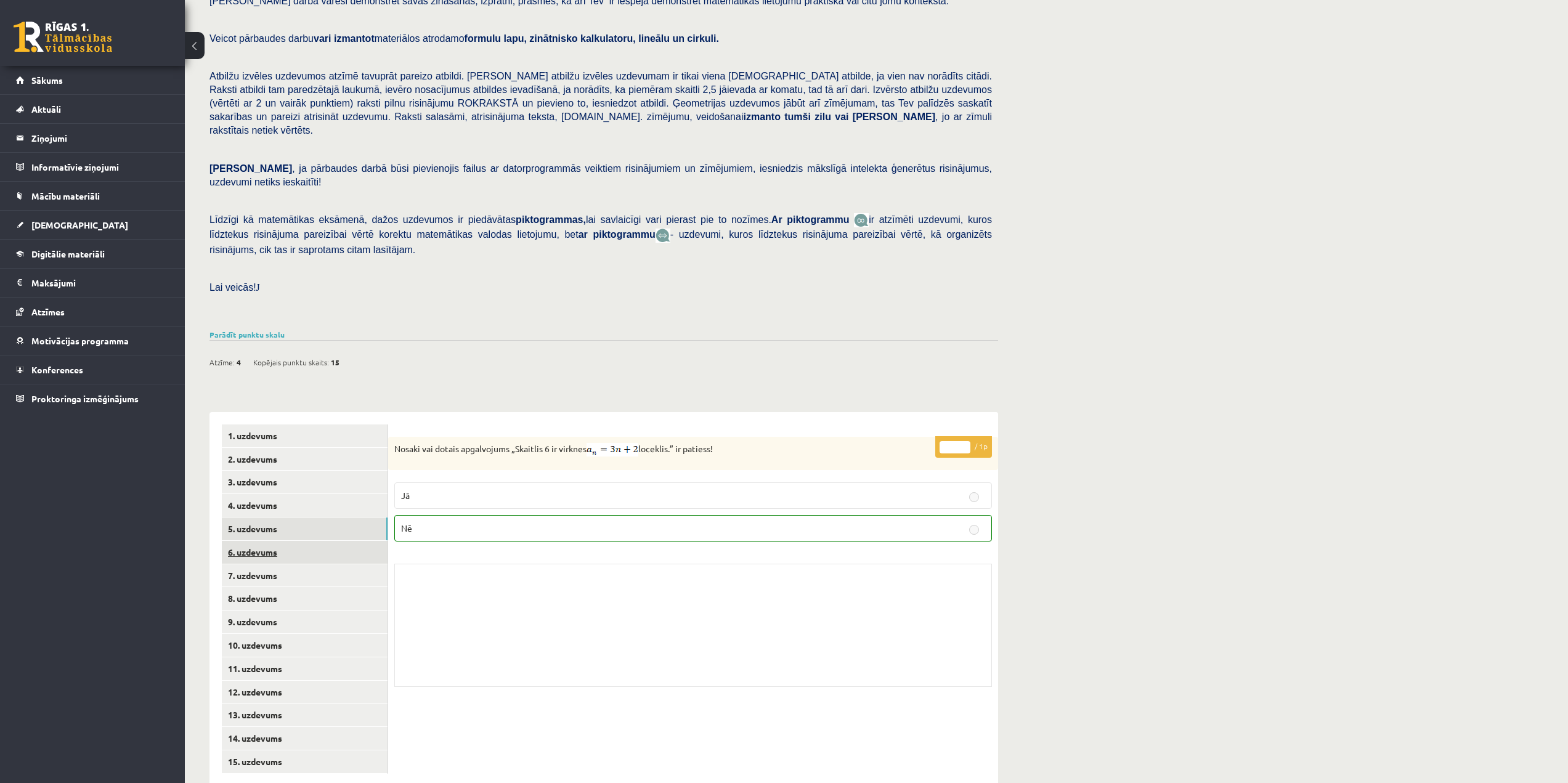
click at [270, 541] on link "6. uzdevums" at bounding box center [304, 552] width 166 height 23
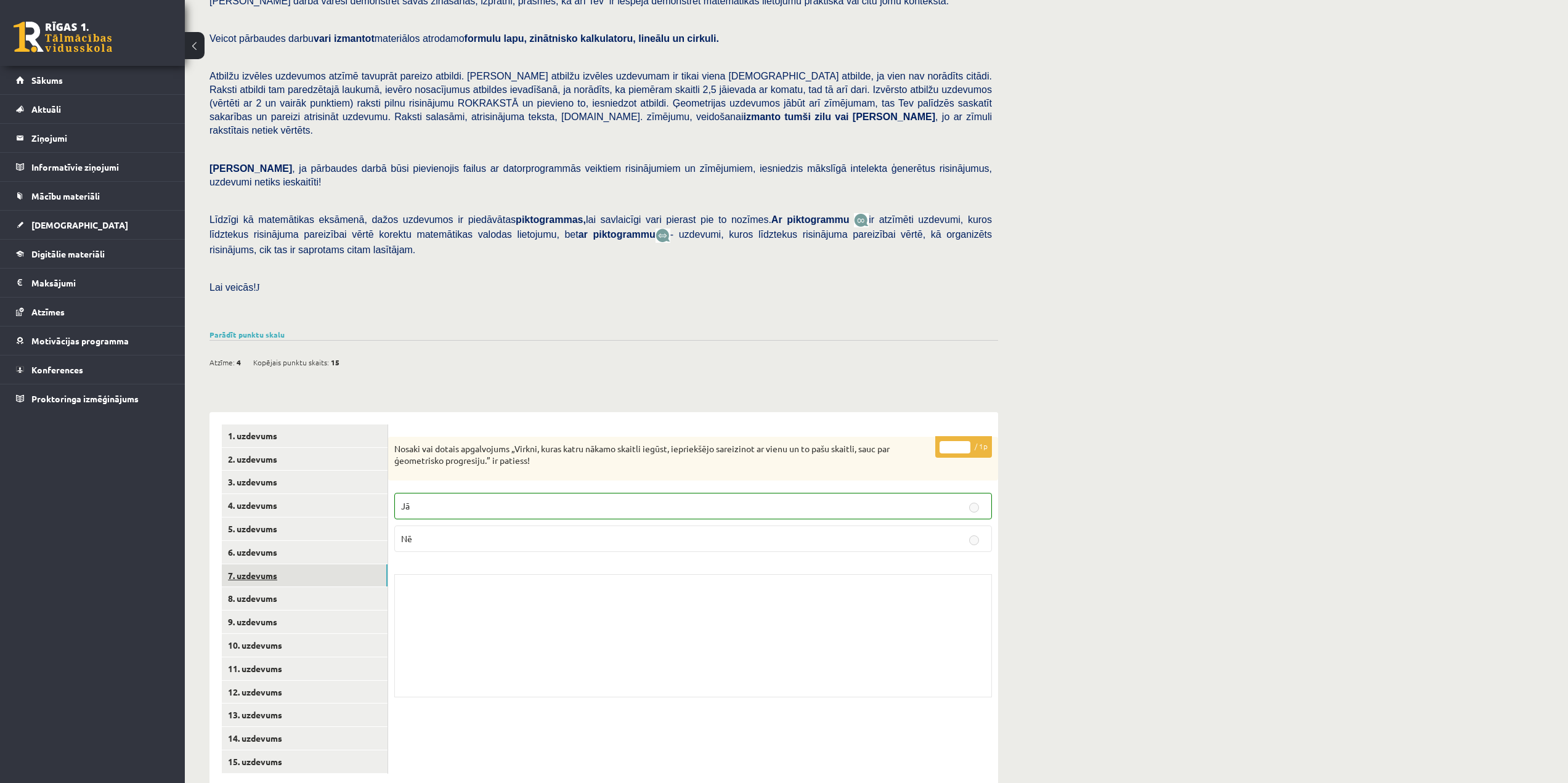
click at [337, 564] on link "7. uzdevums" at bounding box center [304, 575] width 166 height 23
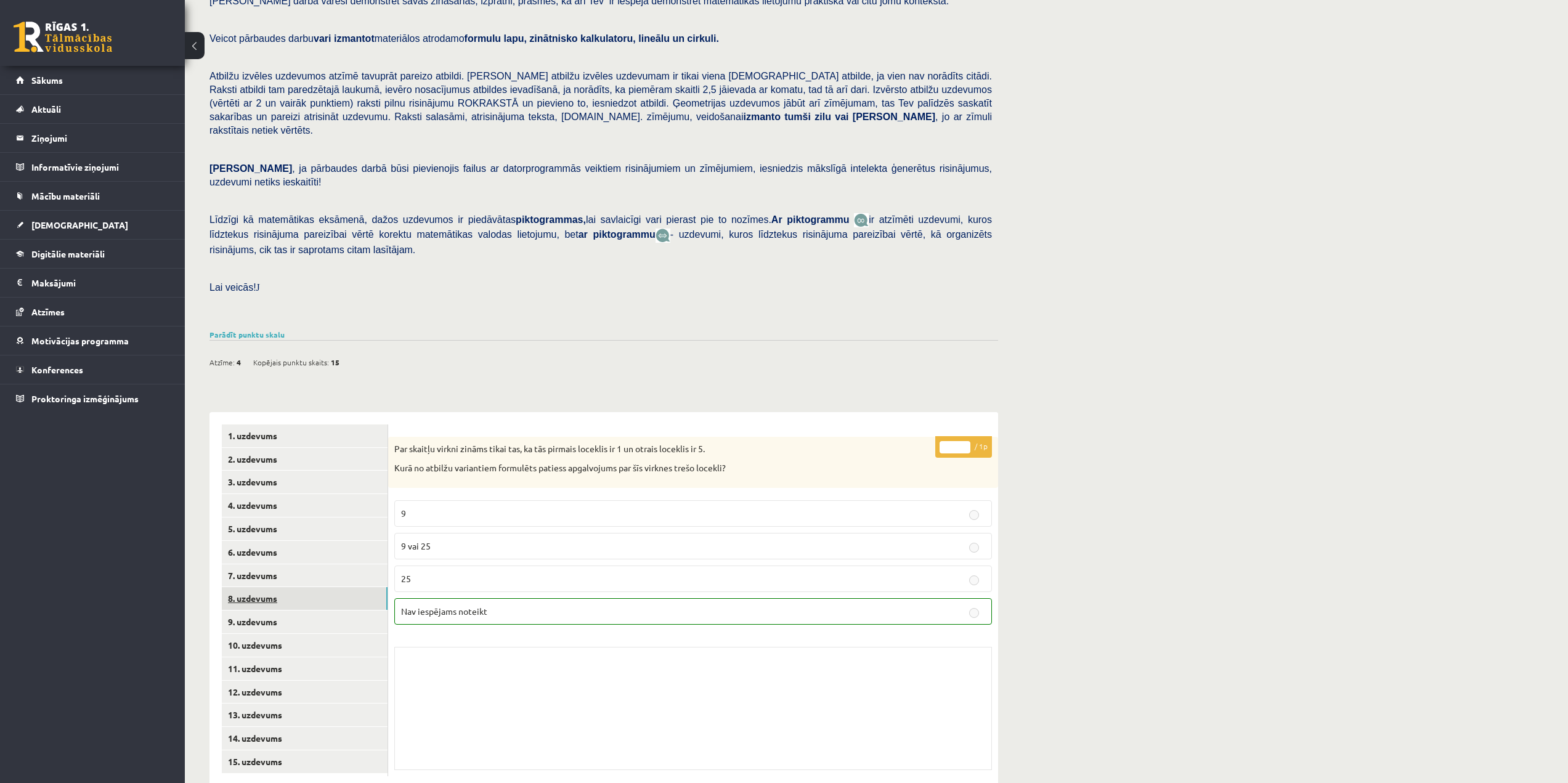
click at [340, 587] on link "8. uzdevums" at bounding box center [304, 599] width 166 height 23
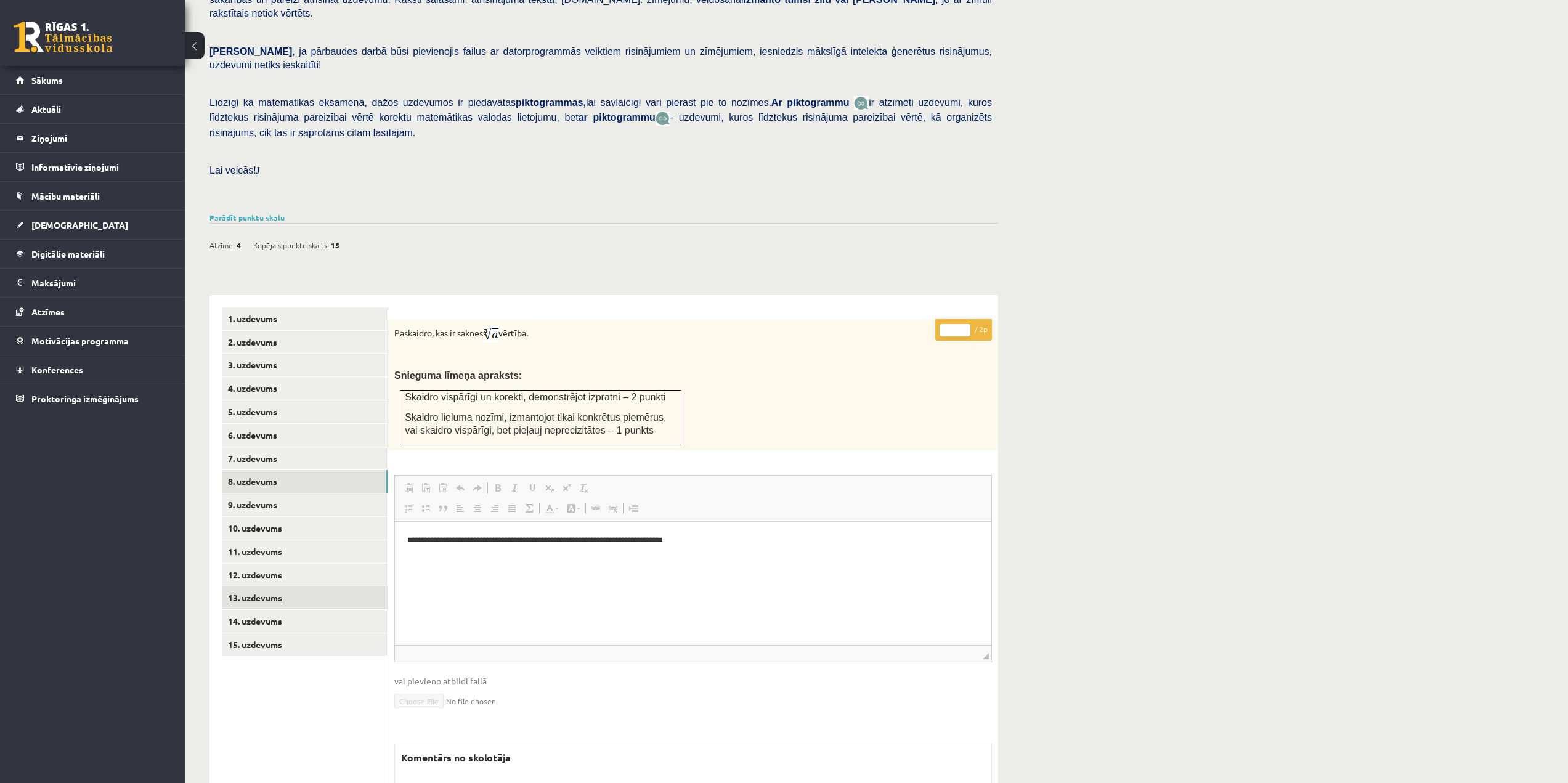
scroll to position [214, 0]
click at [283, 495] on link "9. uzdevums" at bounding box center [304, 506] width 166 height 23
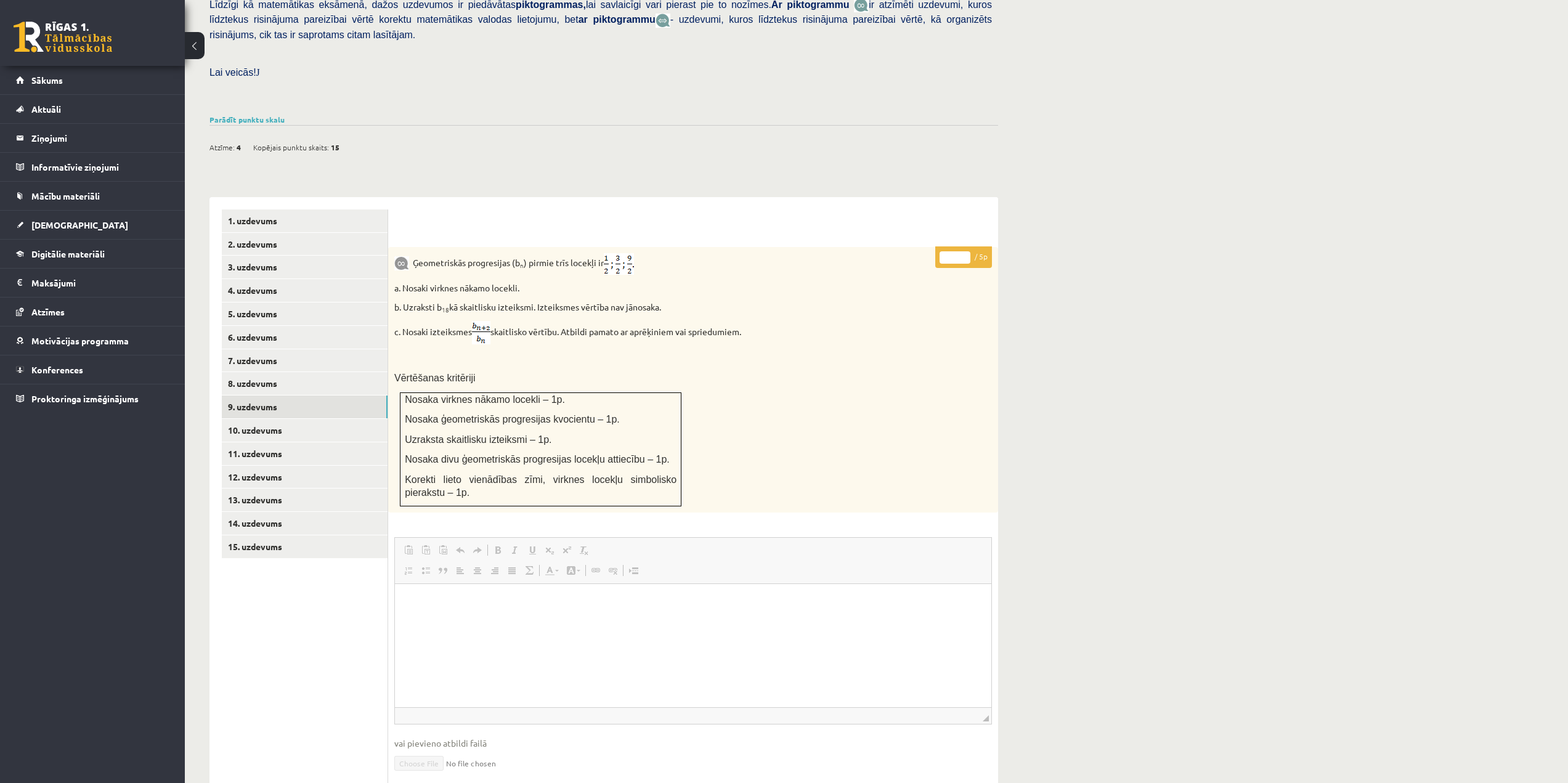
scroll to position [275, 0]
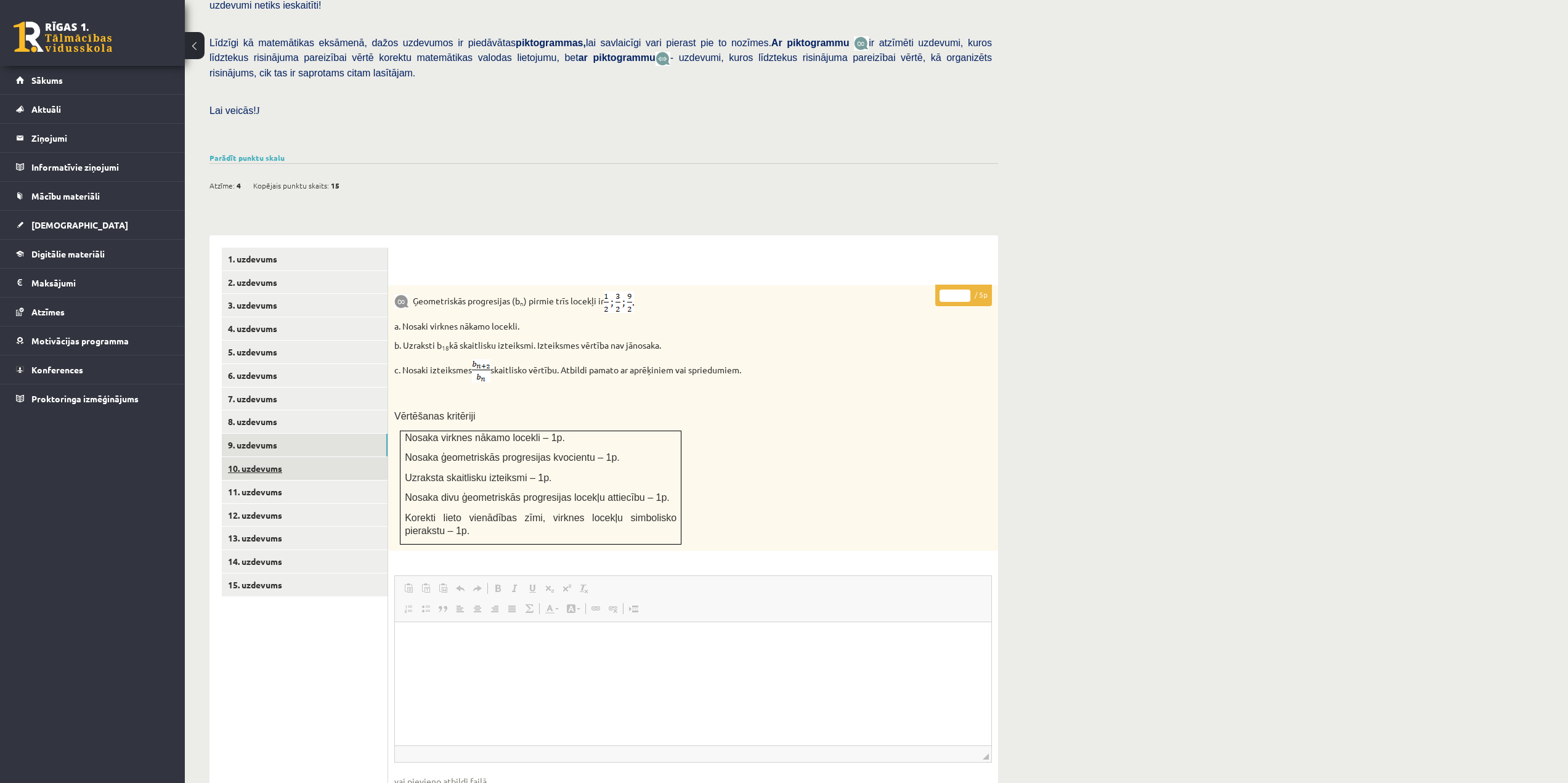
click at [267, 457] on link "10. uzdevums" at bounding box center [304, 468] width 166 height 23
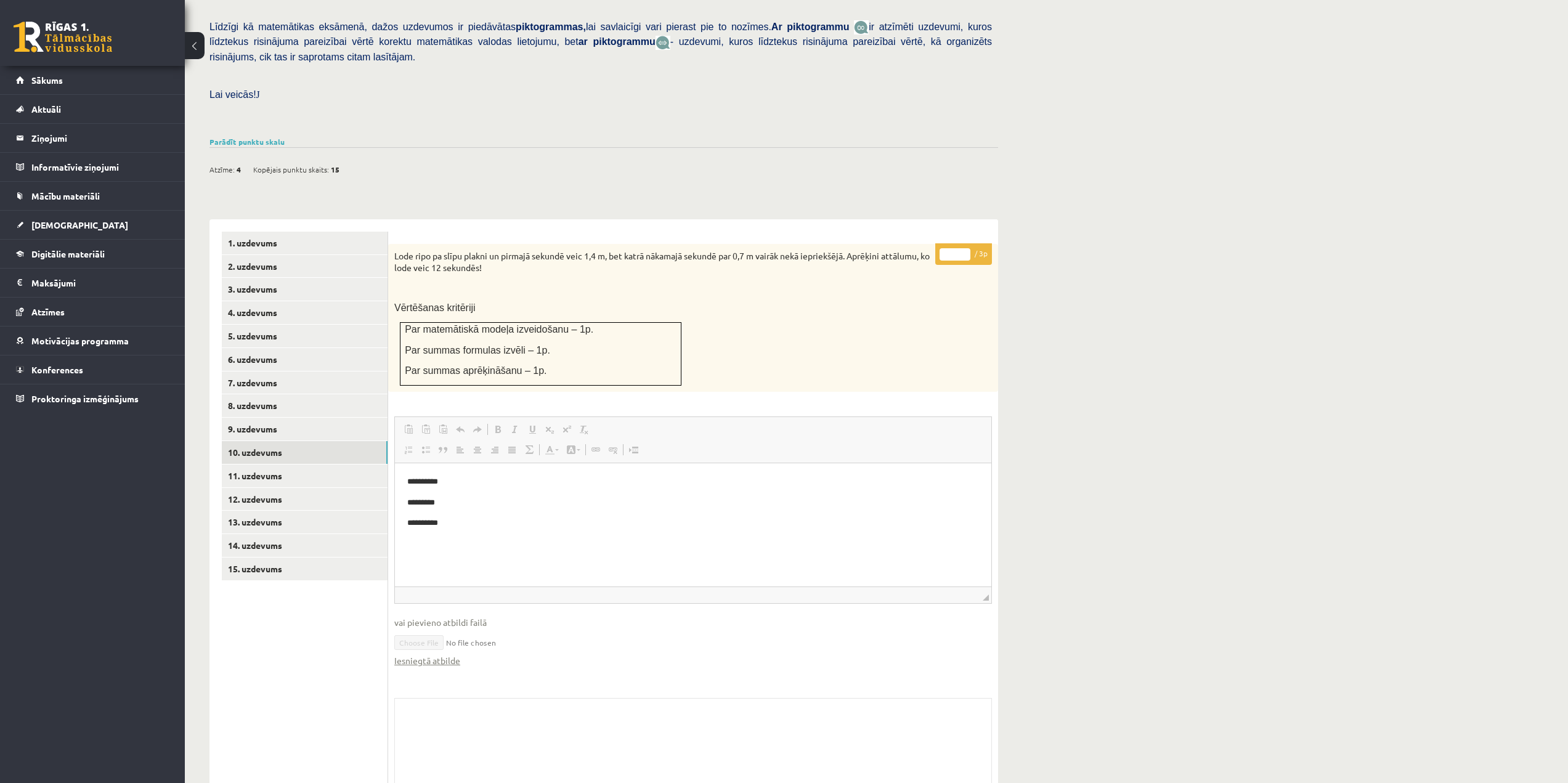
scroll to position [346, 0]
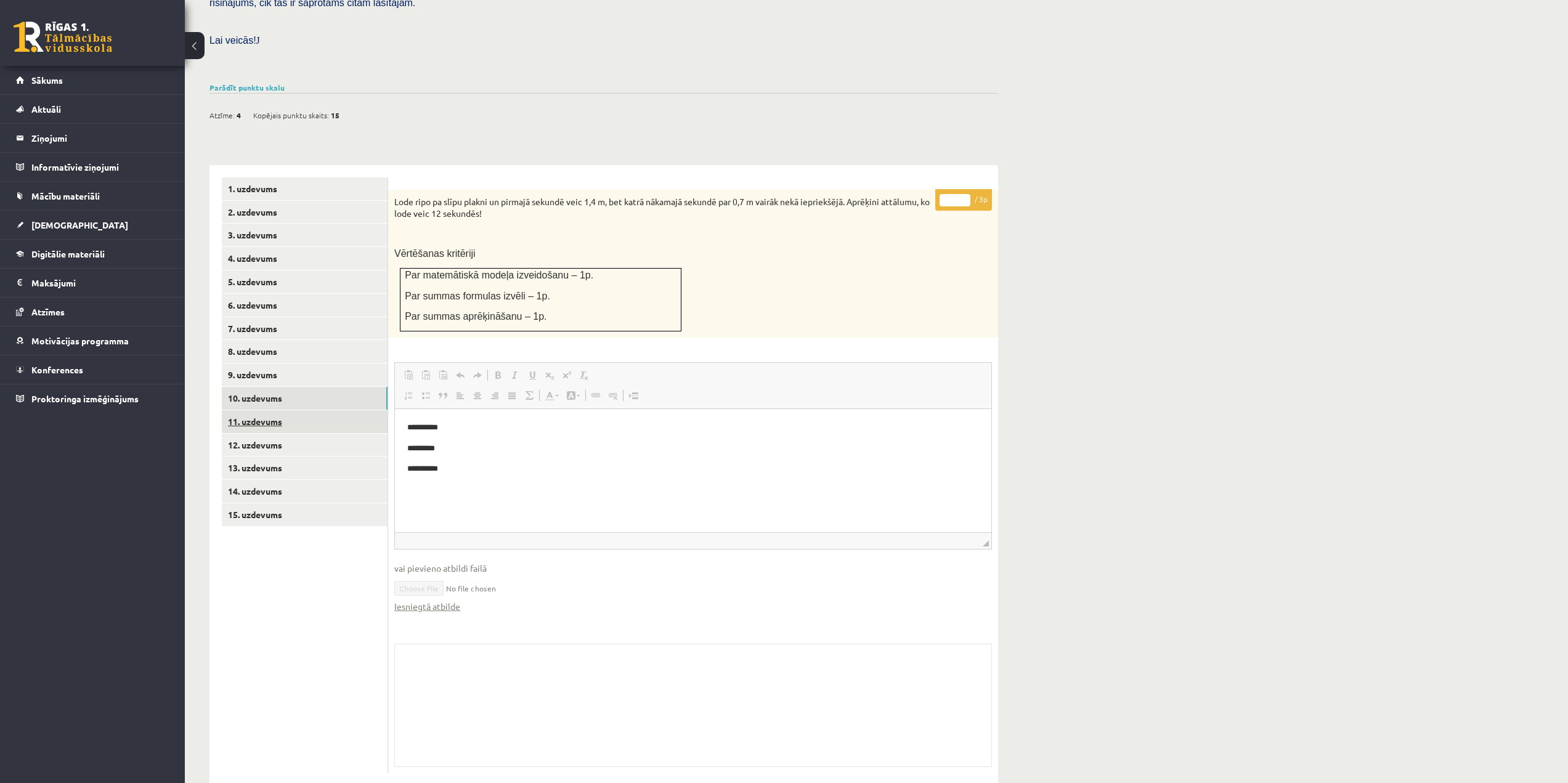
click at [299, 411] on link "11. uzdevums" at bounding box center [304, 422] width 166 height 23
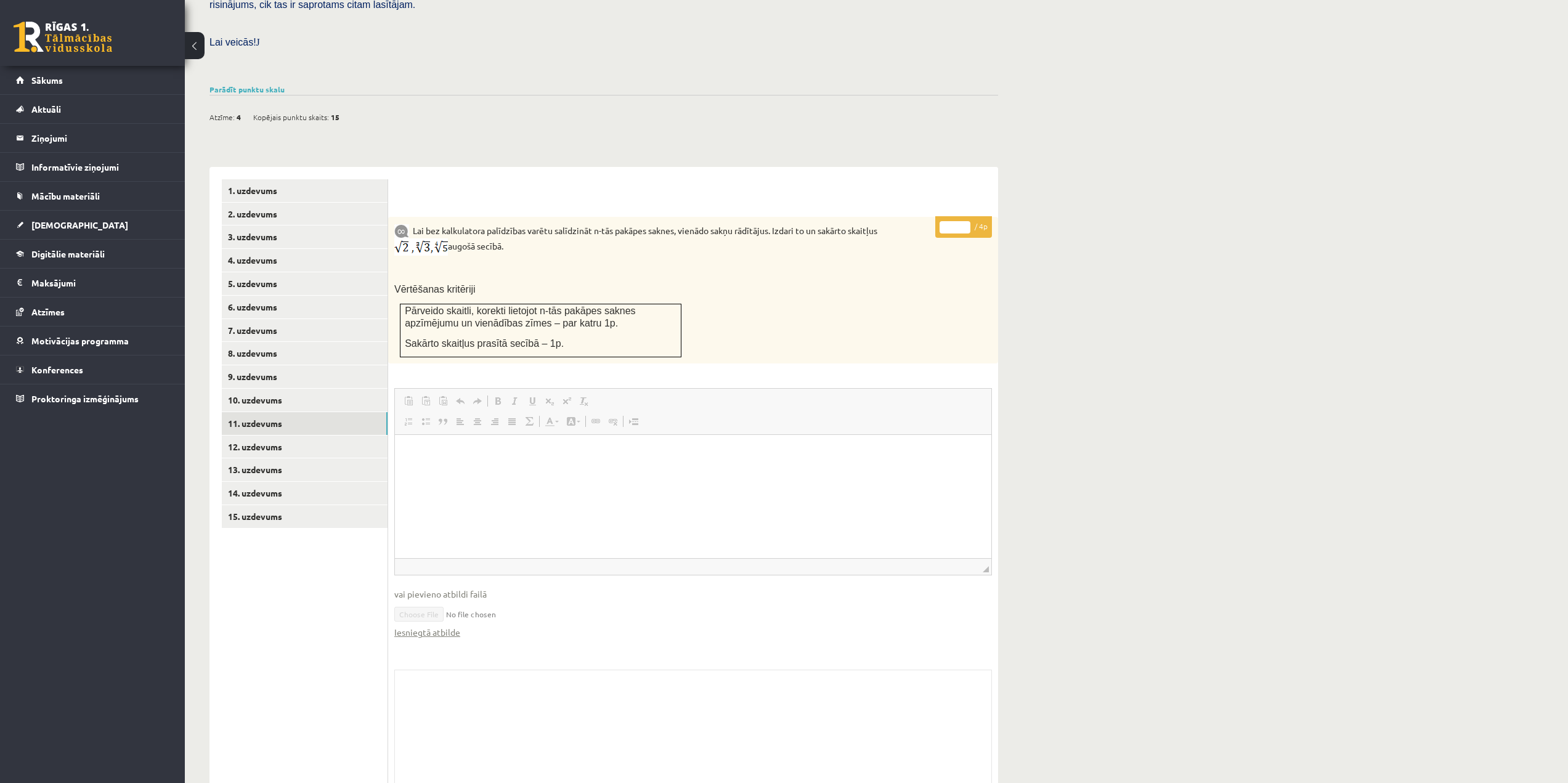
scroll to position [370, 0]
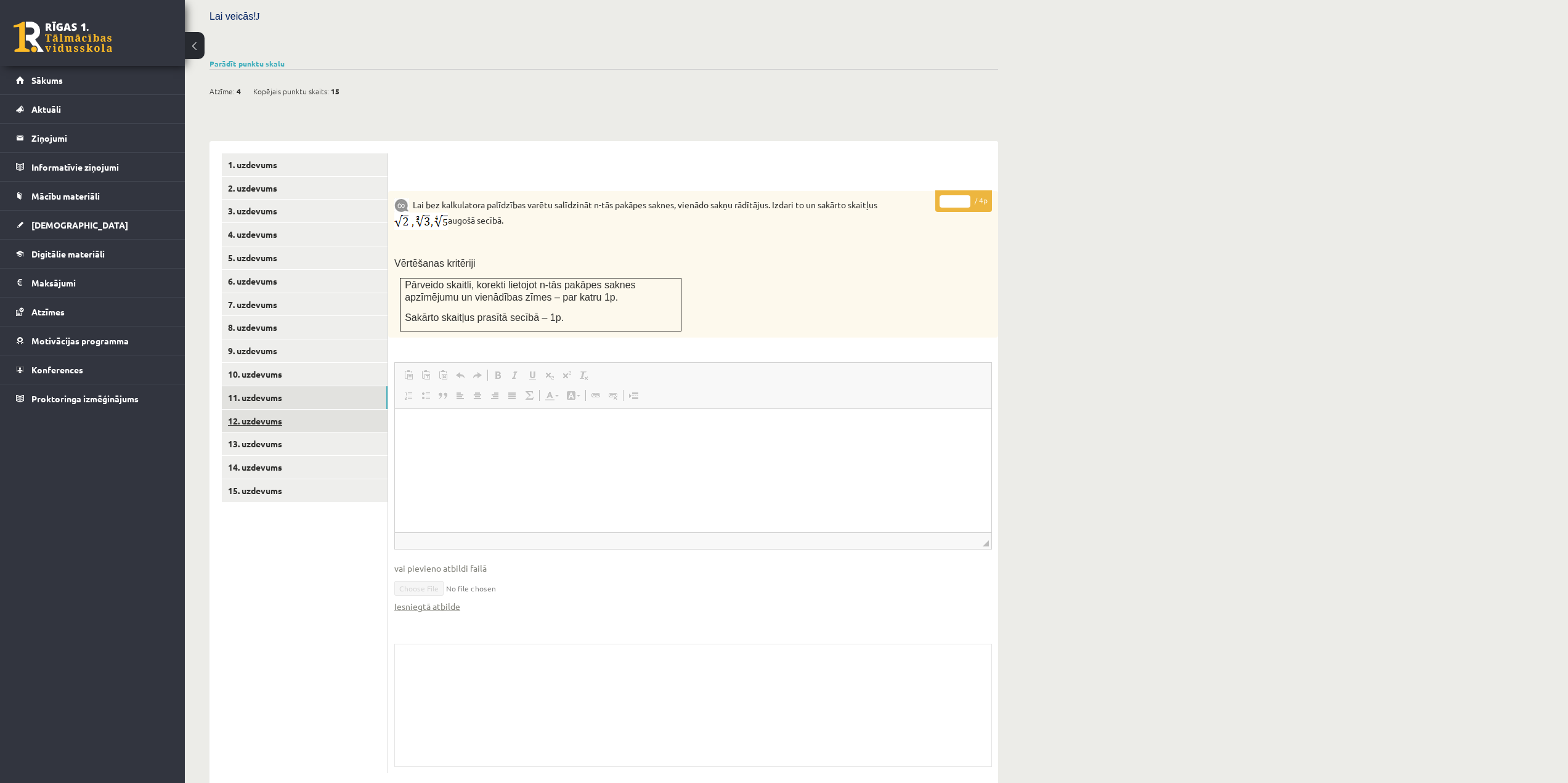
click at [278, 410] on link "12. uzdevums" at bounding box center [304, 421] width 166 height 23
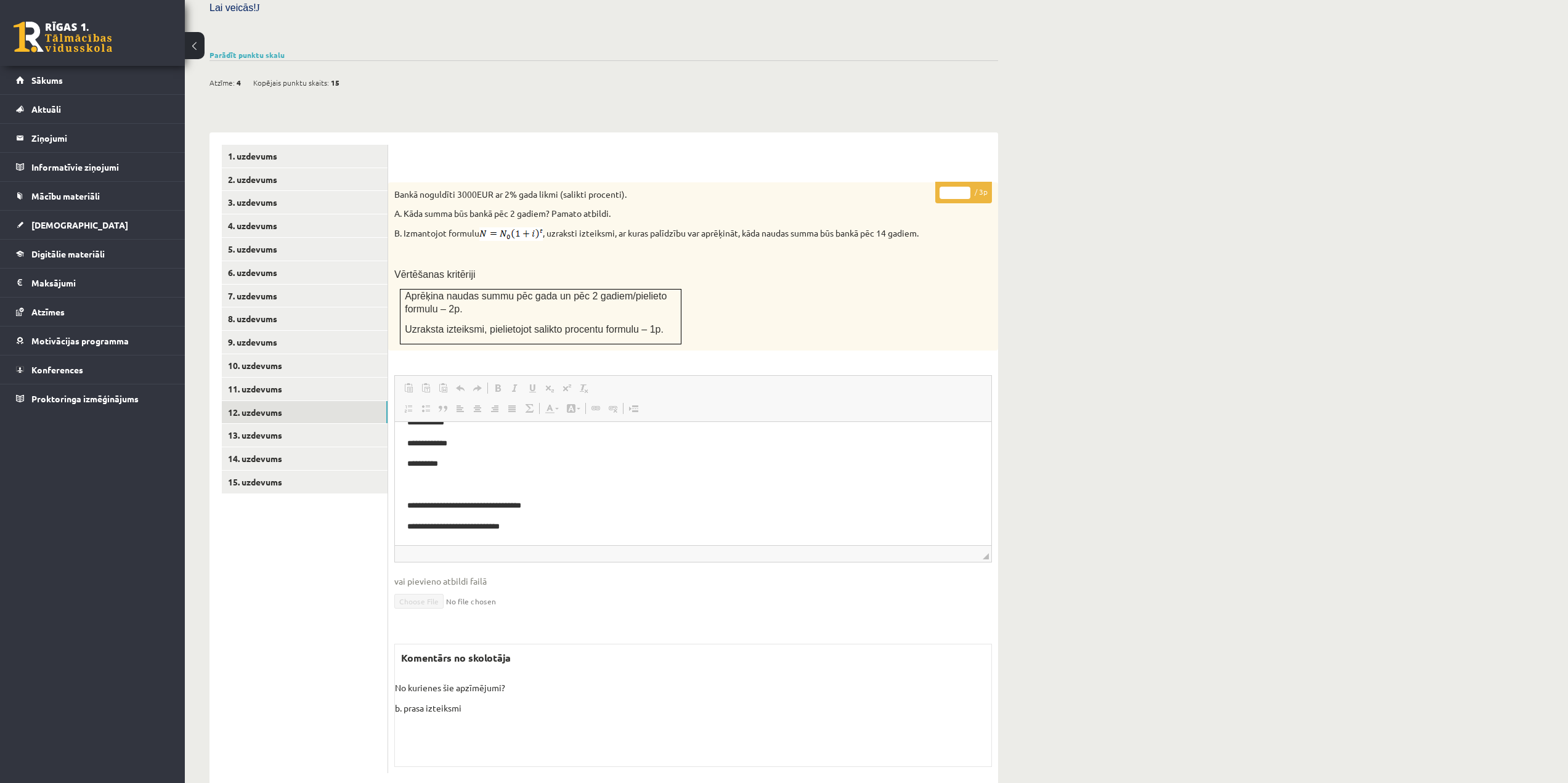
scroll to position [0, 0]
click at [267, 424] on link "13. uzdevums" at bounding box center [304, 435] width 166 height 23
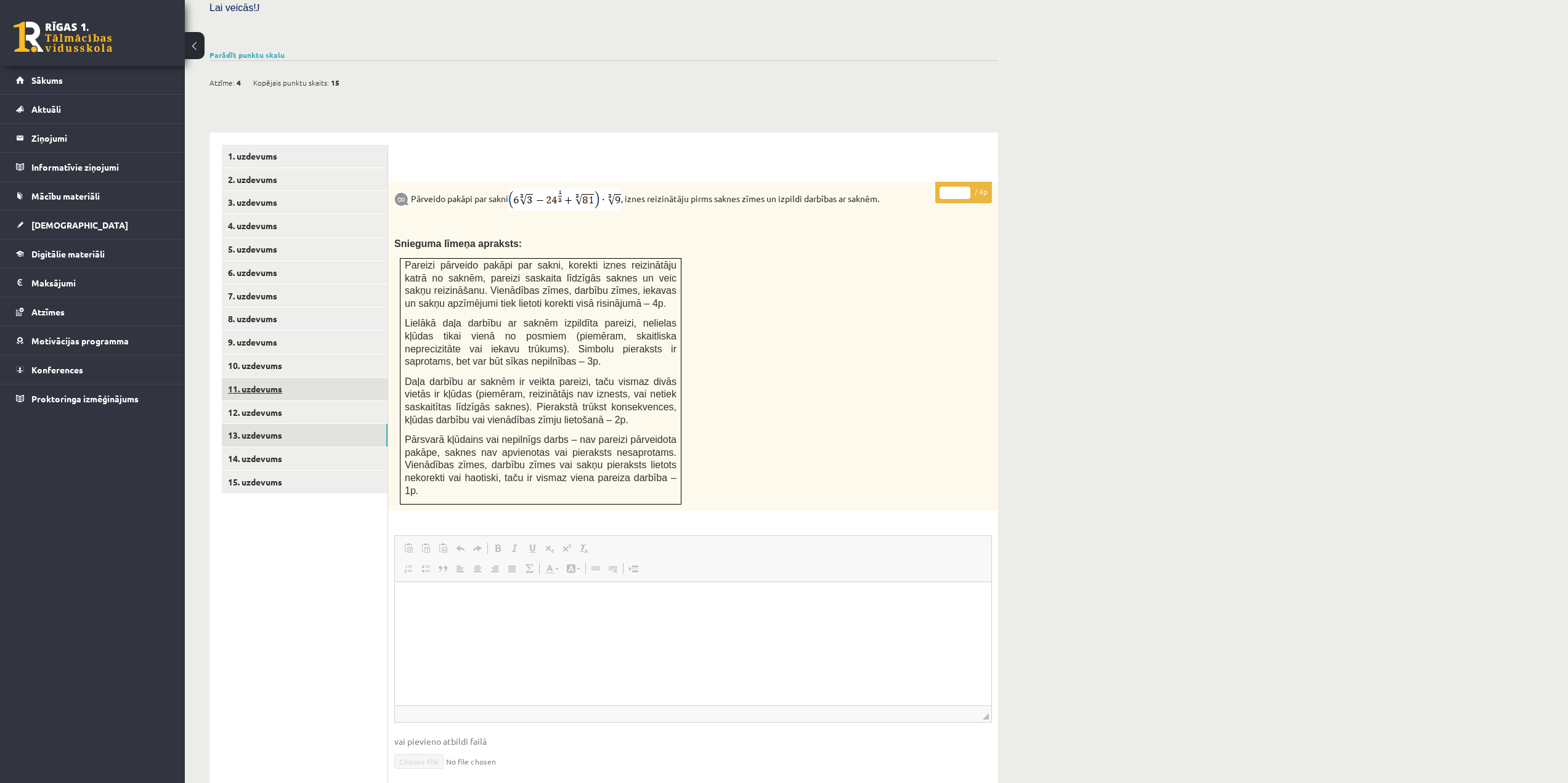
click at [286, 377] on link "11. uzdevums" at bounding box center [304, 389] width 166 height 23
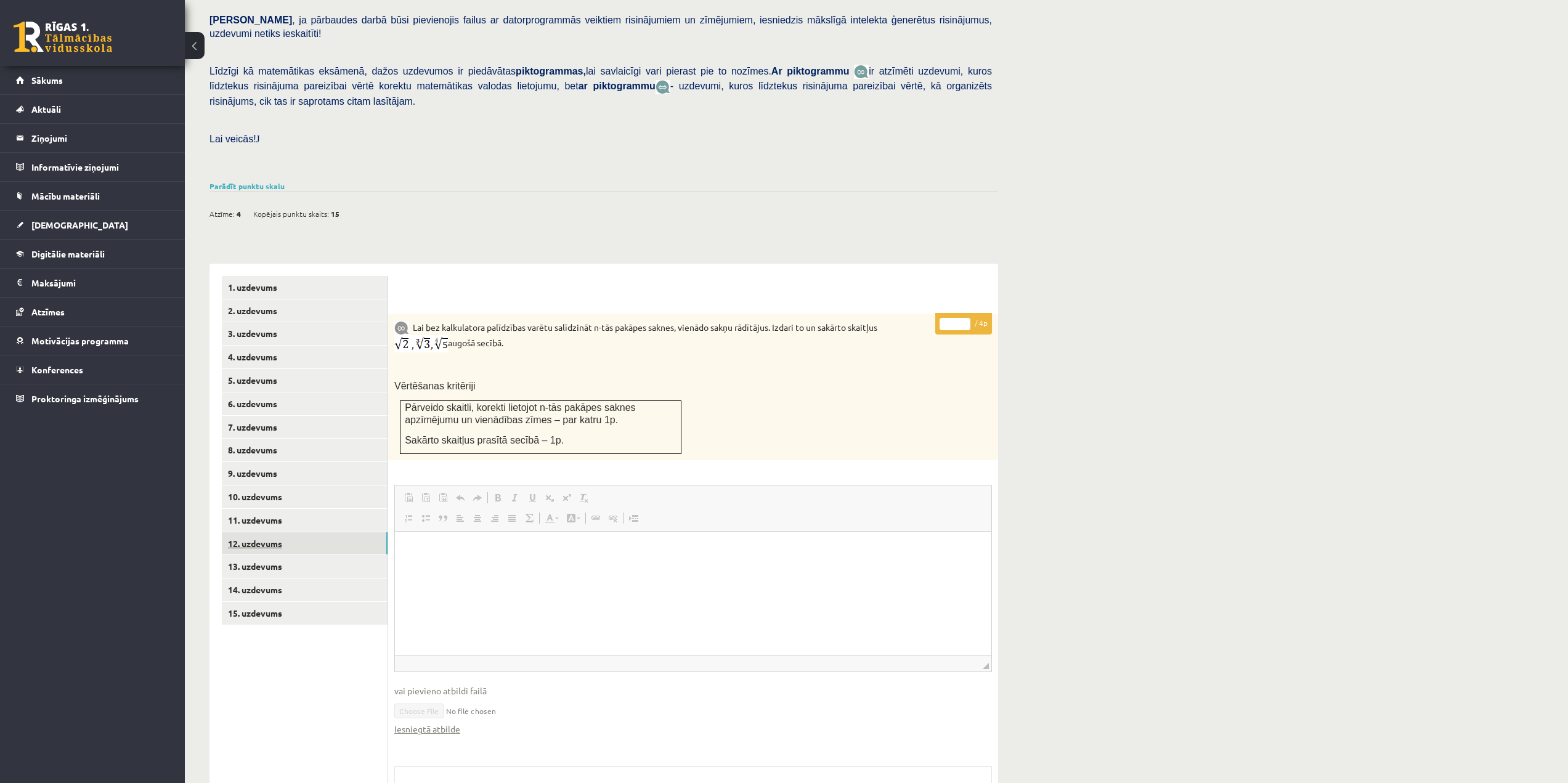
click at [273, 532] on link "12. uzdevums" at bounding box center [304, 544] width 166 height 23
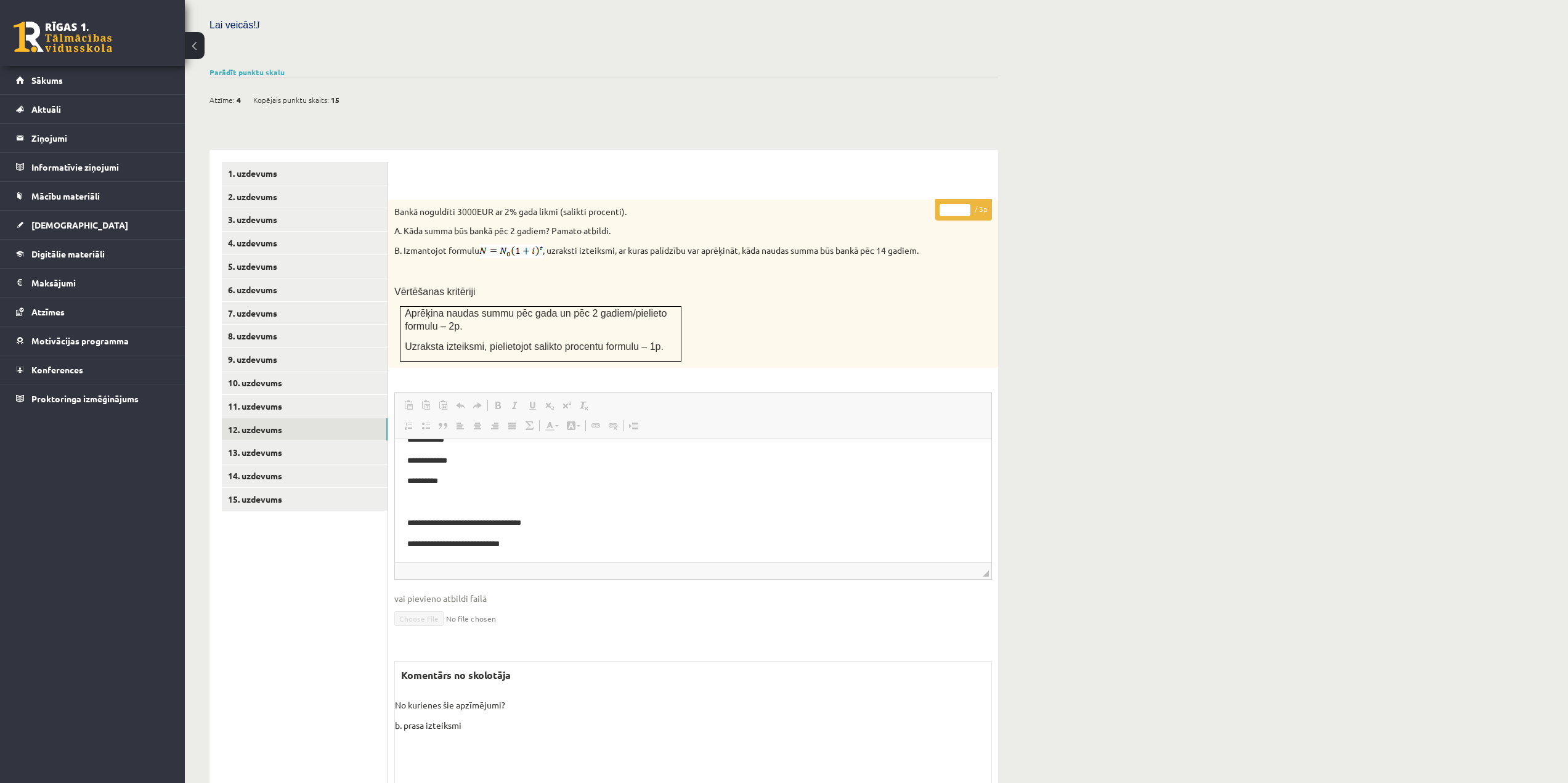
scroll to position [370, 0]
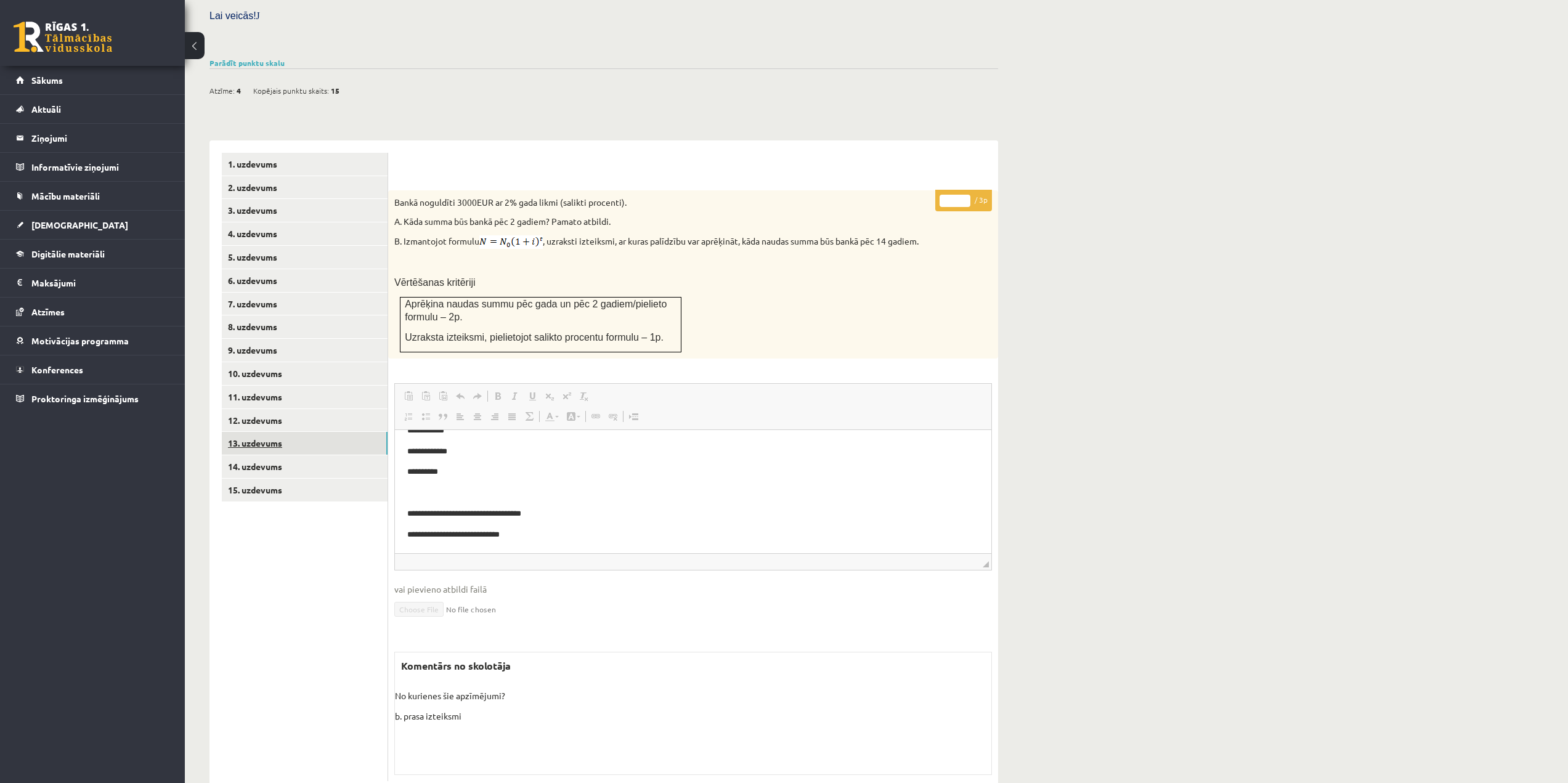
click at [273, 432] on link "13. uzdevums" at bounding box center [304, 443] width 166 height 23
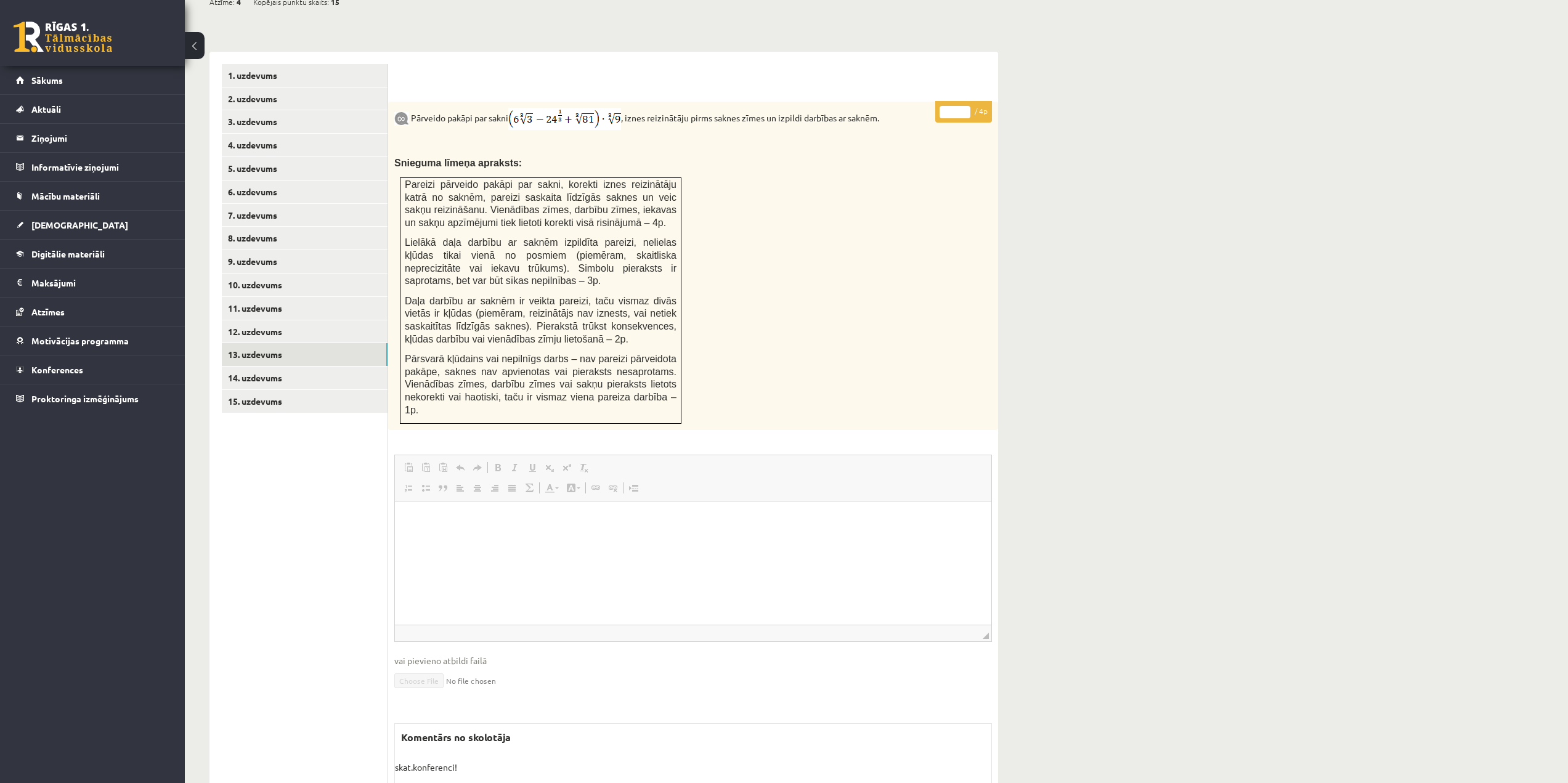
scroll to position [494, 0]
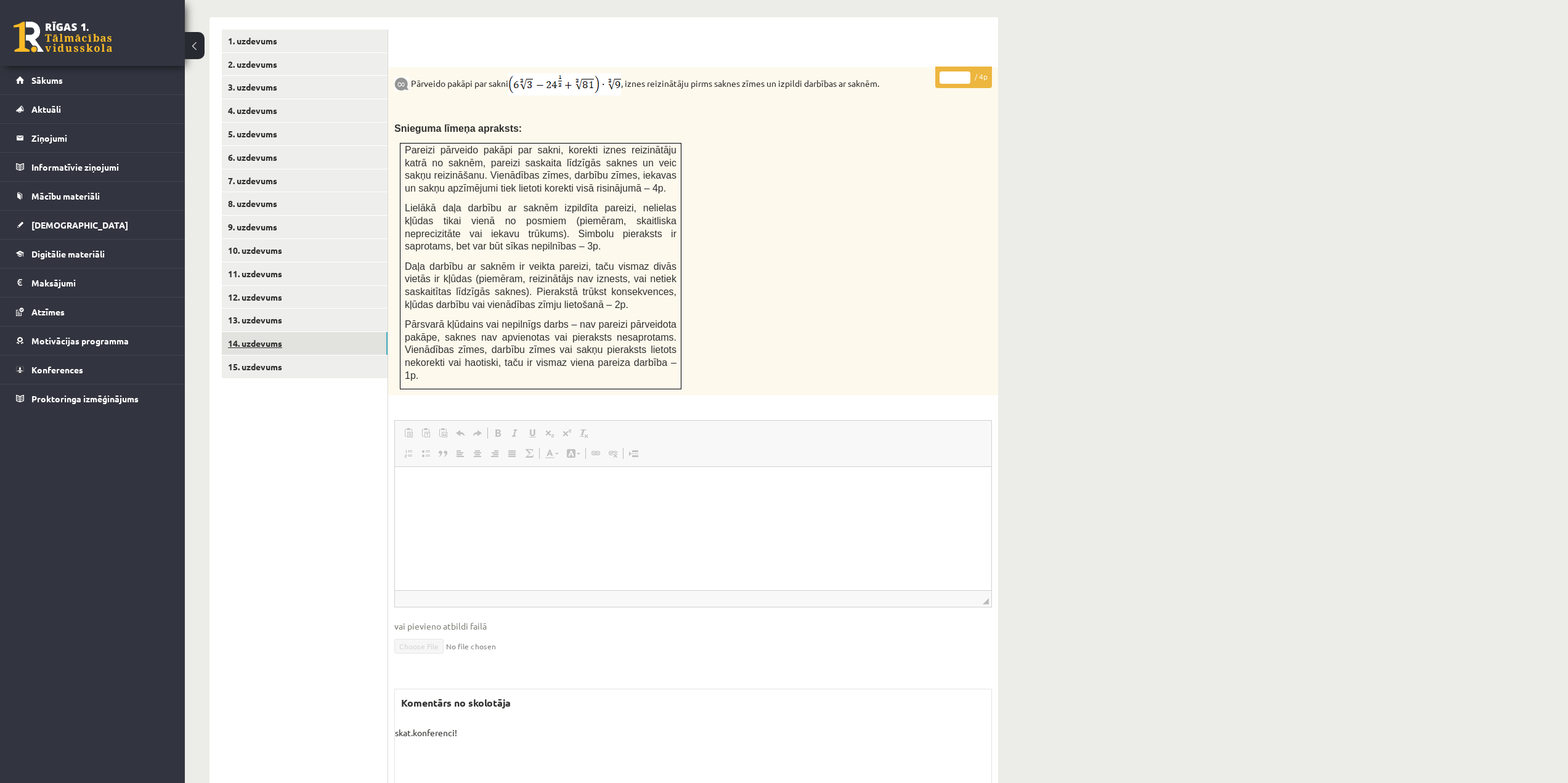
click at [259, 332] on link "14. uzdevums" at bounding box center [304, 344] width 166 height 23
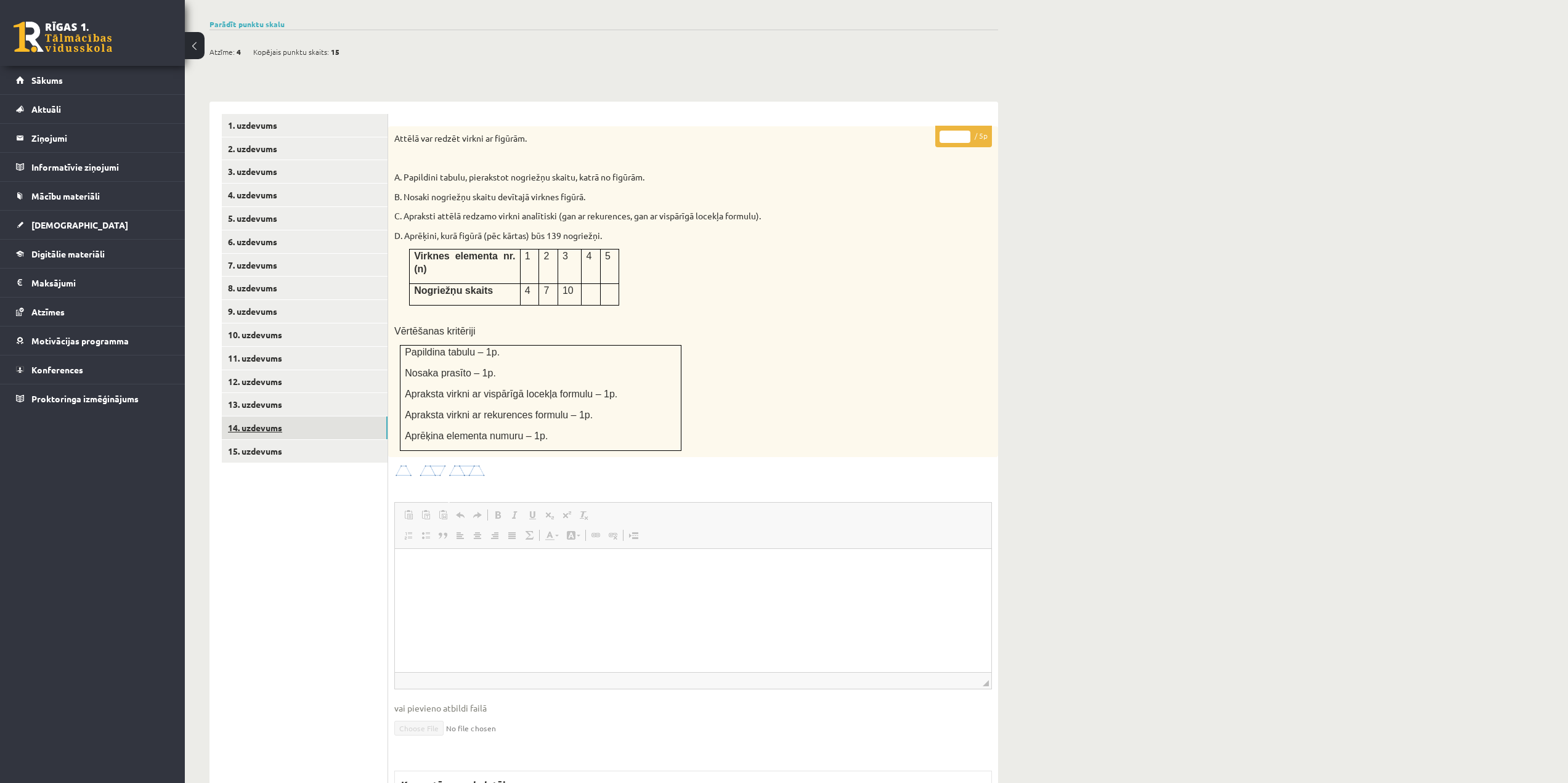
scroll to position [399, 0]
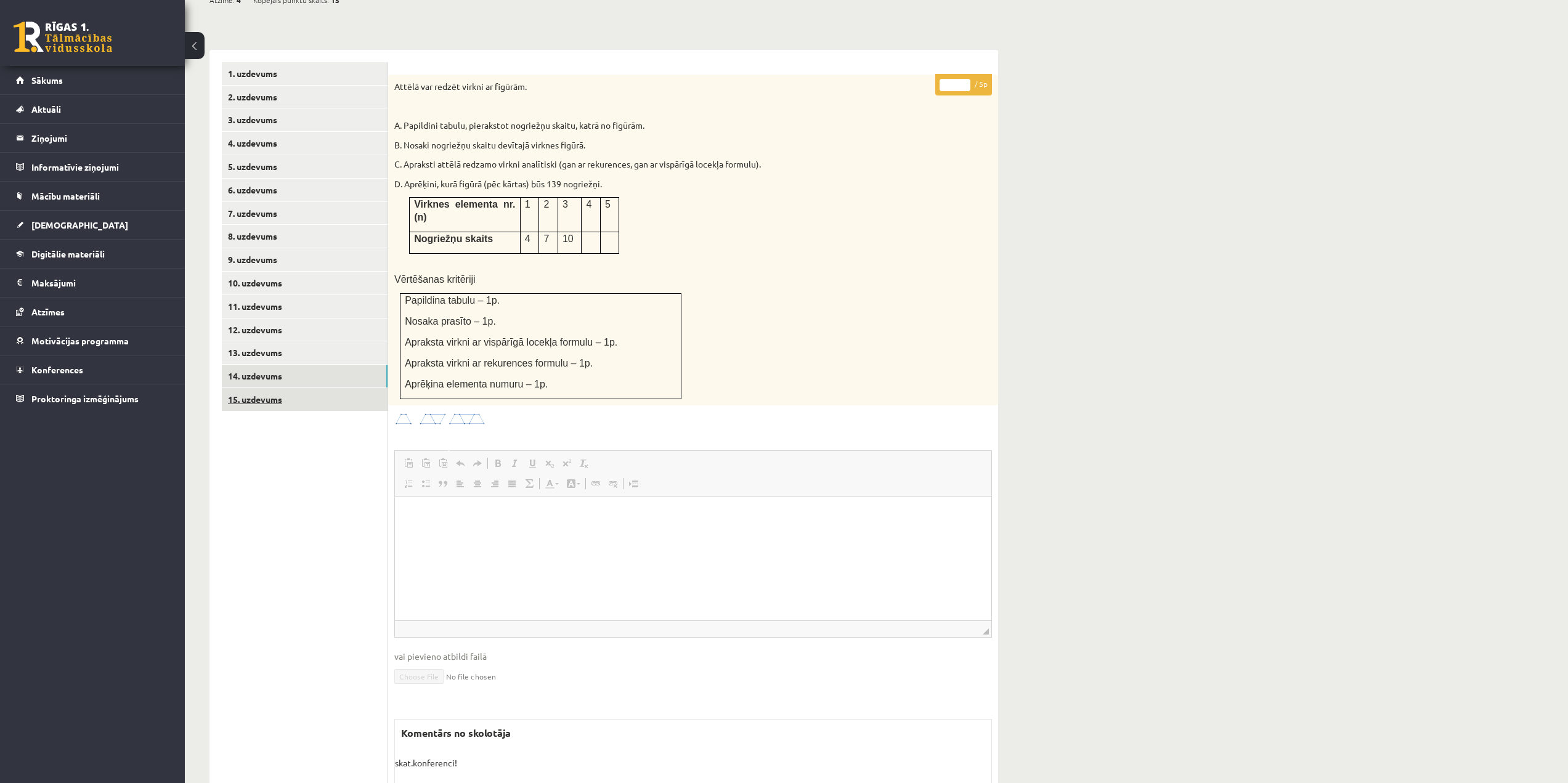
click at [274, 388] on link "15. uzdevums" at bounding box center [304, 399] width 166 height 23
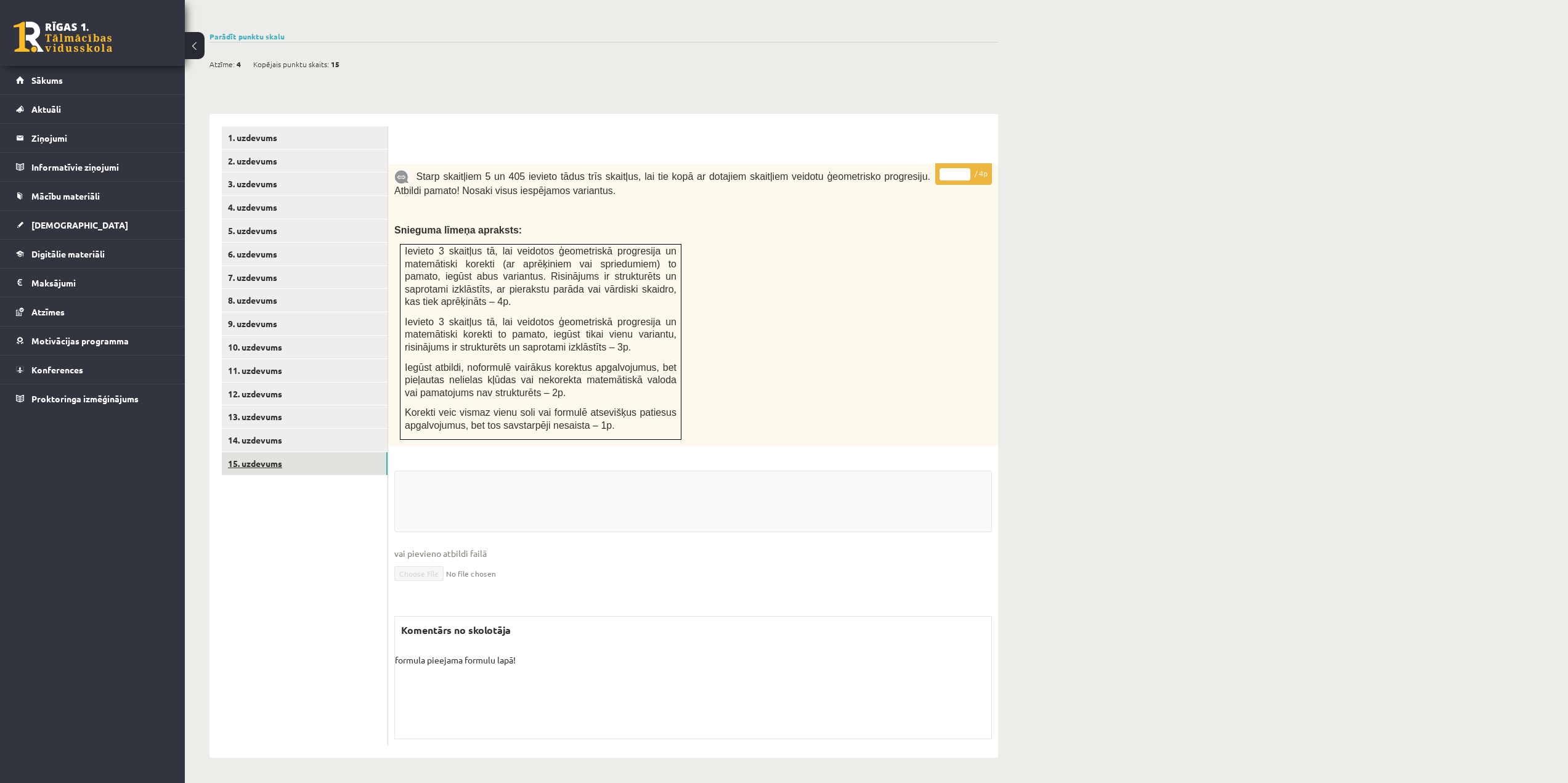
scroll to position [369, 0]
